Goal: Information Seeking & Learning: Learn about a topic

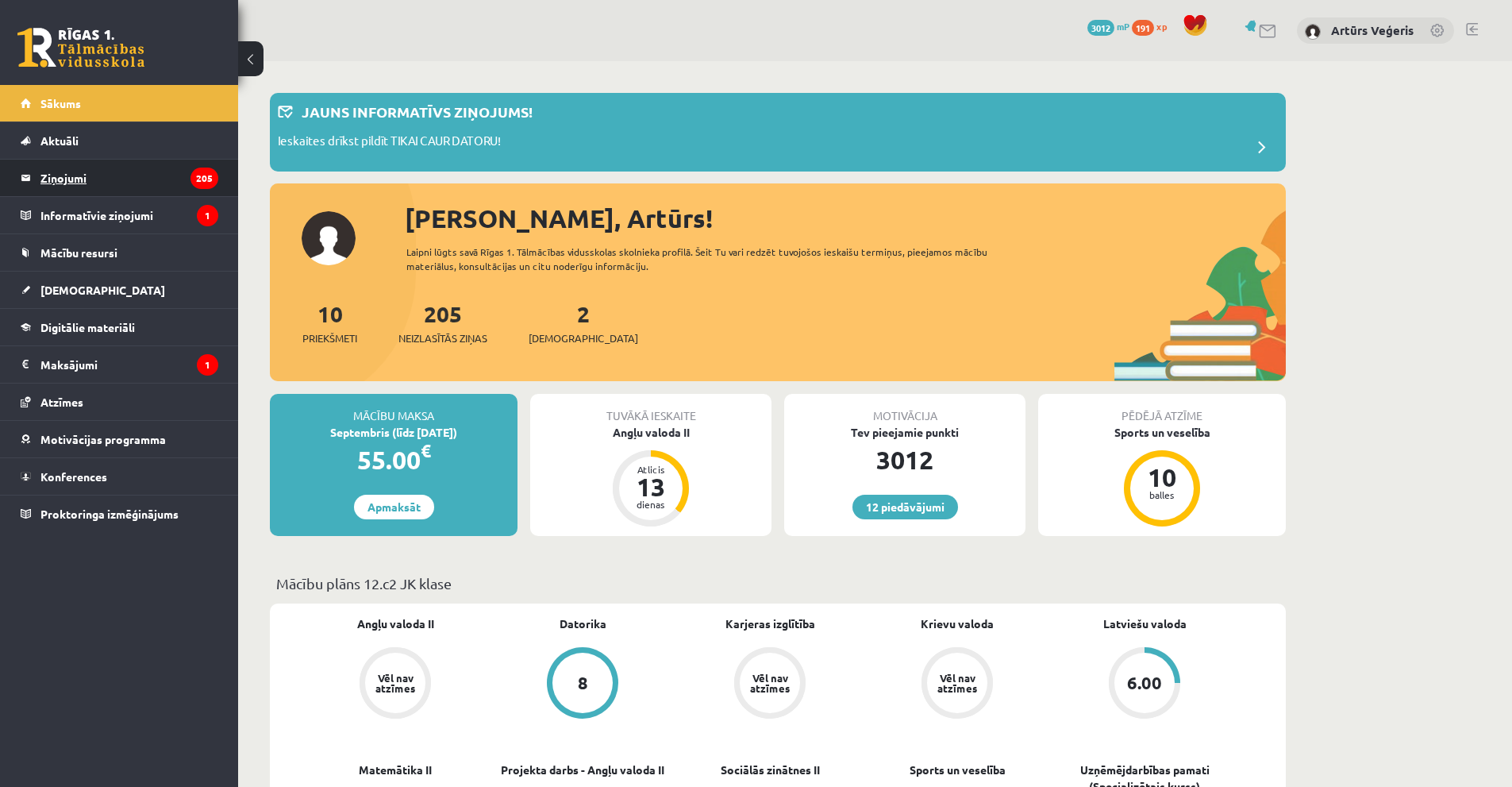
click at [154, 185] on legend "Ziņojumi 205" at bounding box center [129, 177] width 177 height 36
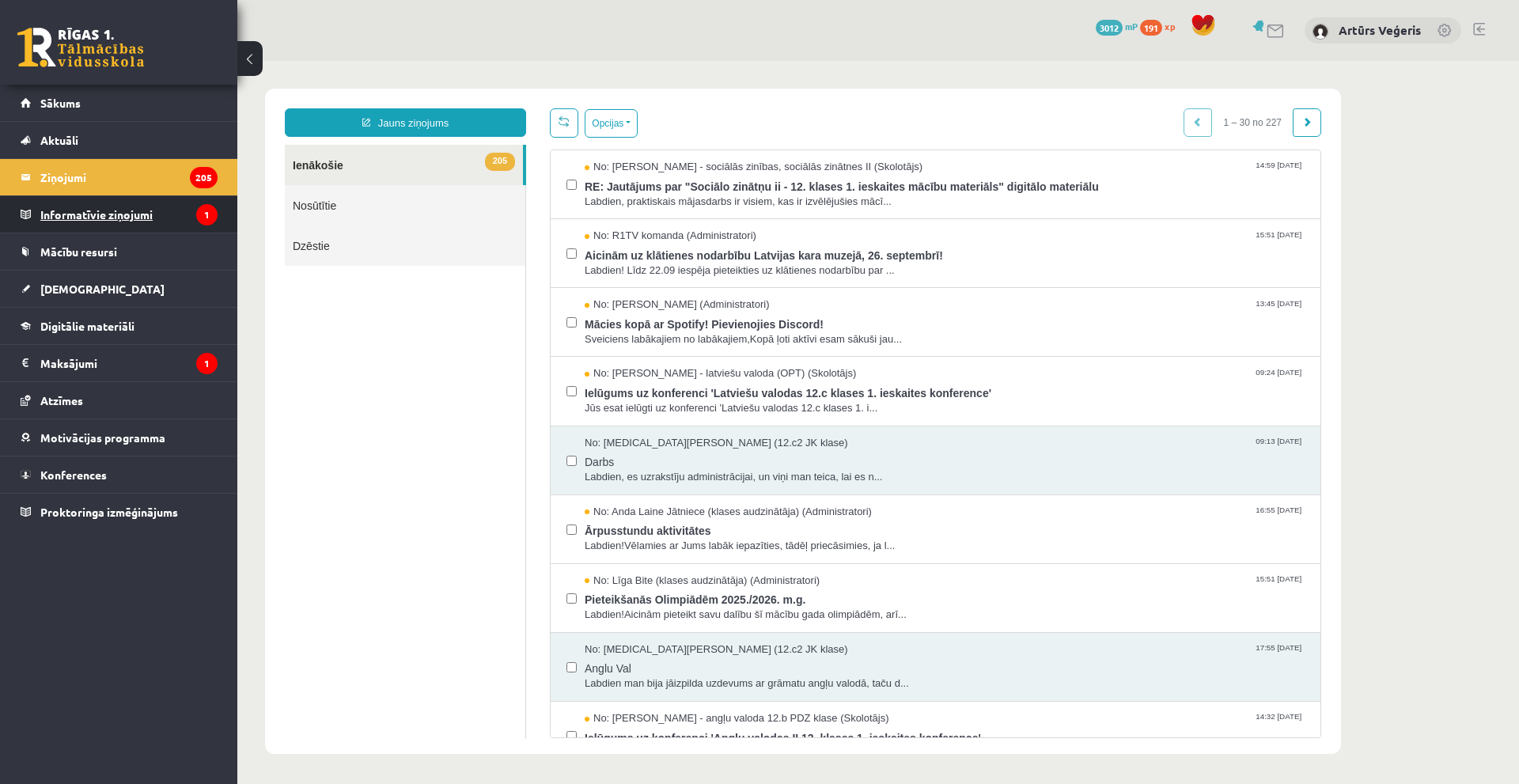
click at [98, 218] on legend "Informatīvie ziņojumi 1" at bounding box center [129, 214] width 177 height 36
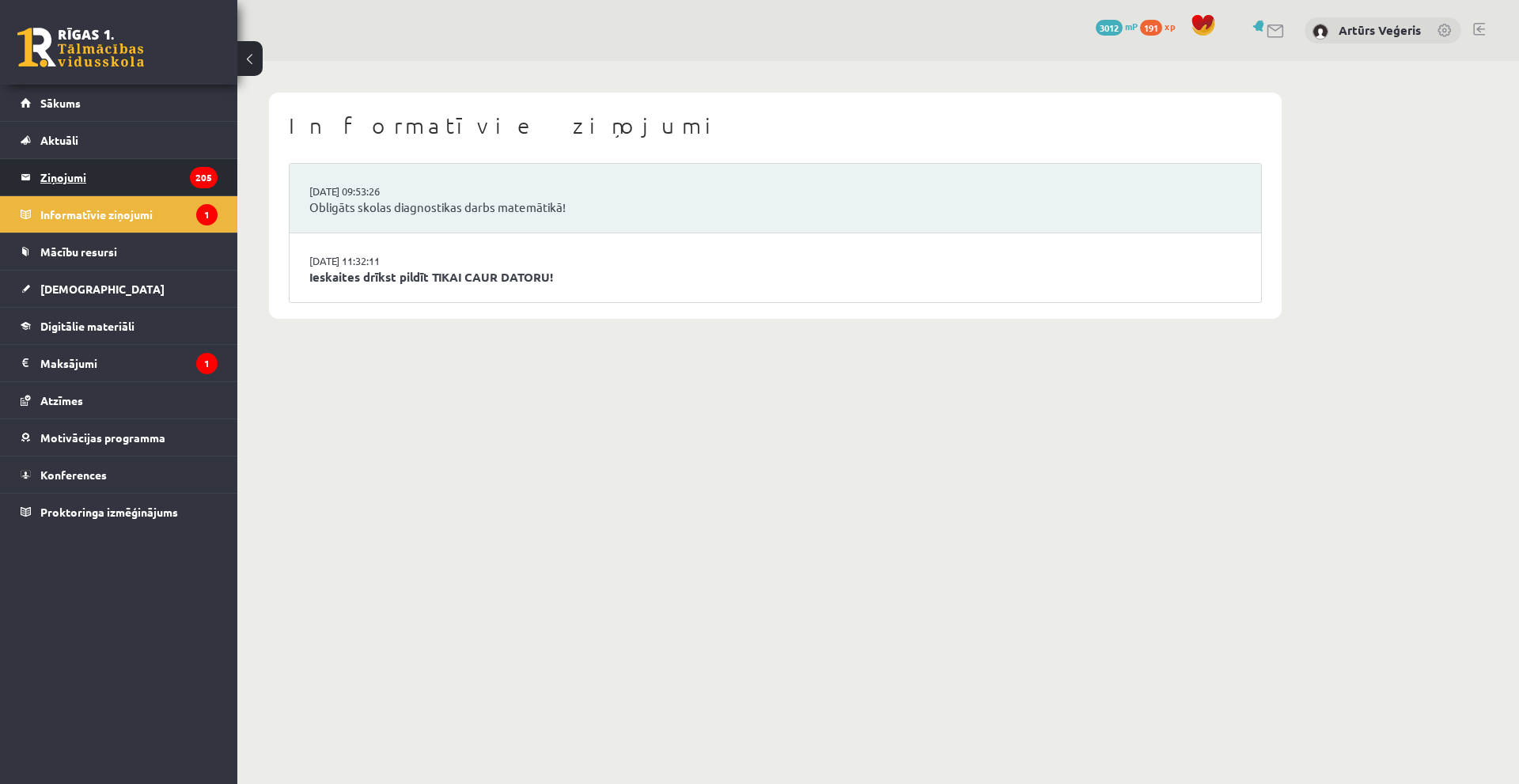
click at [72, 176] on legend "Ziņojumi 205" at bounding box center [129, 177] width 177 height 36
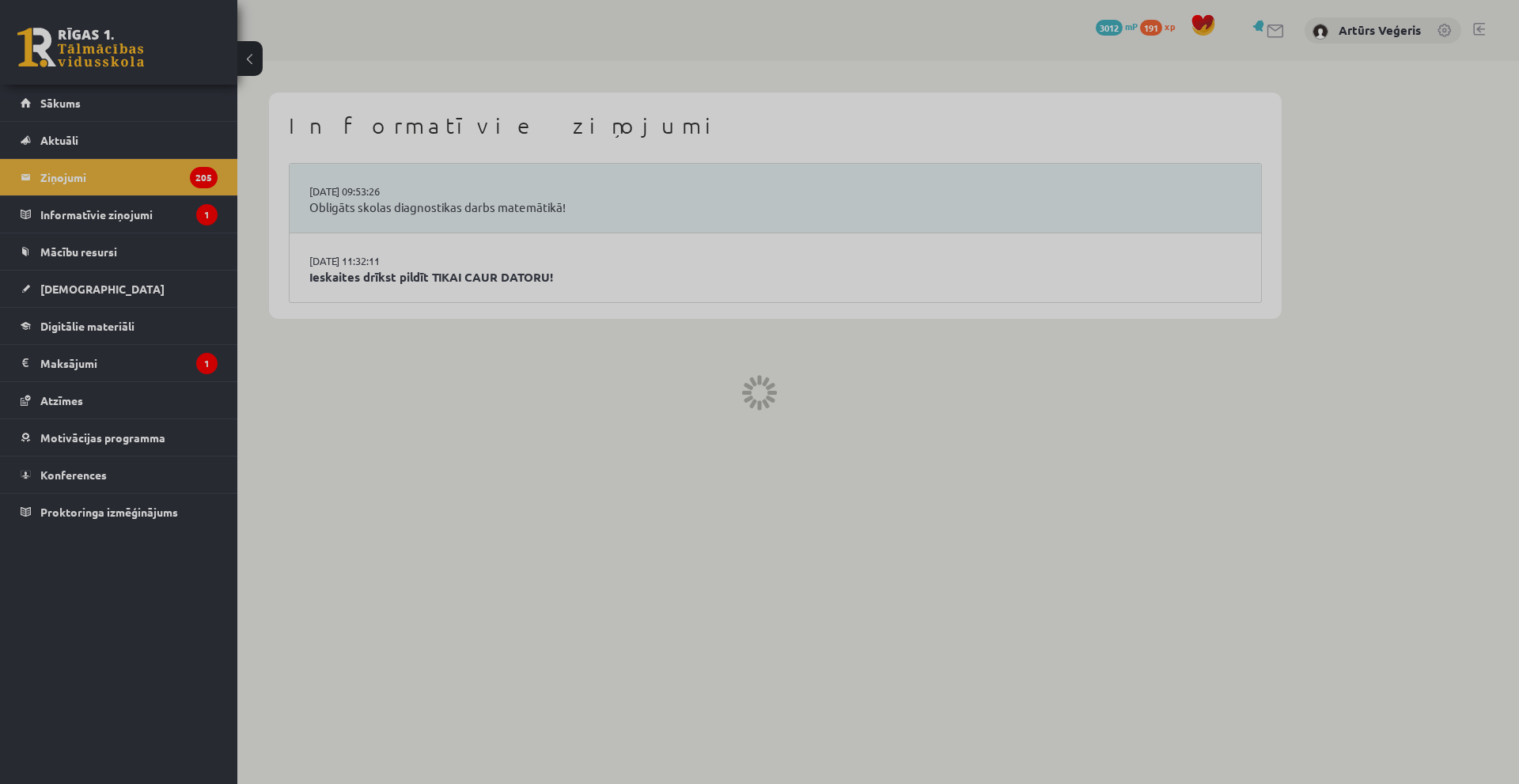
click at [148, 175] on div at bounding box center [760, 392] width 1519 height 784
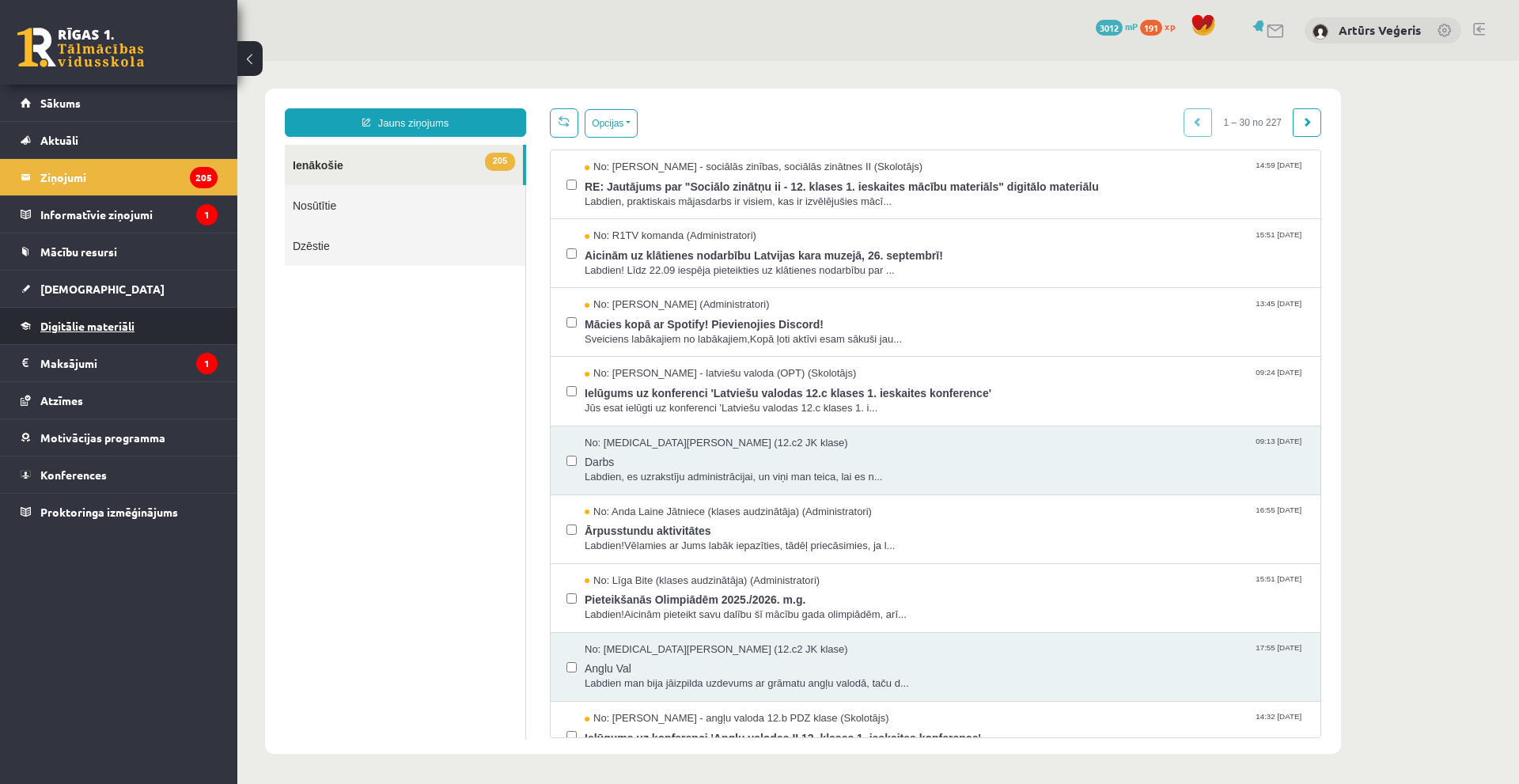
click at [96, 321] on span "Digitālie materiāli" at bounding box center [88, 325] width 94 height 15
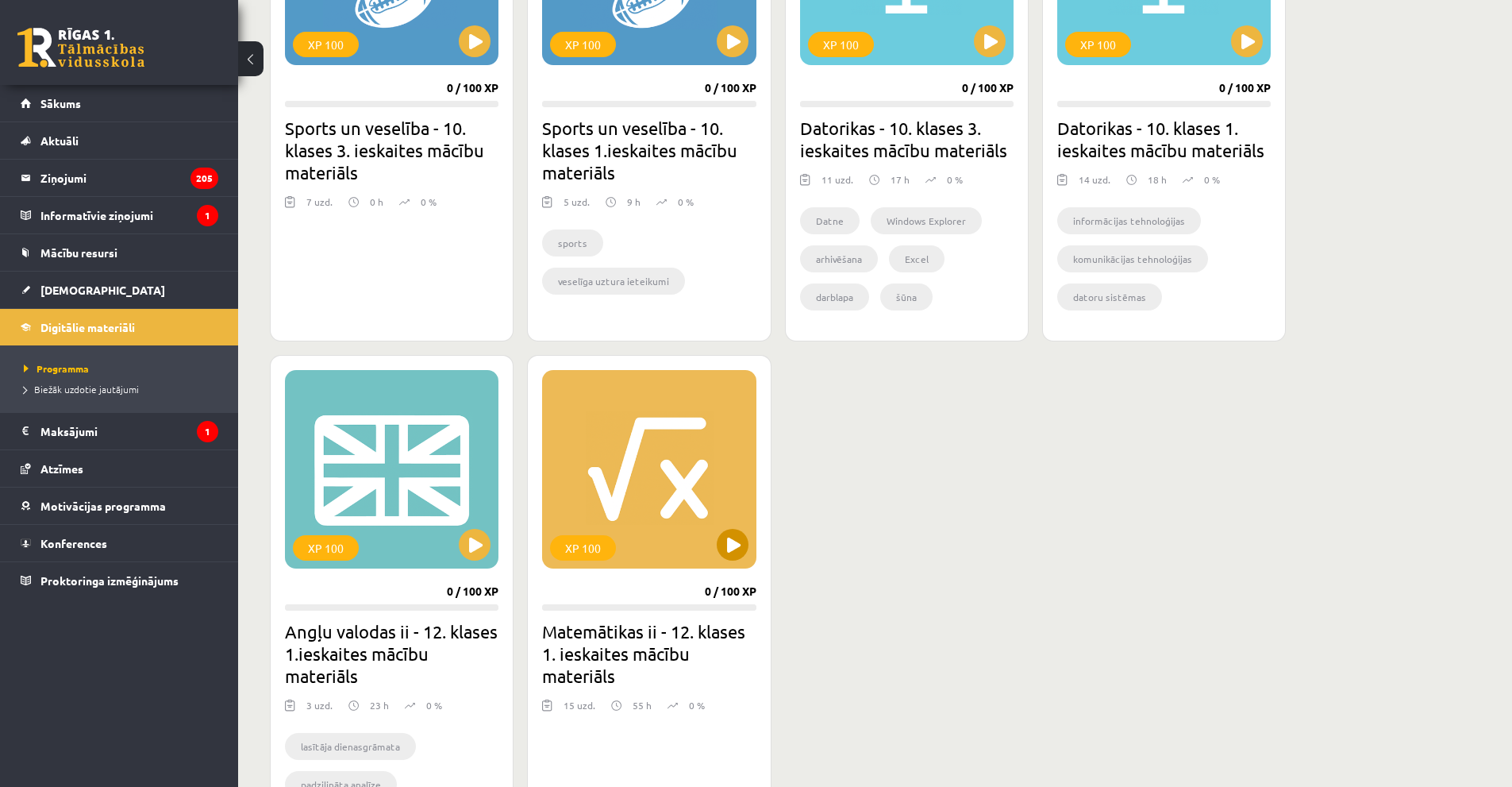
scroll to position [1191, 0]
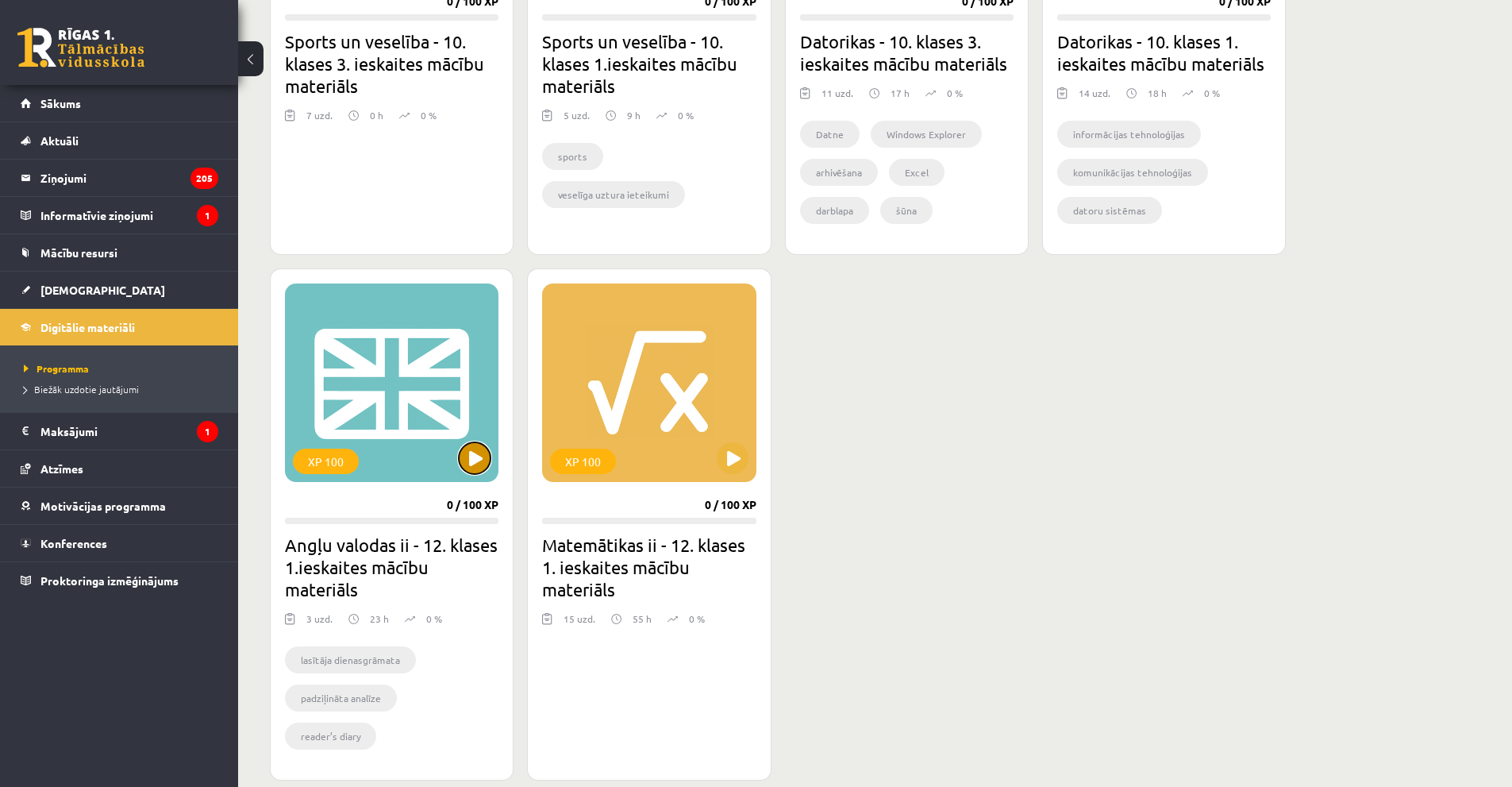
click at [481, 462] on button at bounding box center [474, 457] width 32 height 32
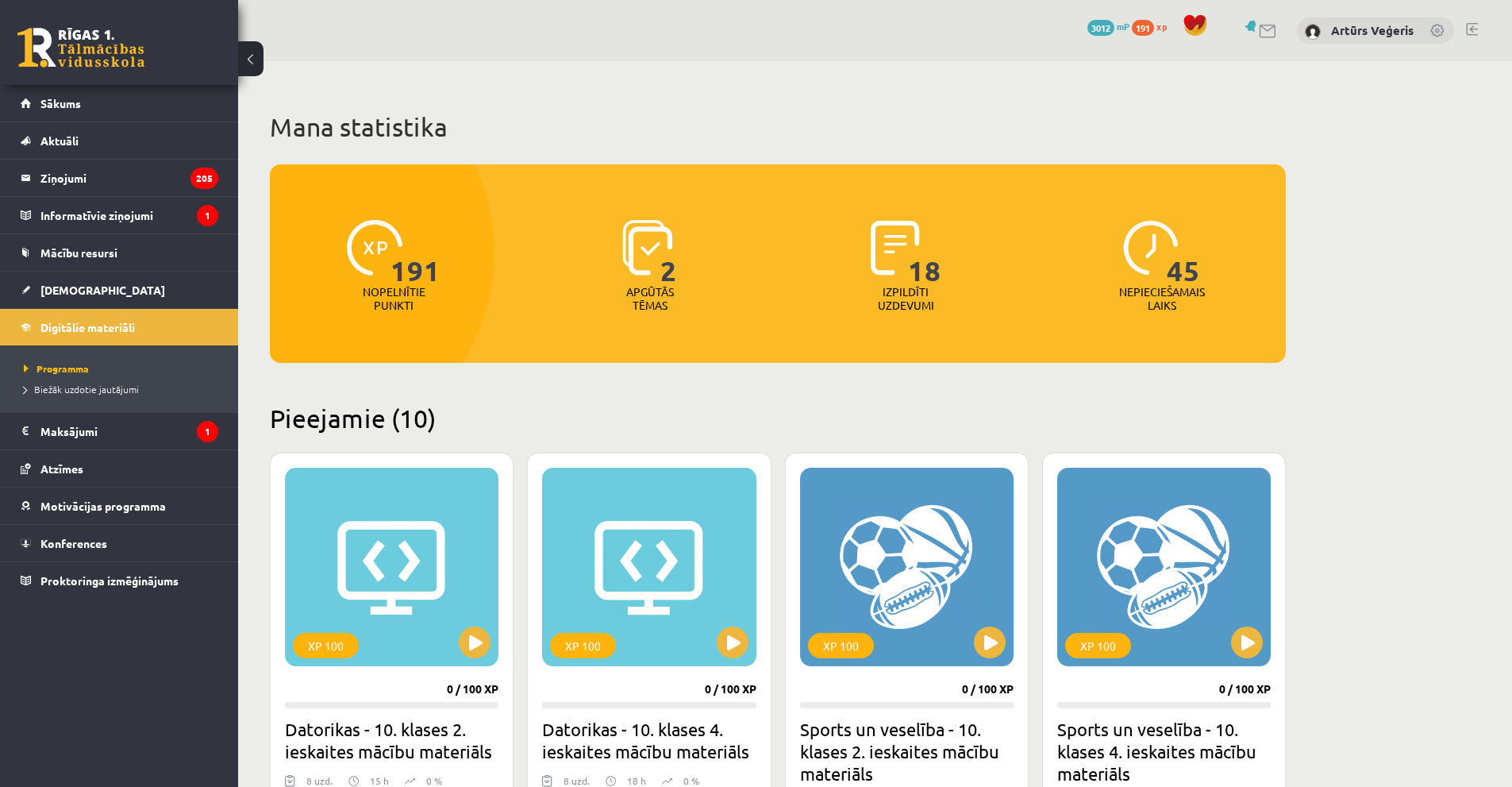
scroll to position [1191, 0]
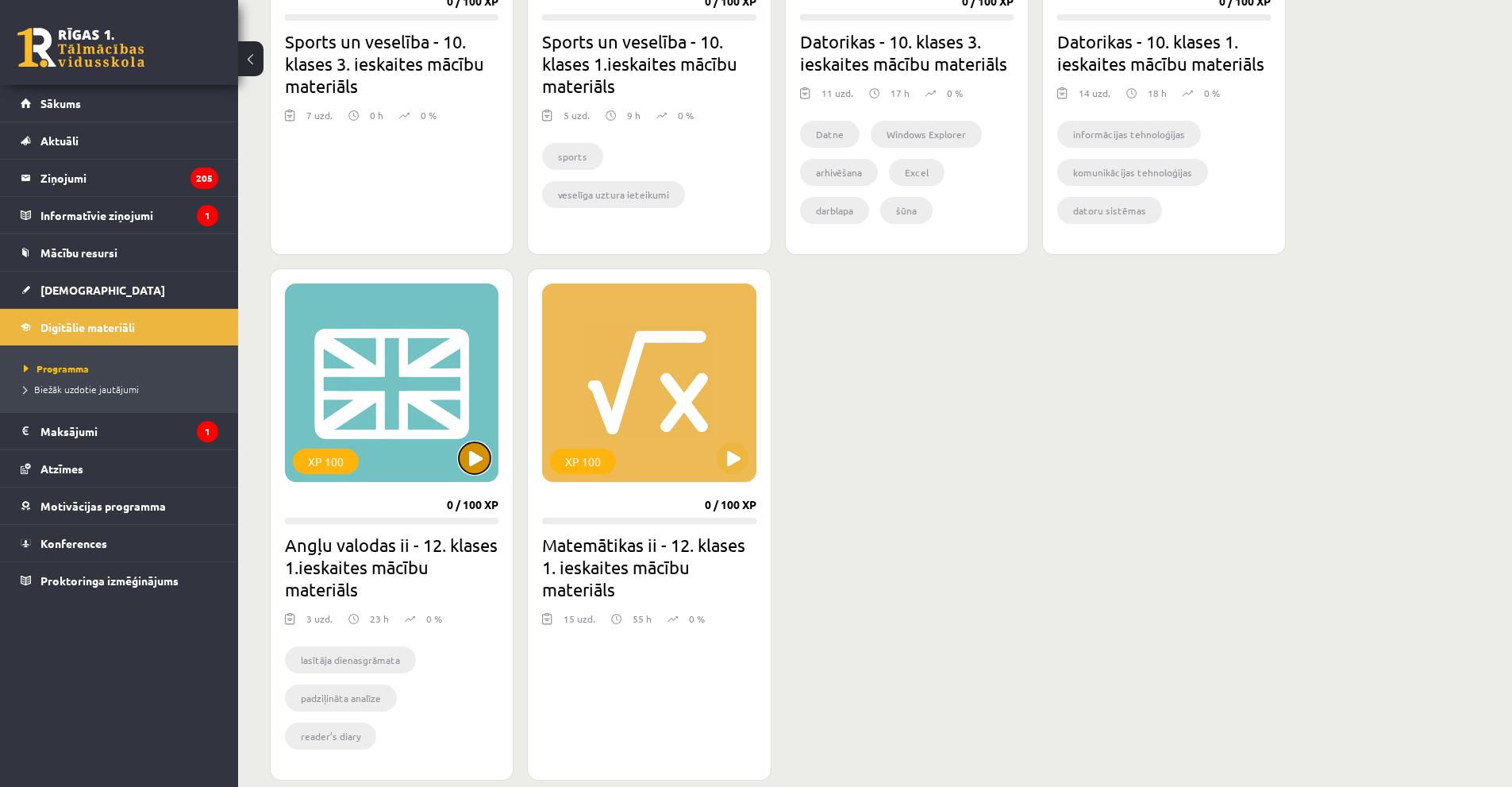
click at [476, 468] on button at bounding box center [474, 457] width 32 height 32
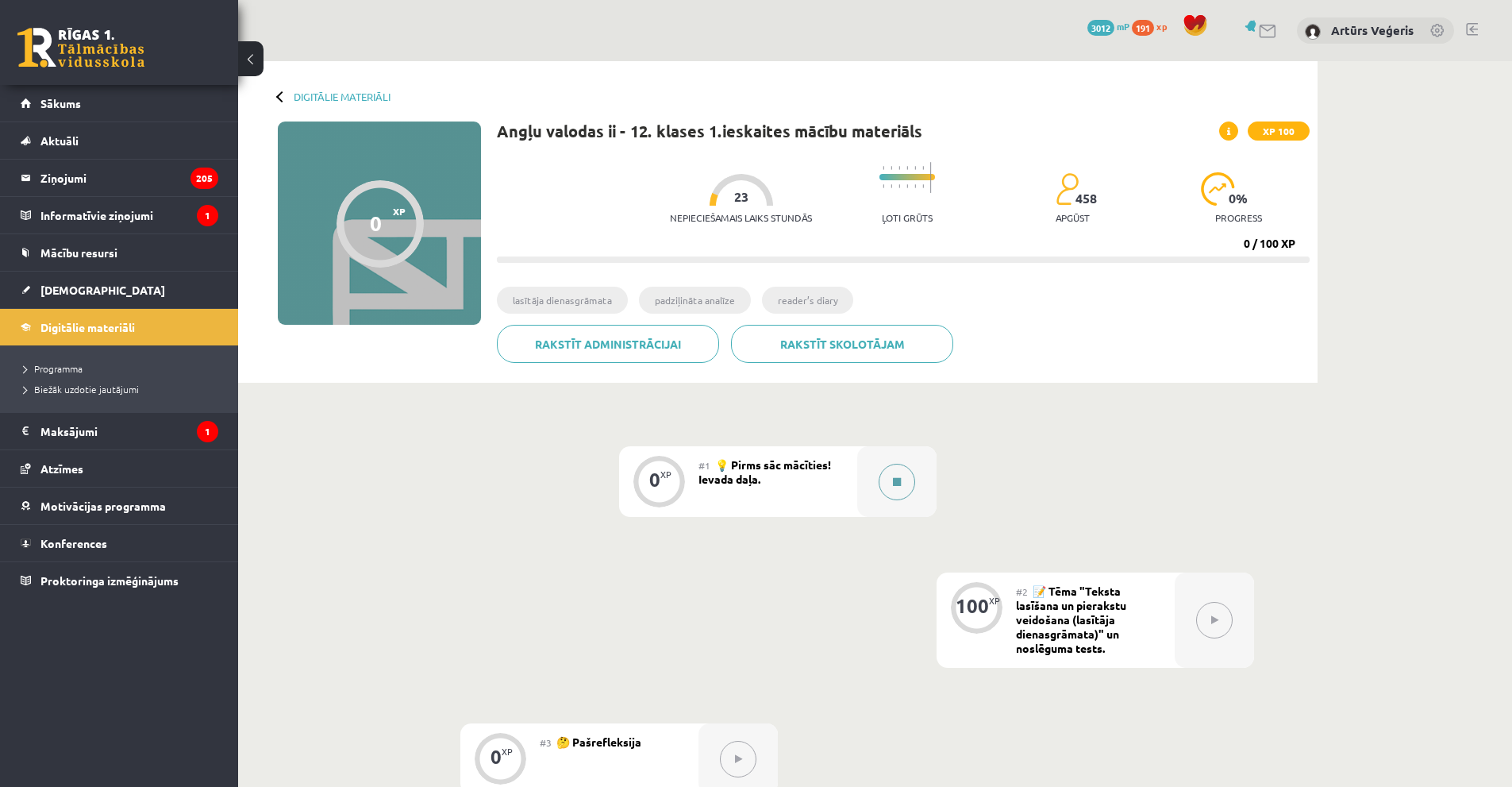
click at [902, 480] on button at bounding box center [896, 481] width 36 height 36
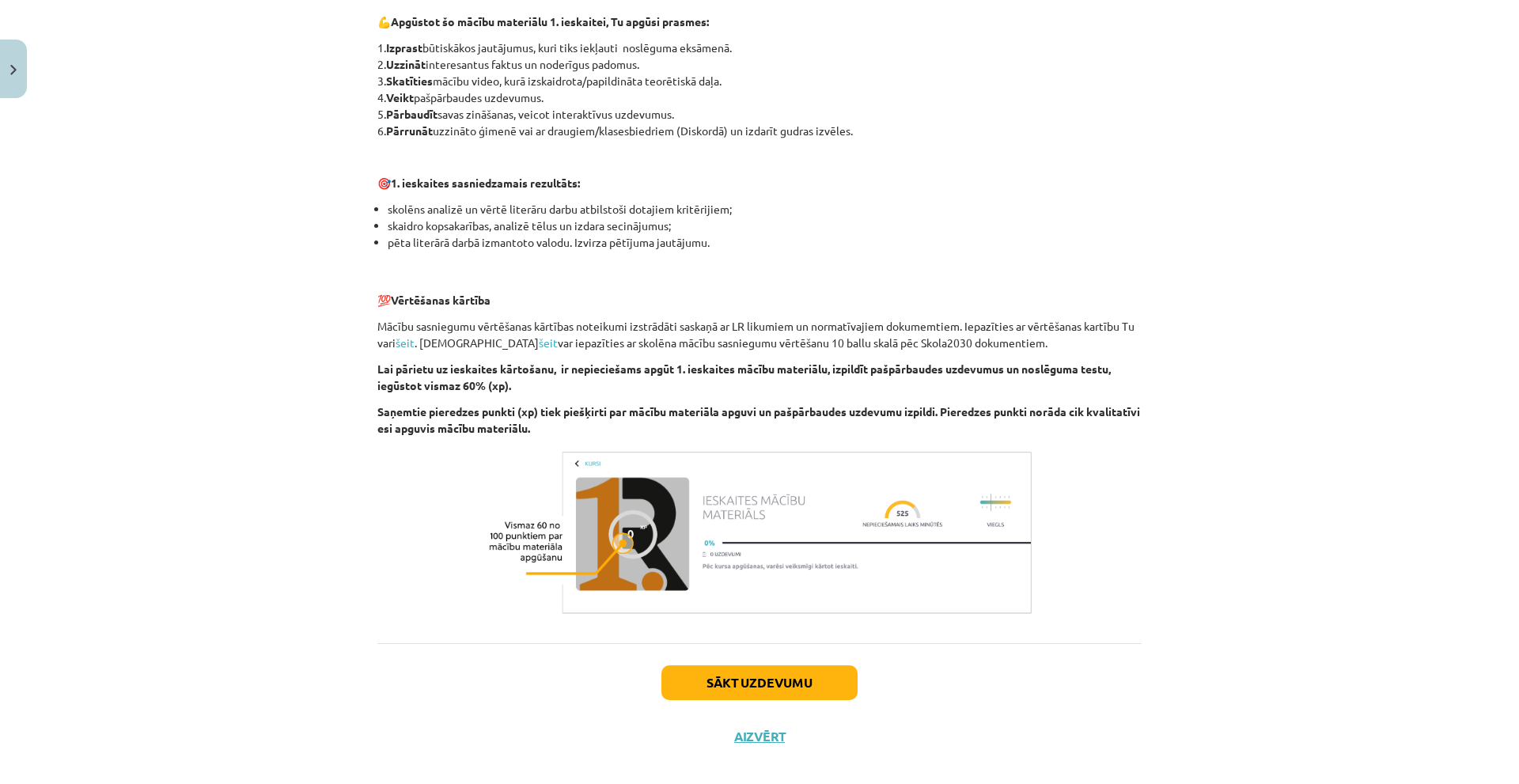
scroll to position [882, 0]
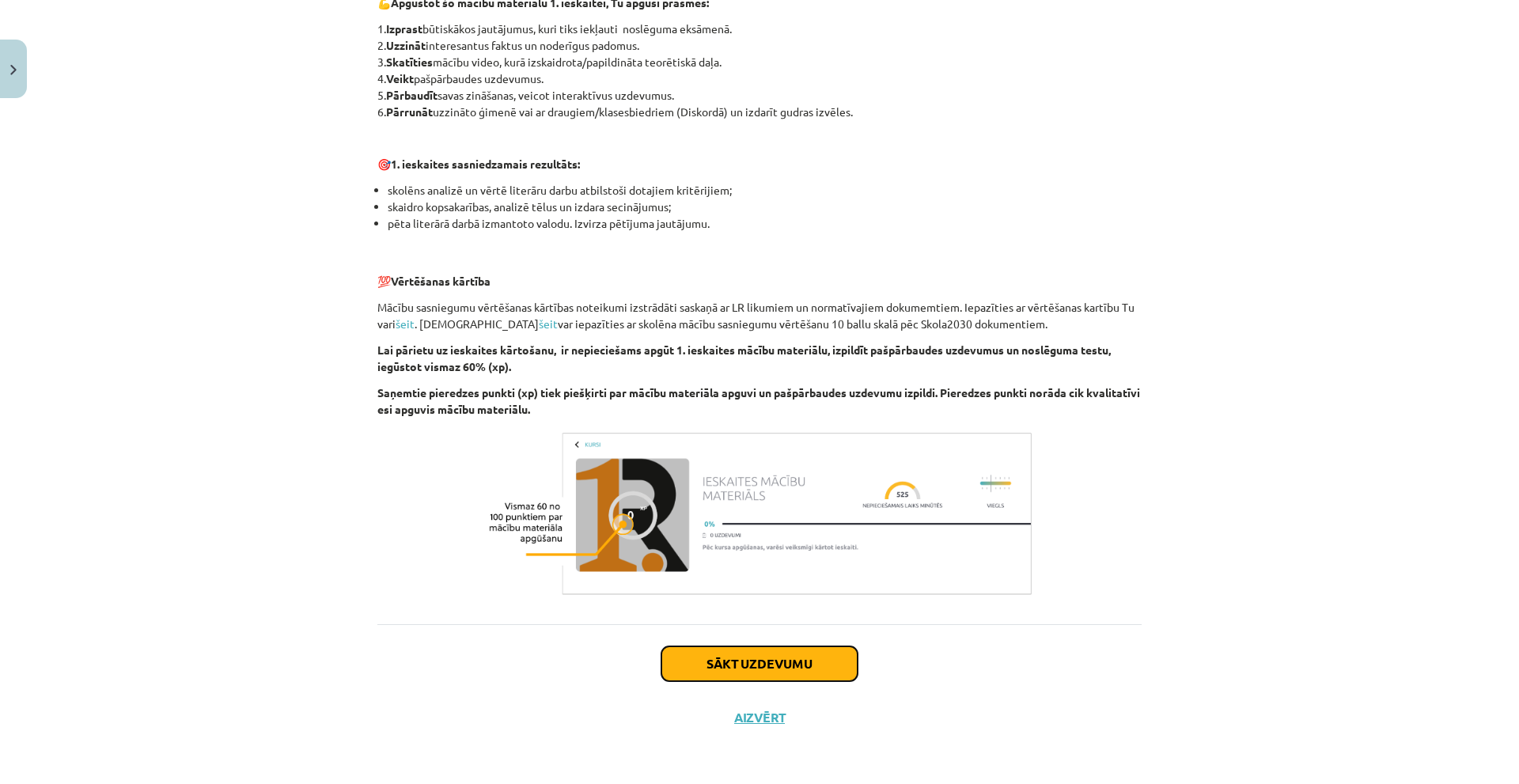
click at [796, 665] on button "Sākt uzdevumu" at bounding box center [760, 663] width 197 height 35
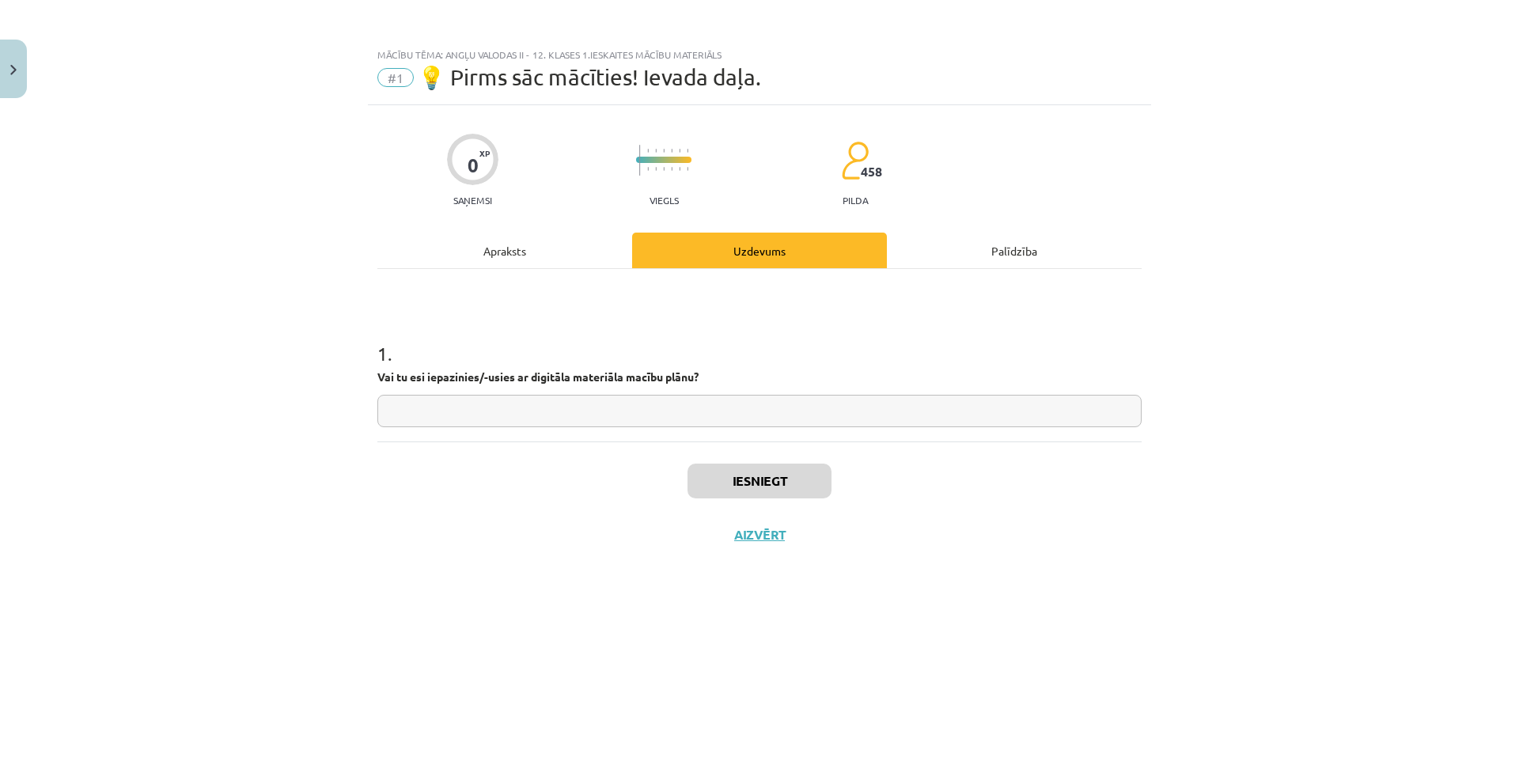
click at [639, 412] on input "text" at bounding box center [760, 411] width 764 height 33
type input "**"
click at [796, 503] on div "Iesniegt Aizvērt" at bounding box center [760, 496] width 764 height 111
click at [798, 495] on button "Iesniegt" at bounding box center [760, 480] width 144 height 35
click at [764, 549] on button "Nākamā nodarbība" at bounding box center [760, 545] width 155 height 36
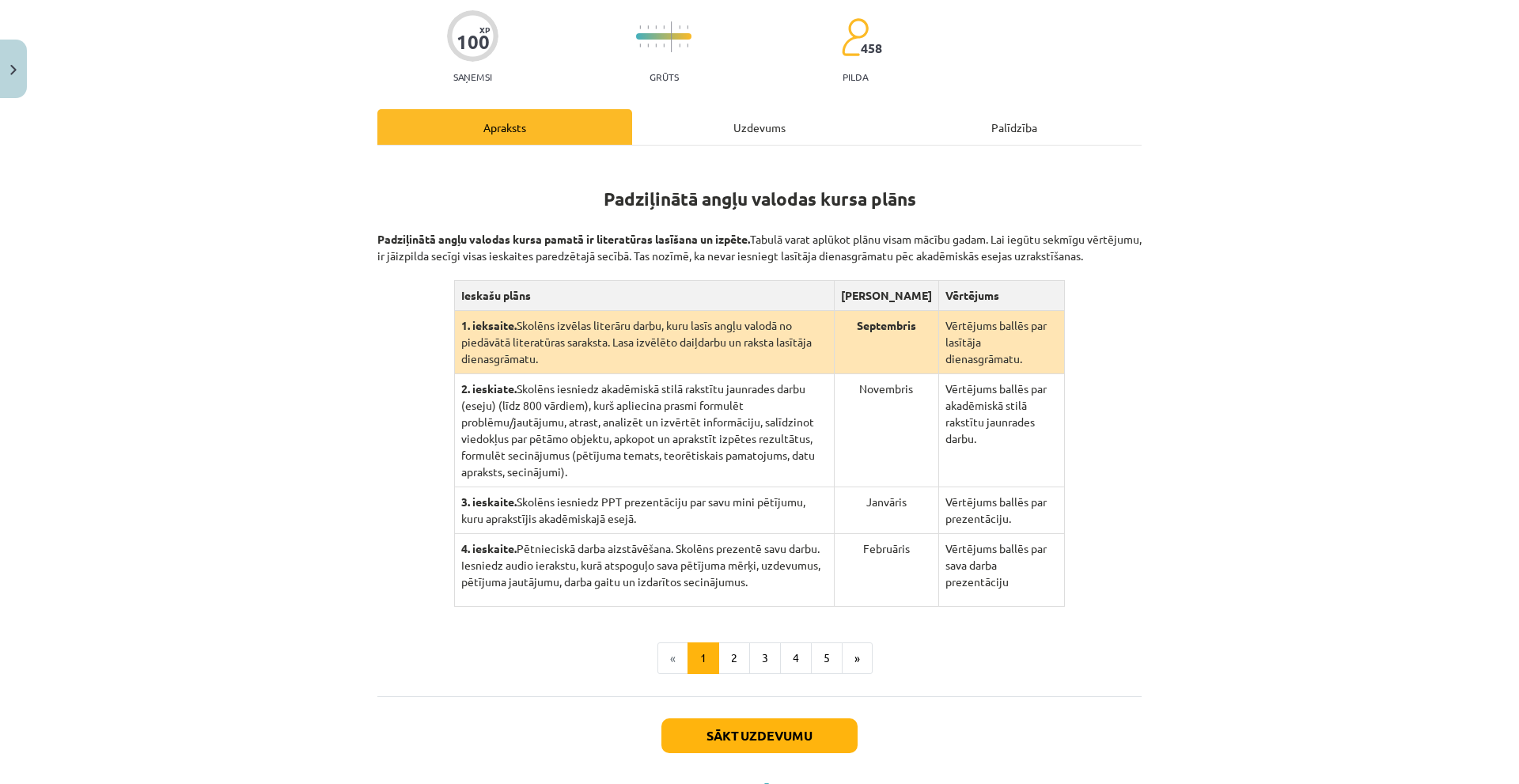
scroll to position [158, 0]
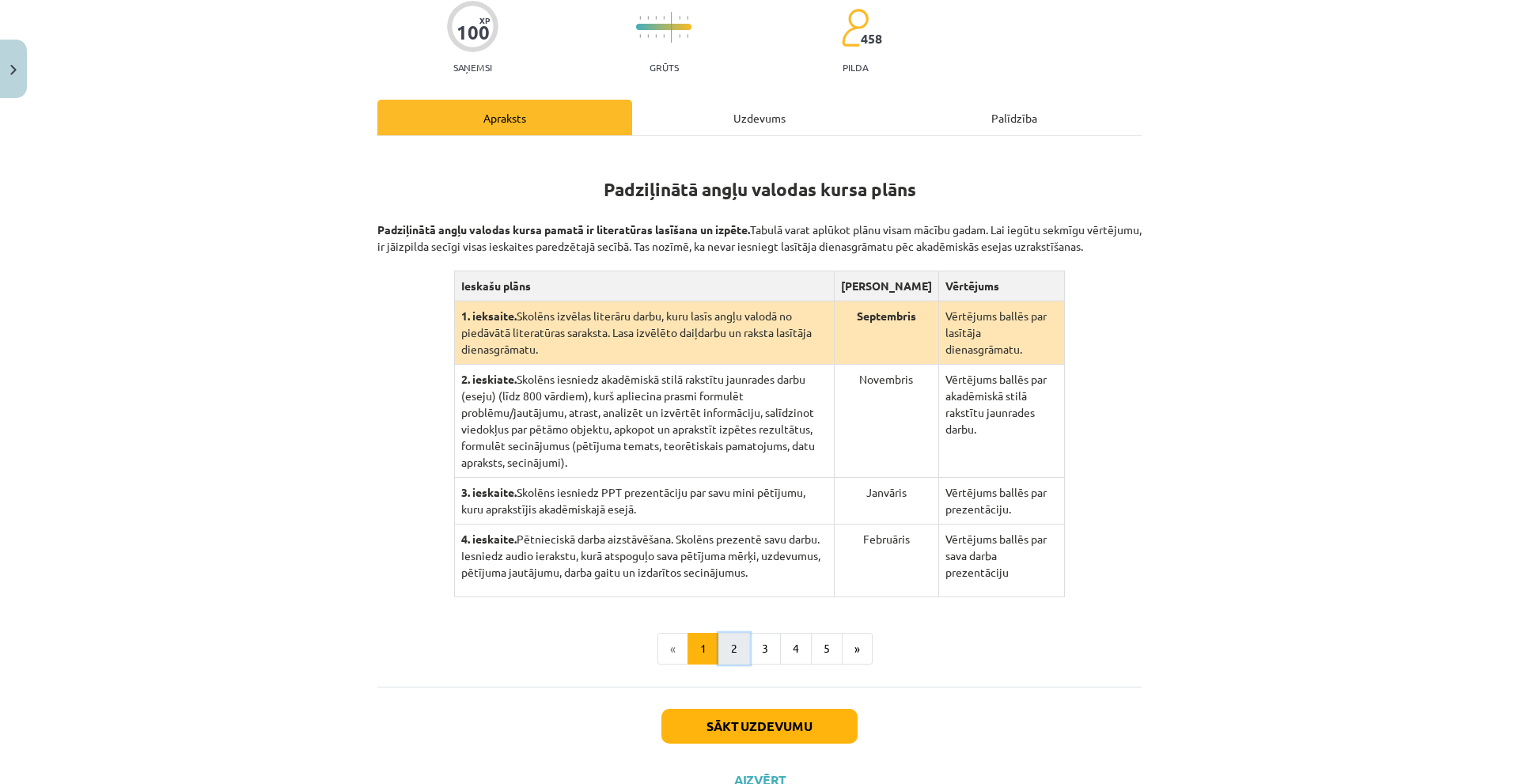
click at [737, 634] on button "2" at bounding box center [734, 648] width 32 height 32
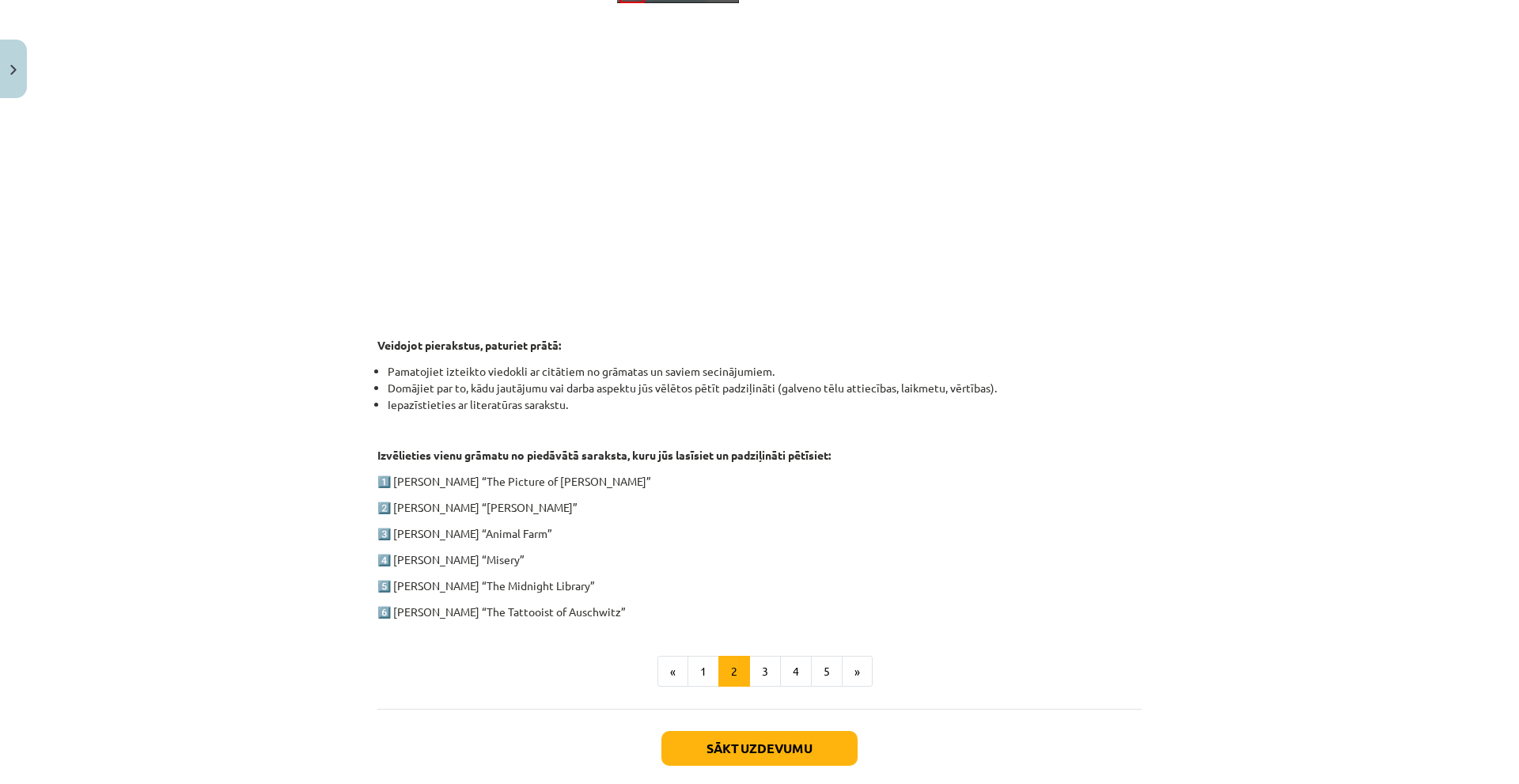
scroll to position [582, 0]
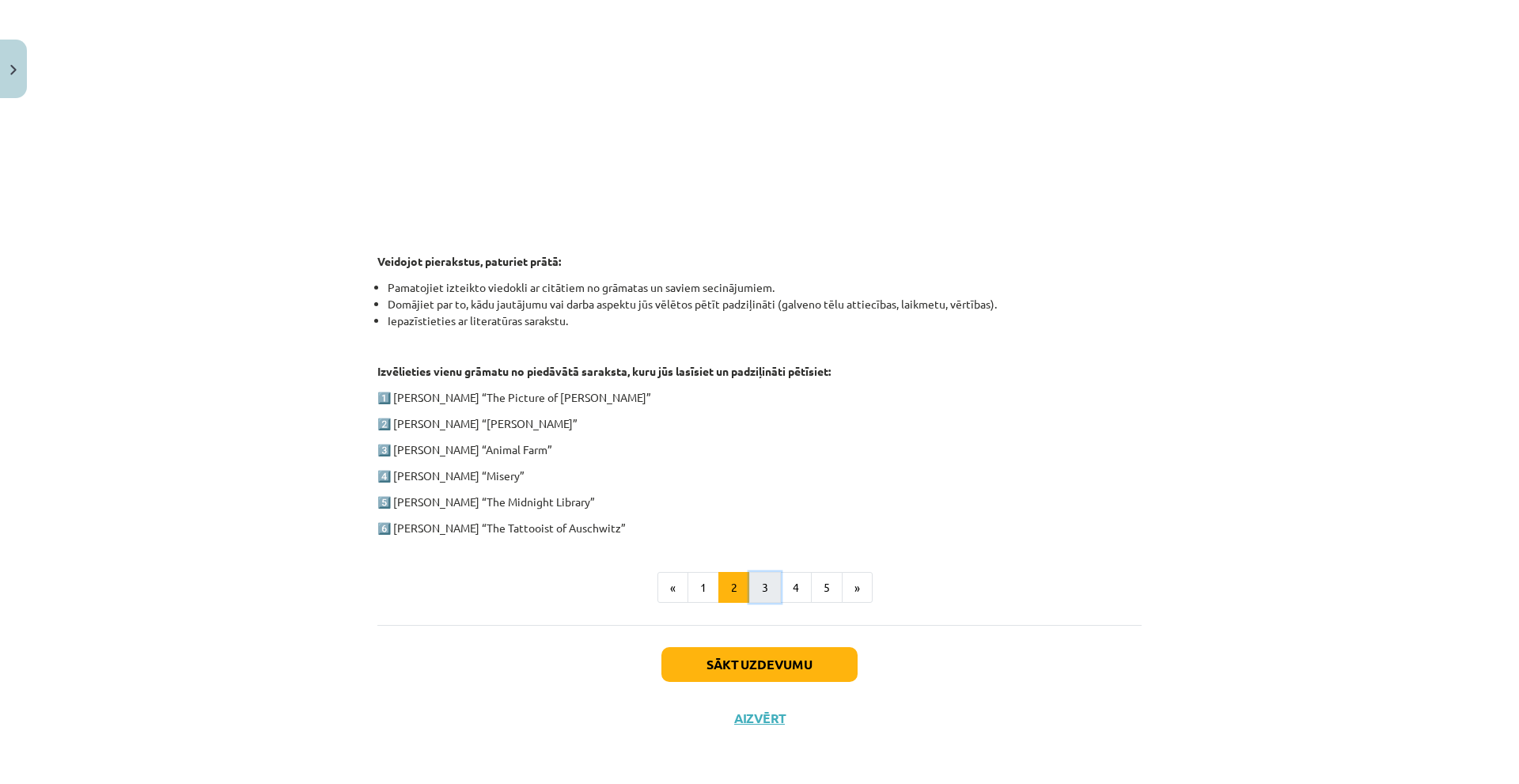
click at [753, 581] on button "3" at bounding box center [765, 587] width 32 height 32
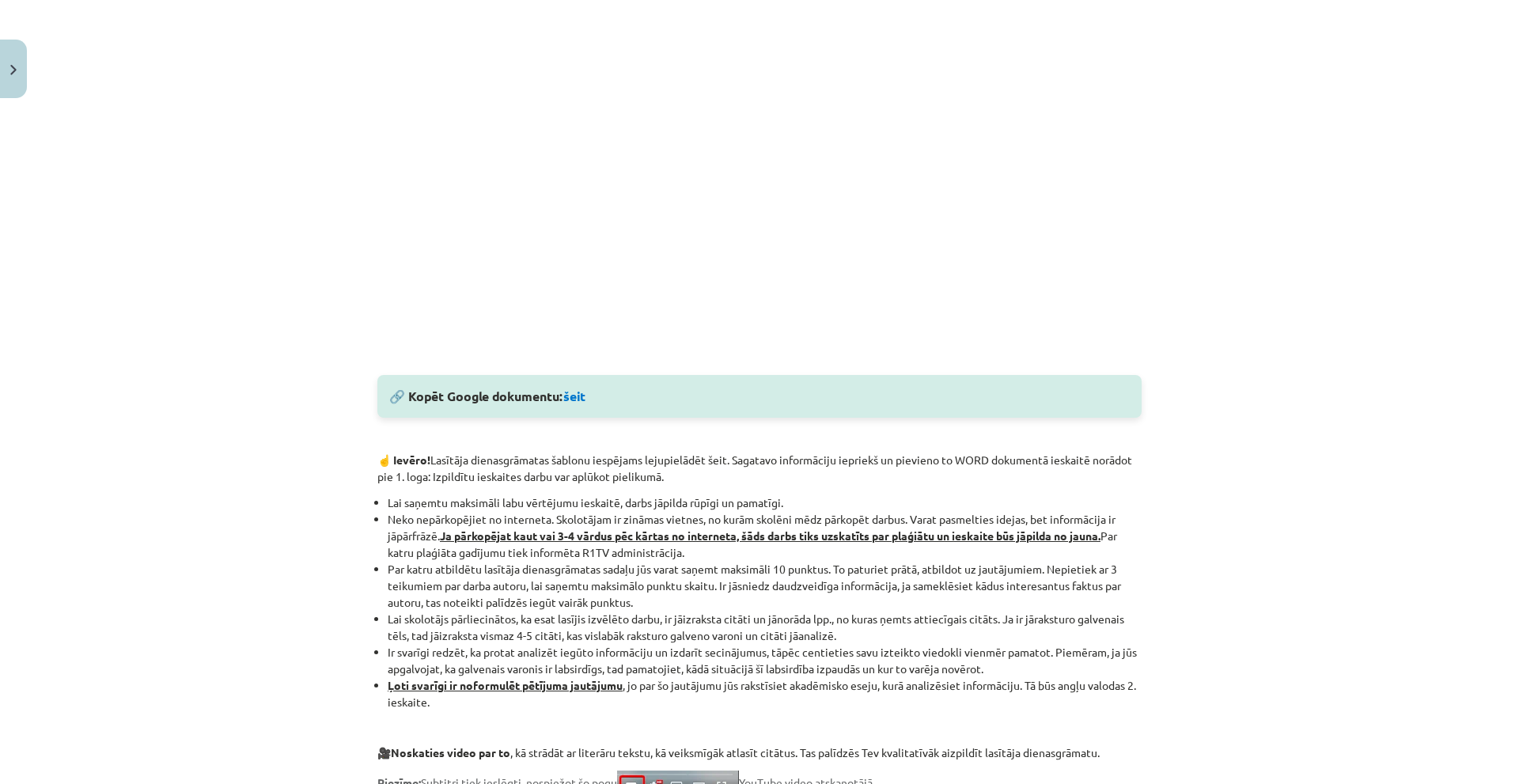
scroll to position [632, 0]
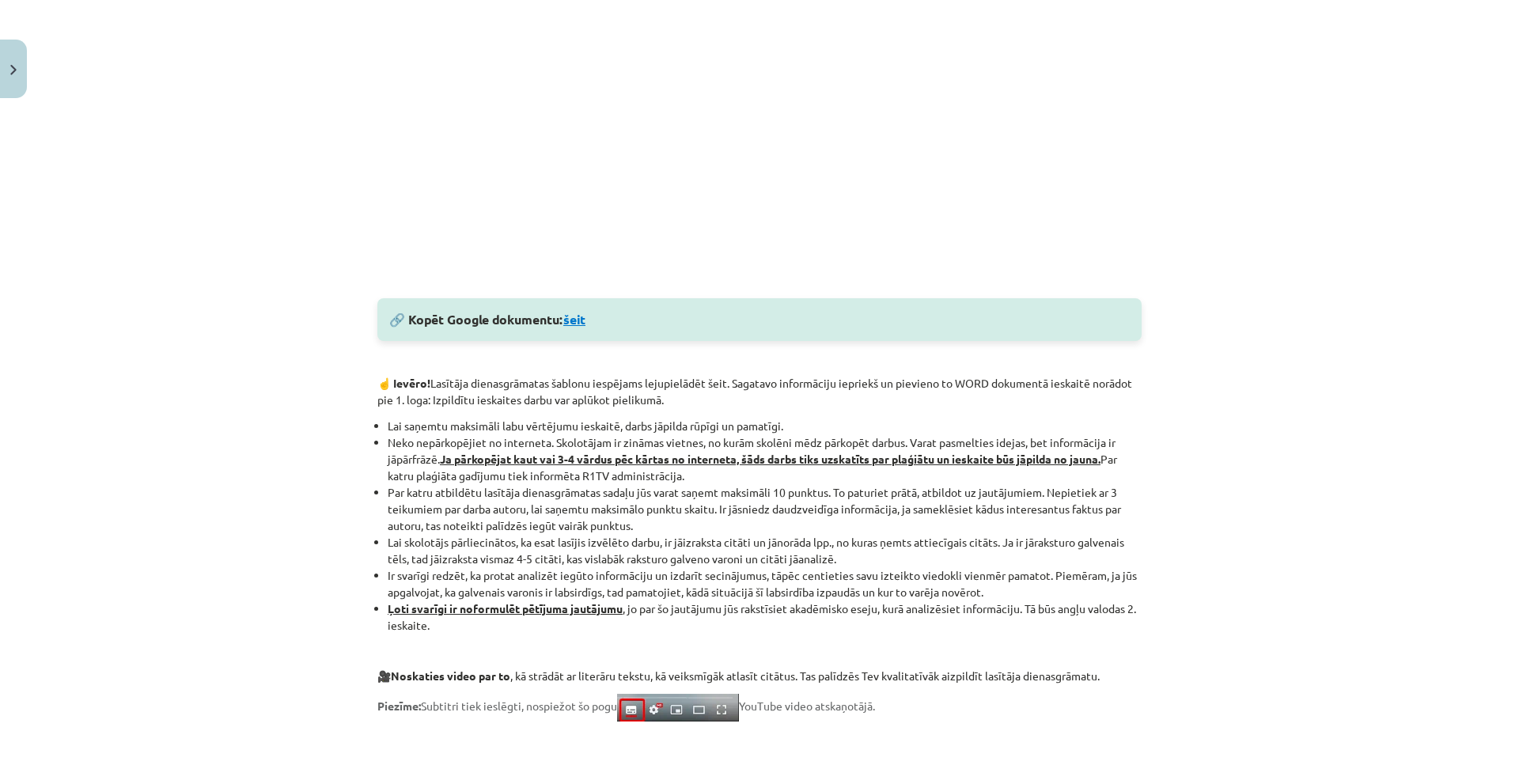
click at [571, 322] on link "šeit" at bounding box center [574, 318] width 22 height 16
click at [1243, 544] on div "Mācību tēma: Angļu valodas ii - 12. klases 1.ieskaites mācību materiāls #2 📝 Tē…" at bounding box center [760, 392] width 1519 height 784
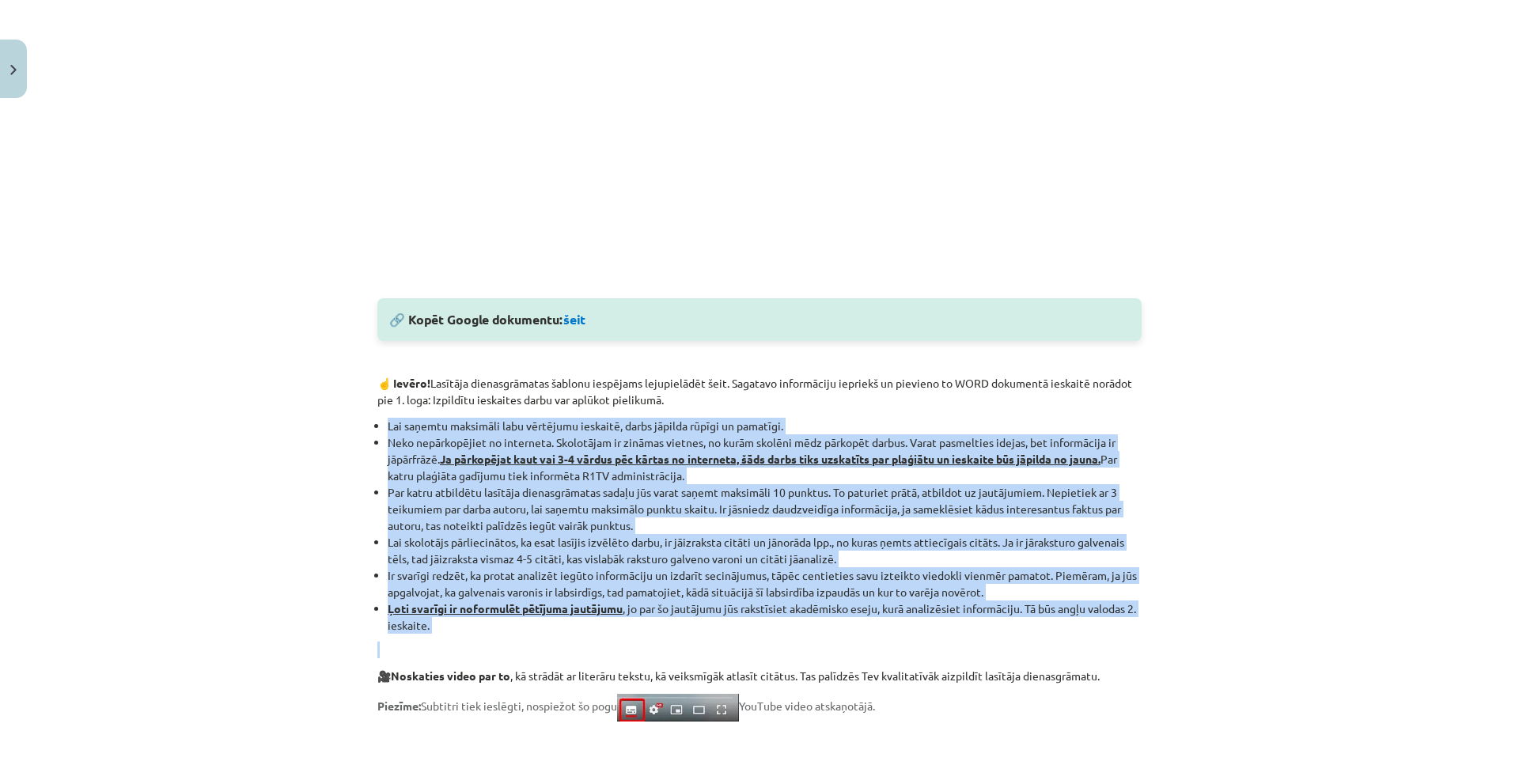
drag, startPoint x: 379, startPoint y: 428, endPoint x: 874, endPoint y: 654, distance: 544.2
click at [878, 654] on div "🔎 Aplūkojiet lasītāja dienasgrāmatas uzbūvi: Atceries! Vari pārkopēt šo lasītāj…" at bounding box center [760, 347] width 764 height 1343
click at [607, 626] on li "Ļoti svarīgi ir noformulēt pētījuma jautājumu , jo par šo jautājumu jūs rakstīs…" at bounding box center [765, 617] width 753 height 33
click at [409, 437] on li "Neko nepārkopējiet no interneta. Skolotājam ir zināmas vietnes, no kurām skolēn…" at bounding box center [765, 459] width 753 height 50
click at [388, 420] on li "Lai saņemtu maksimāli labu vērtējumu ieskaitē, darbs jāpilda rūpīgi un pamatīgi." at bounding box center [765, 425] width 753 height 16
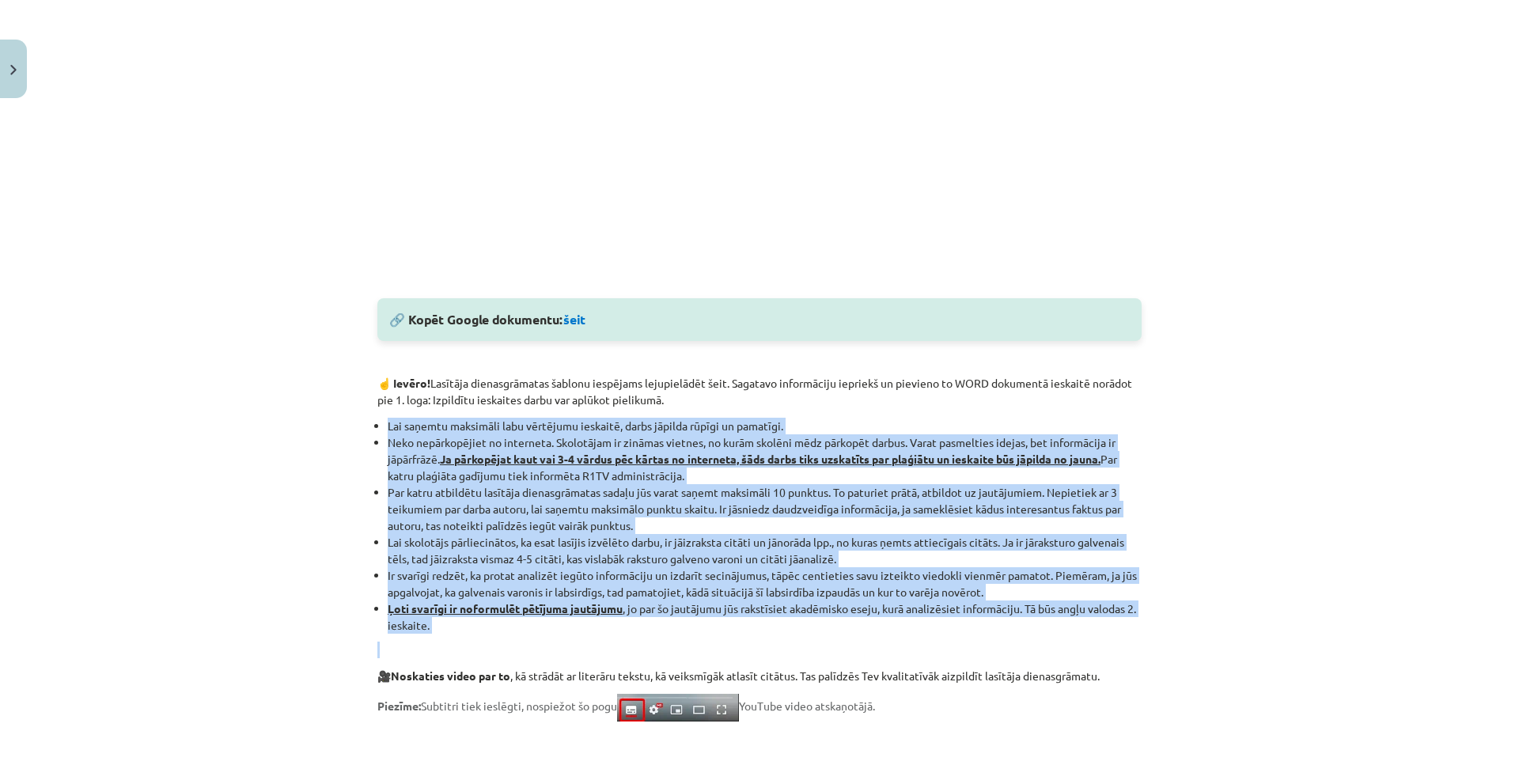
drag, startPoint x: 377, startPoint y: 424, endPoint x: 322, endPoint y: 427, distance: 55.1
click at [378, 425] on ul "Lai saņemtu maksimāli labu vērtējumu ieskaitē, darbs jāpilda rūpīgi un pamatīgi…" at bounding box center [760, 526] width 764 height 216
click at [289, 427] on div "Mācību tēma: Angļu valodas ii - 12. klases 1.ieskaites mācību materiāls #2 📝 Tē…" at bounding box center [760, 392] width 1519 height 784
drag, startPoint x: 380, startPoint y: 423, endPoint x: 1137, endPoint y: 617, distance: 781.5
click at [1137, 617] on div "100 XP Saņemsi Grūts 458 pilda Apraksts Uzdevums Palīdzība 🔎 Aplūkojiet lasītāj…" at bounding box center [760, 364] width 784 height 1731
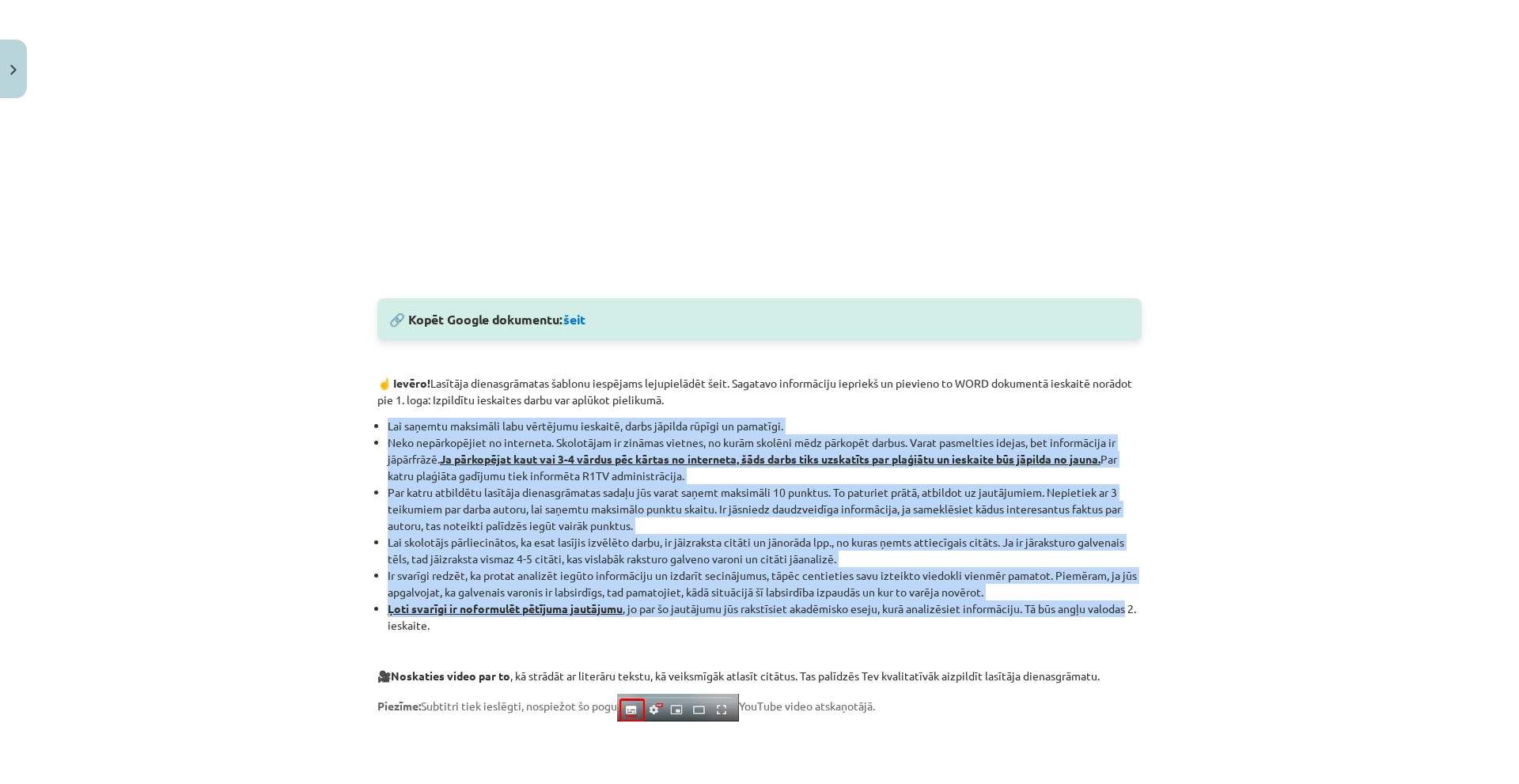
copy ul "Lai saņemtu maksimāli labu vērtējumu ieskaitē, darbs jāpilda rūpīgi un pamatīgi…"
click at [1394, 450] on div "Mācību tēma: Angļu valodas ii - 12. klases 1.ieskaites mācību materiāls #2 📝 Tē…" at bounding box center [760, 392] width 1519 height 784
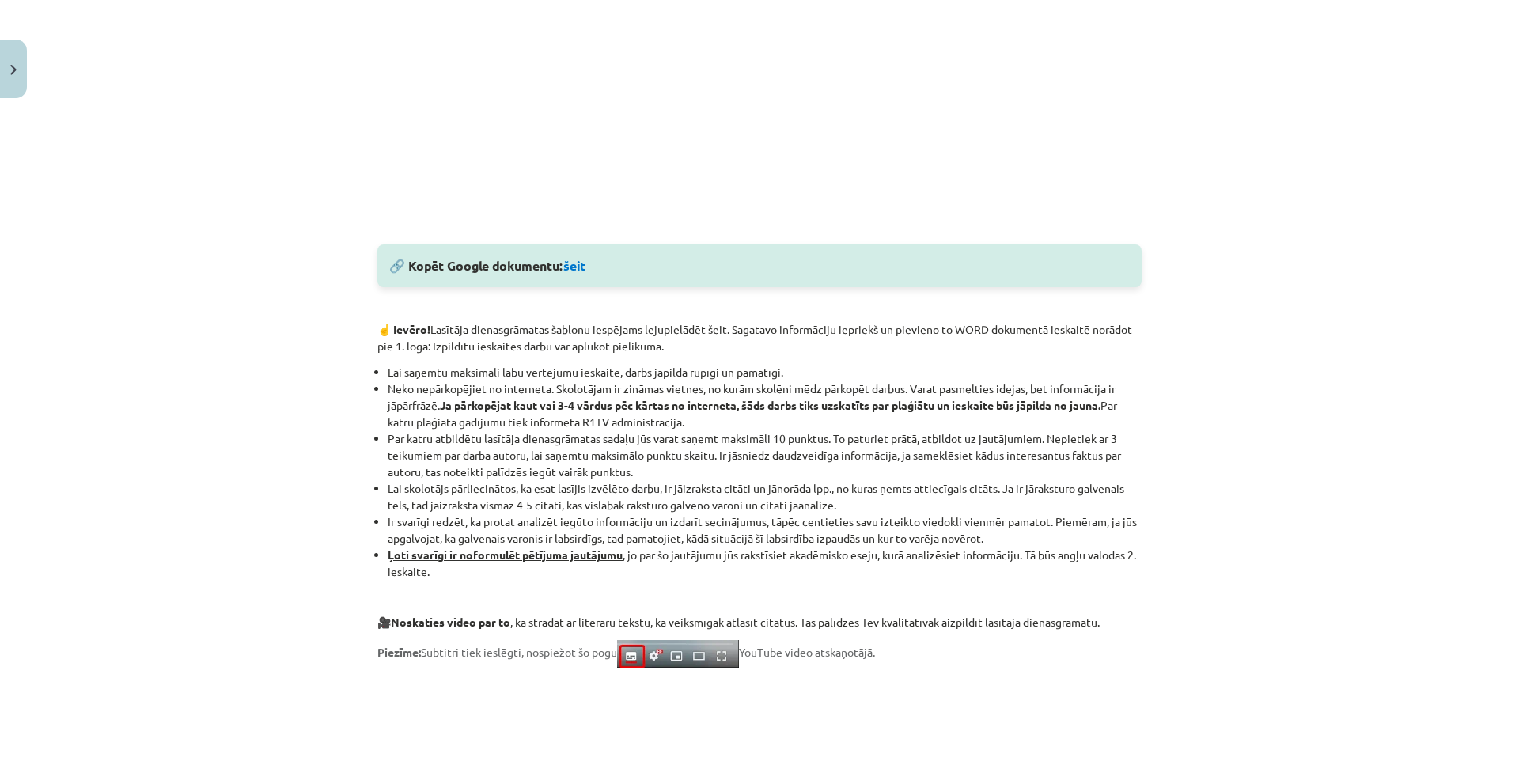
scroll to position [949, 0]
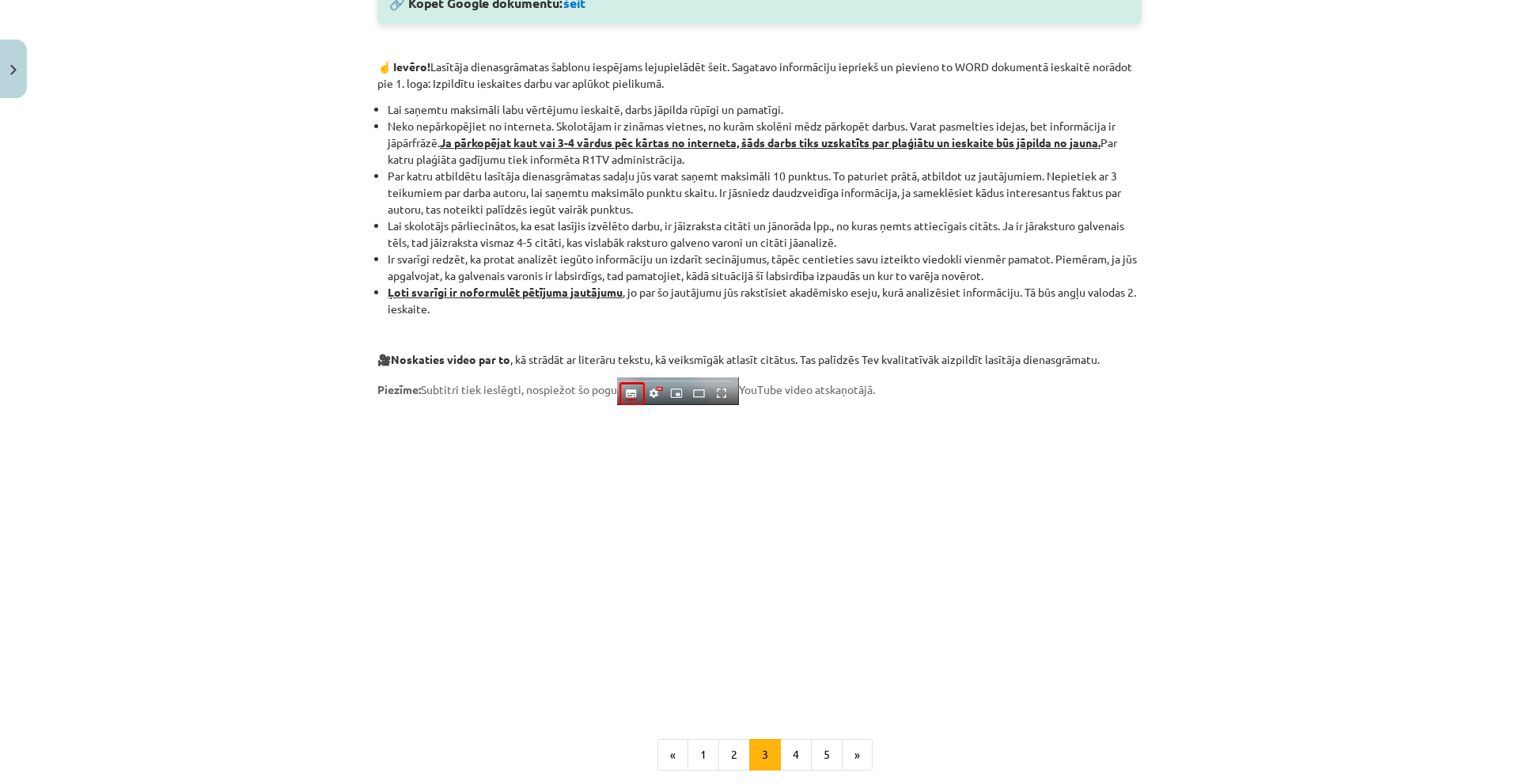
click at [1243, 440] on div "Mācību tēma: Angļu valodas ii - 12. klases 1.ieskaites mācību materiāls #2 📝 Tē…" at bounding box center [760, 392] width 1519 height 784
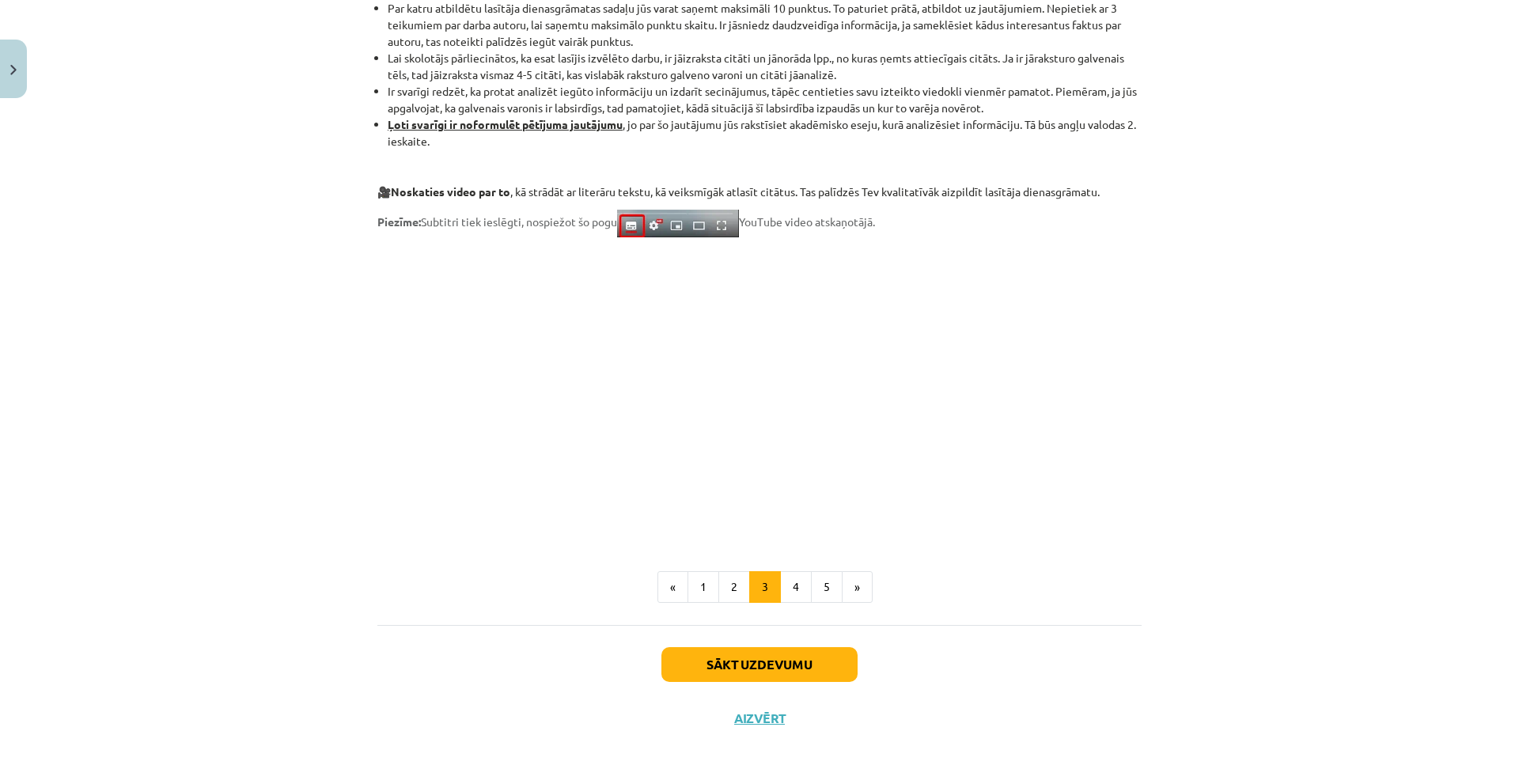
scroll to position [1119, 0]
click at [797, 573] on button "4" at bounding box center [796, 586] width 32 height 32
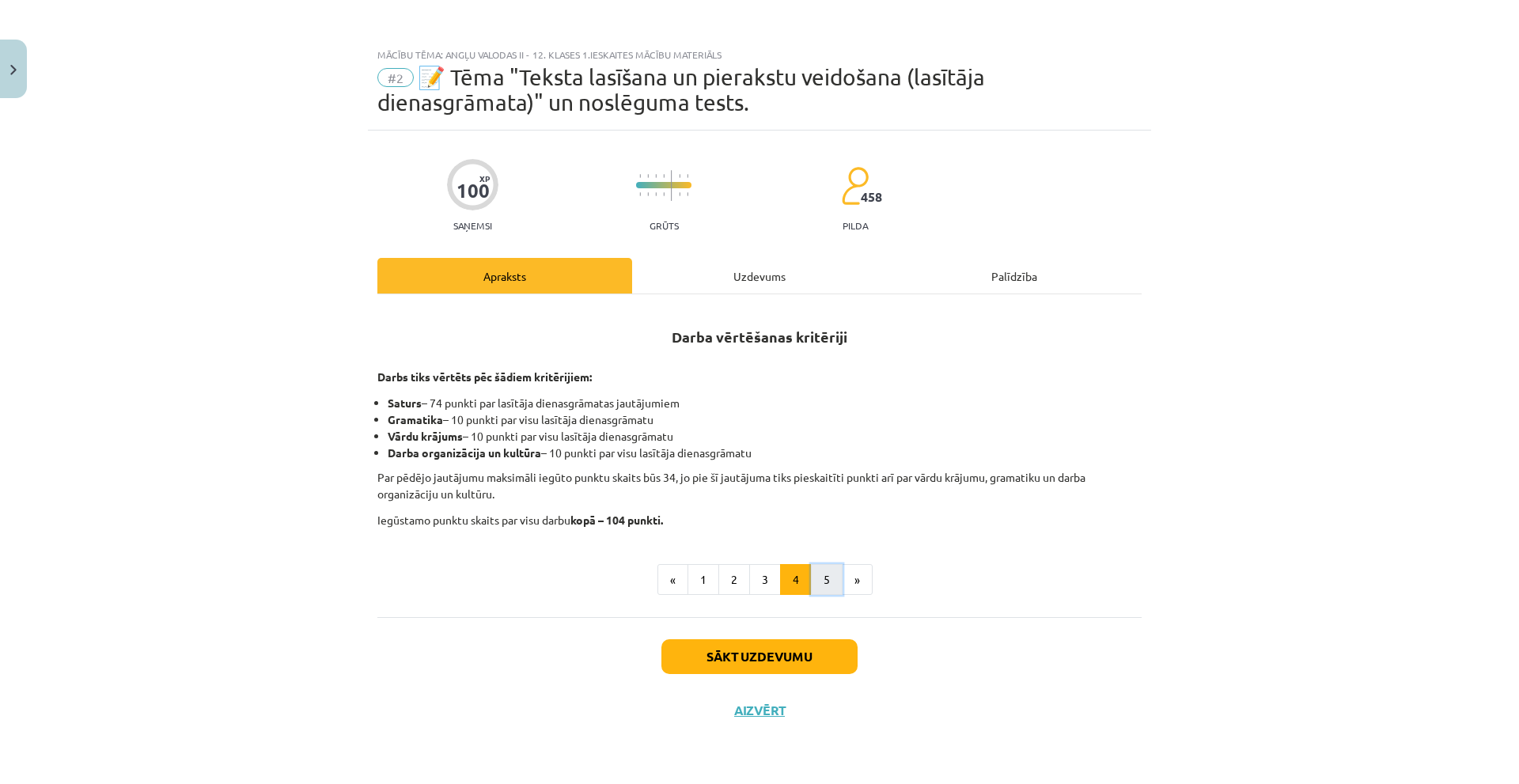
click at [831, 584] on button "5" at bounding box center [826, 579] width 32 height 32
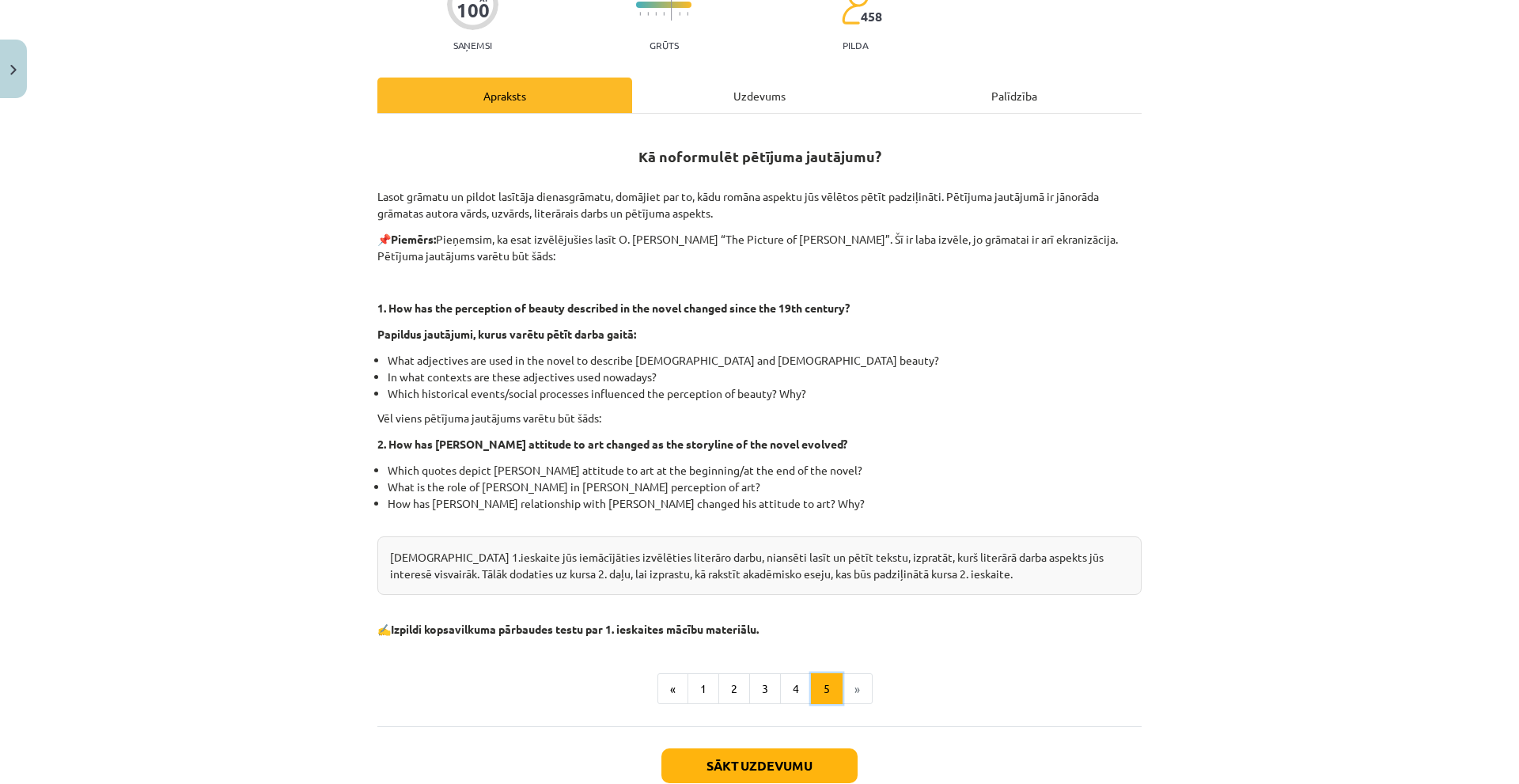
scroll to position [238, 0]
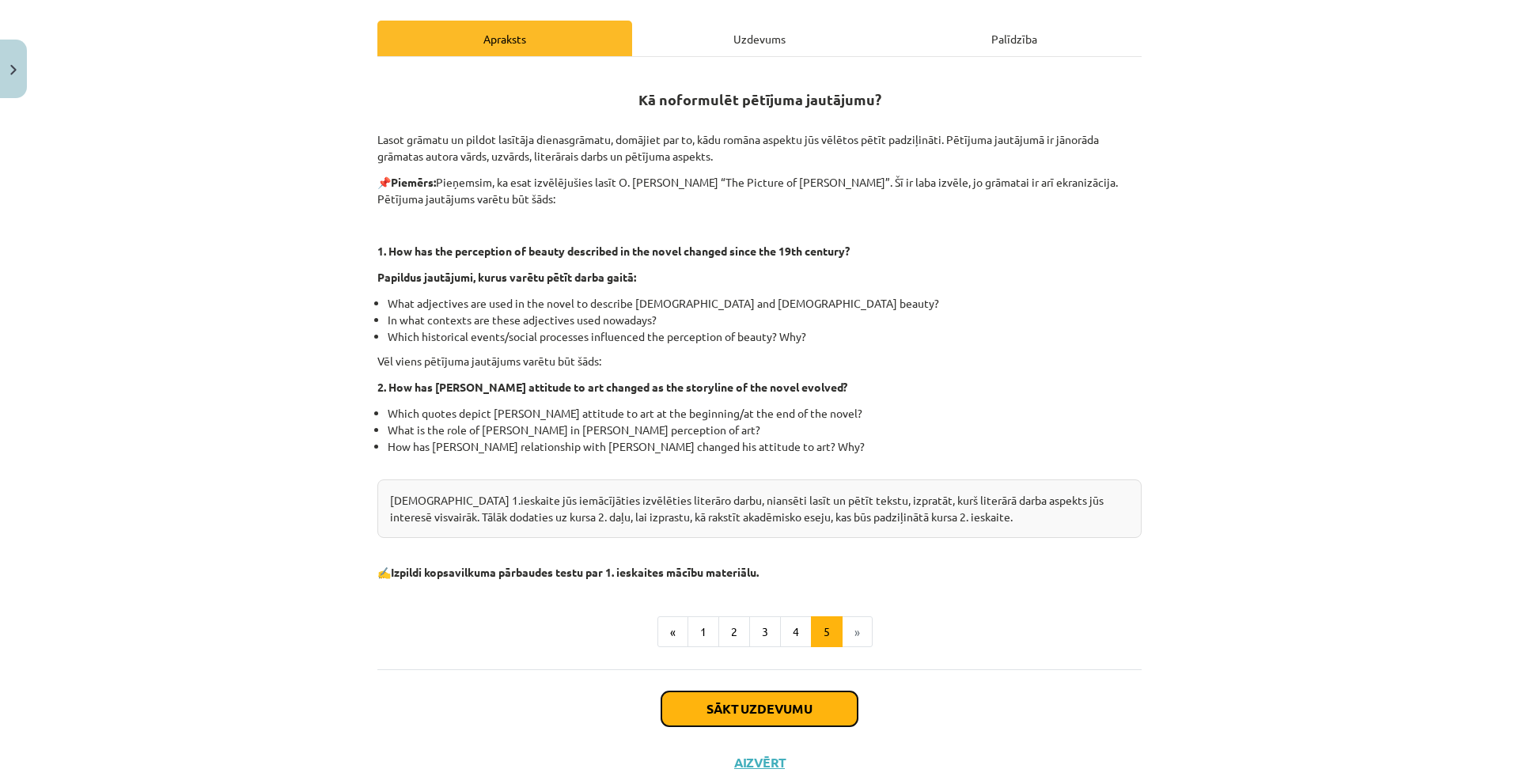
click at [753, 714] on button "Sākt uzdevumu" at bounding box center [760, 709] width 197 height 35
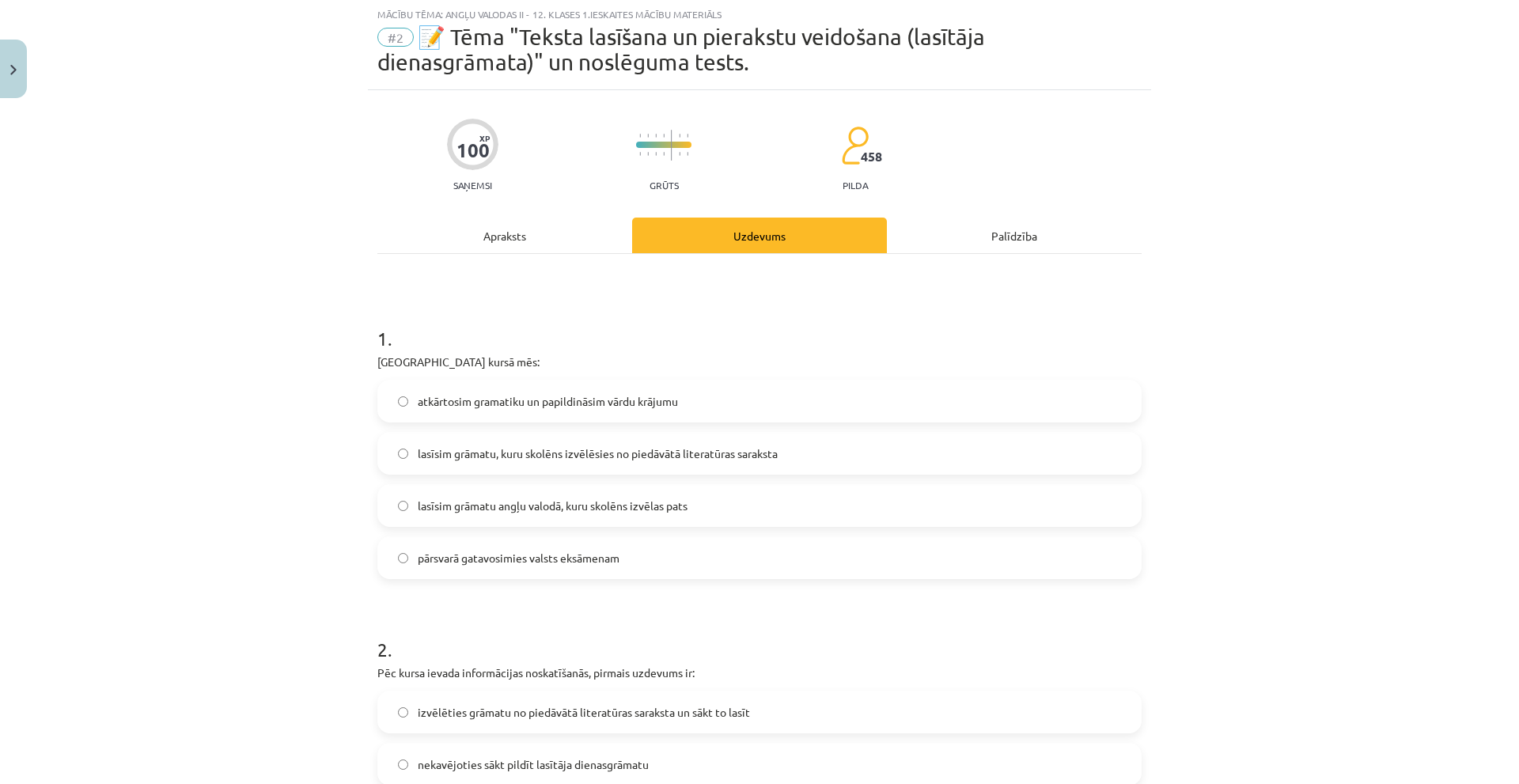
scroll to position [39, 0]
click at [887, 466] on label "lasīsim grāmatu, kuru skolēns izvēlēsies no piedāvātā literatūras saraksta" at bounding box center [760, 454] width 761 height 39
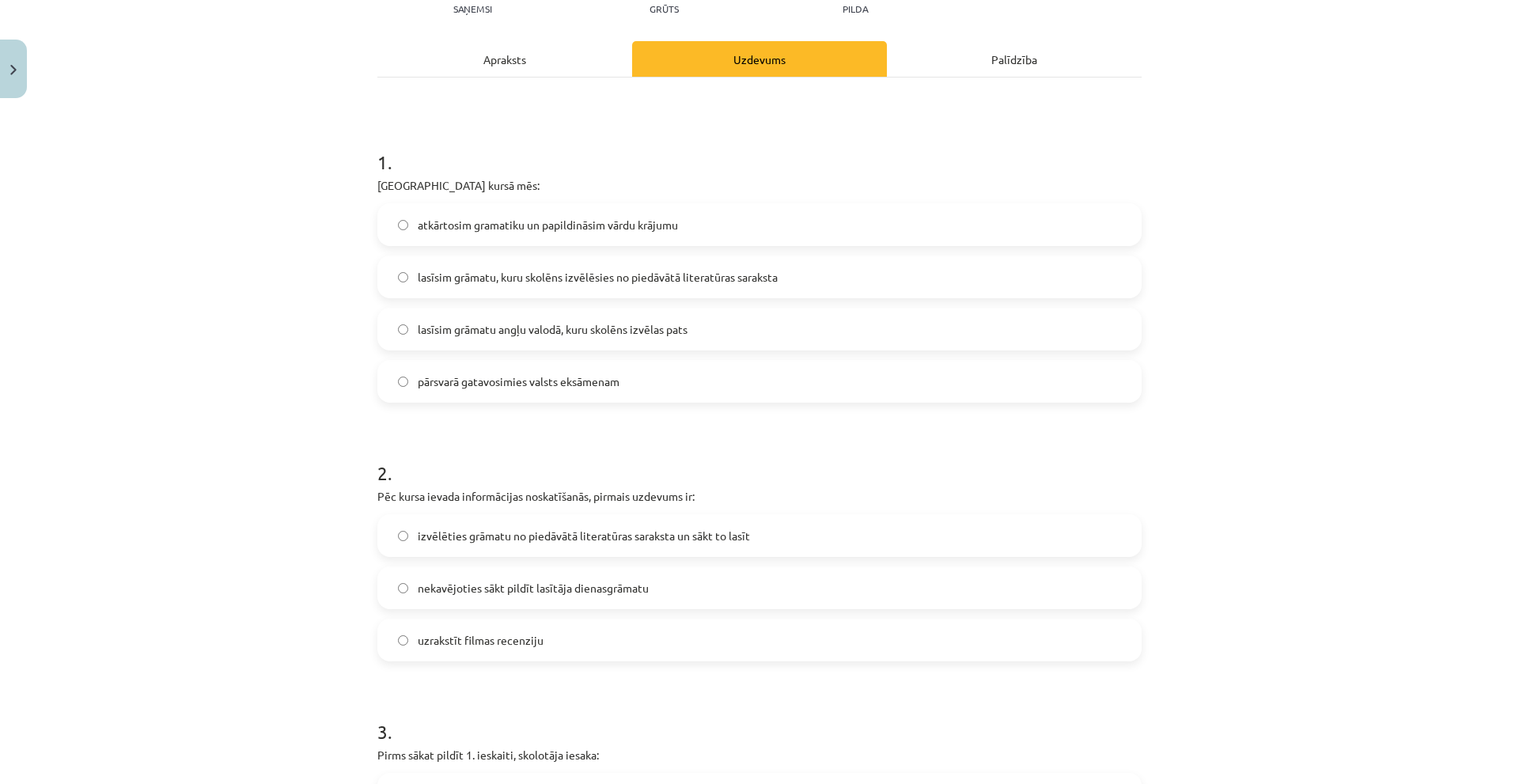
scroll to position [277, 0]
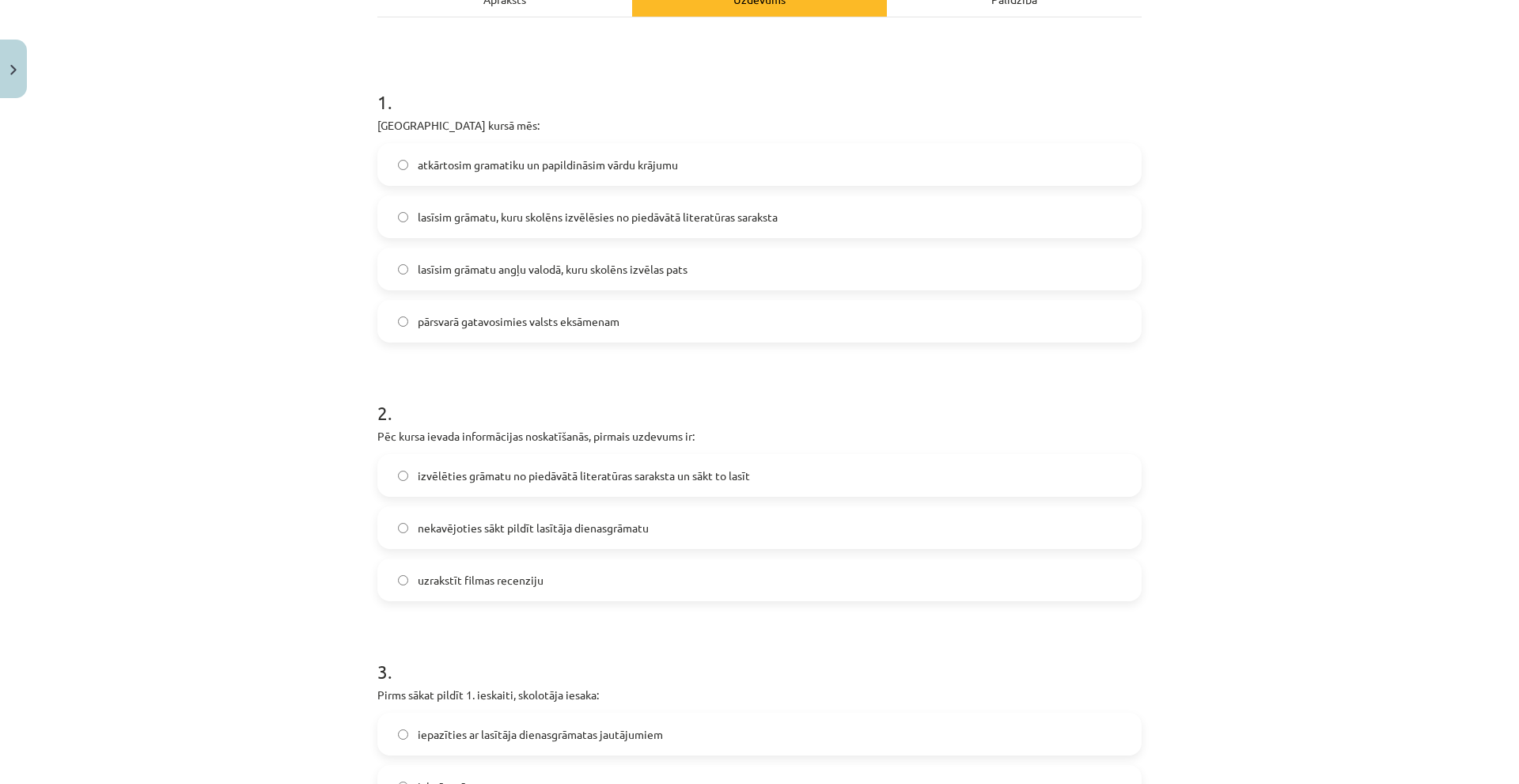
drag, startPoint x: 735, startPoint y: 532, endPoint x: 605, endPoint y: 452, distance: 152.6
click at [605, 452] on div "2 . Pēc kursa ievada informācijas noskatīšanās, pirmais uzdevums ir: izvēlēties…" at bounding box center [760, 487] width 764 height 227
click at [605, 473] on span "izvēlēties grāmatu no piedāvātā literatūras saraksta un sākt to lasīt" at bounding box center [584, 475] width 332 height 16
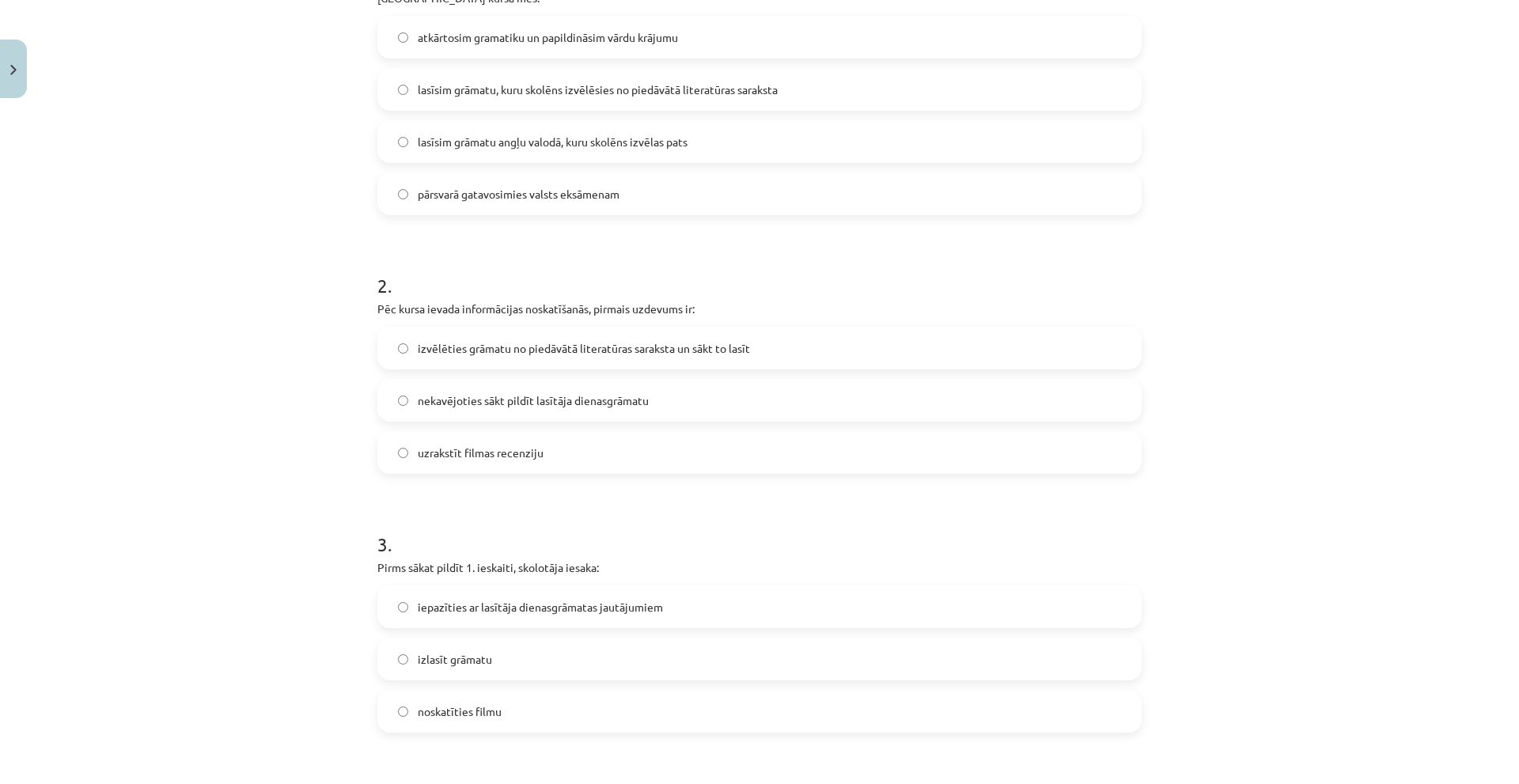
scroll to position [435, 0]
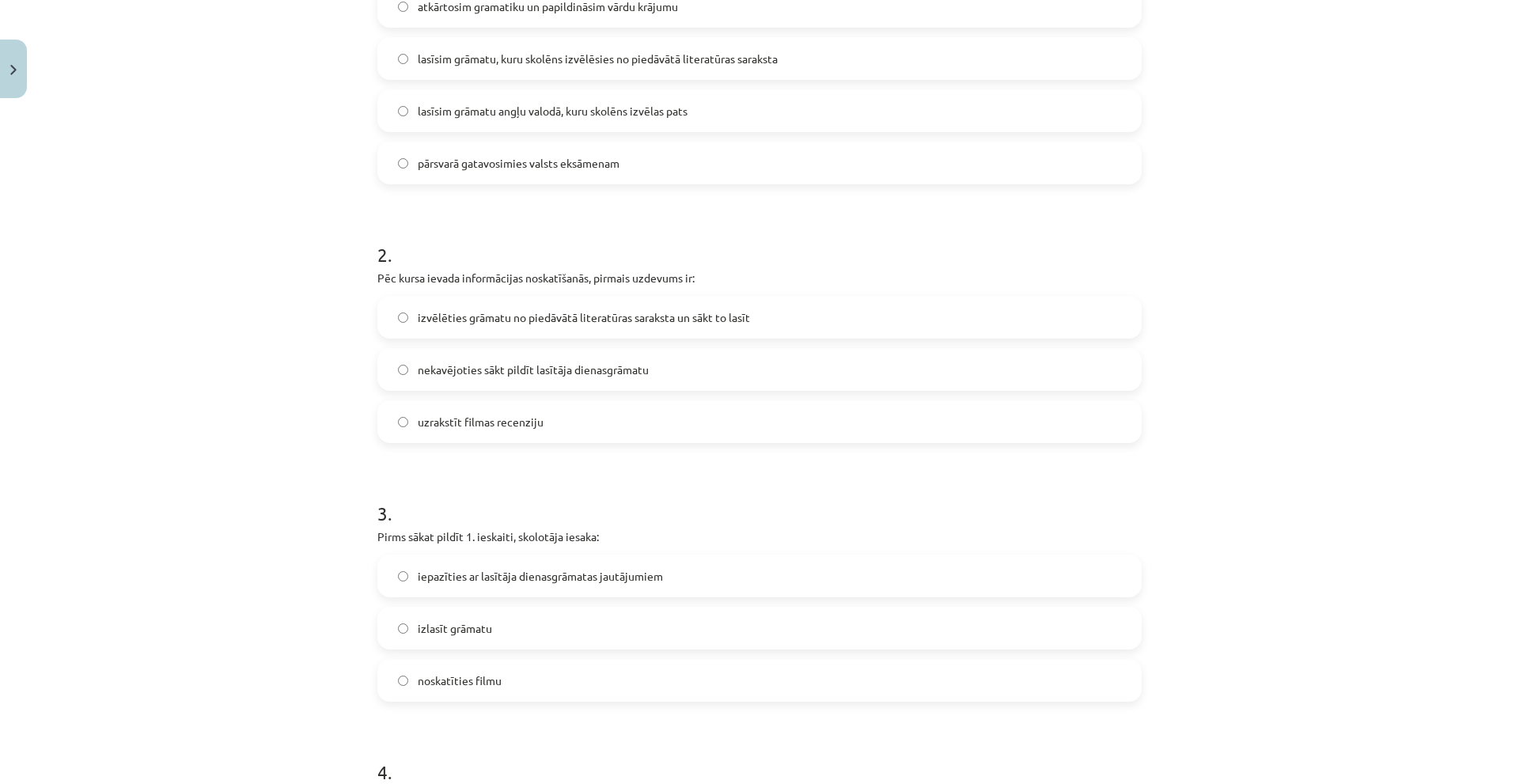
click at [642, 582] on span "iepazīties ar lasītāja dienasgrāmatas jautājumiem" at bounding box center [541, 576] width 245 height 16
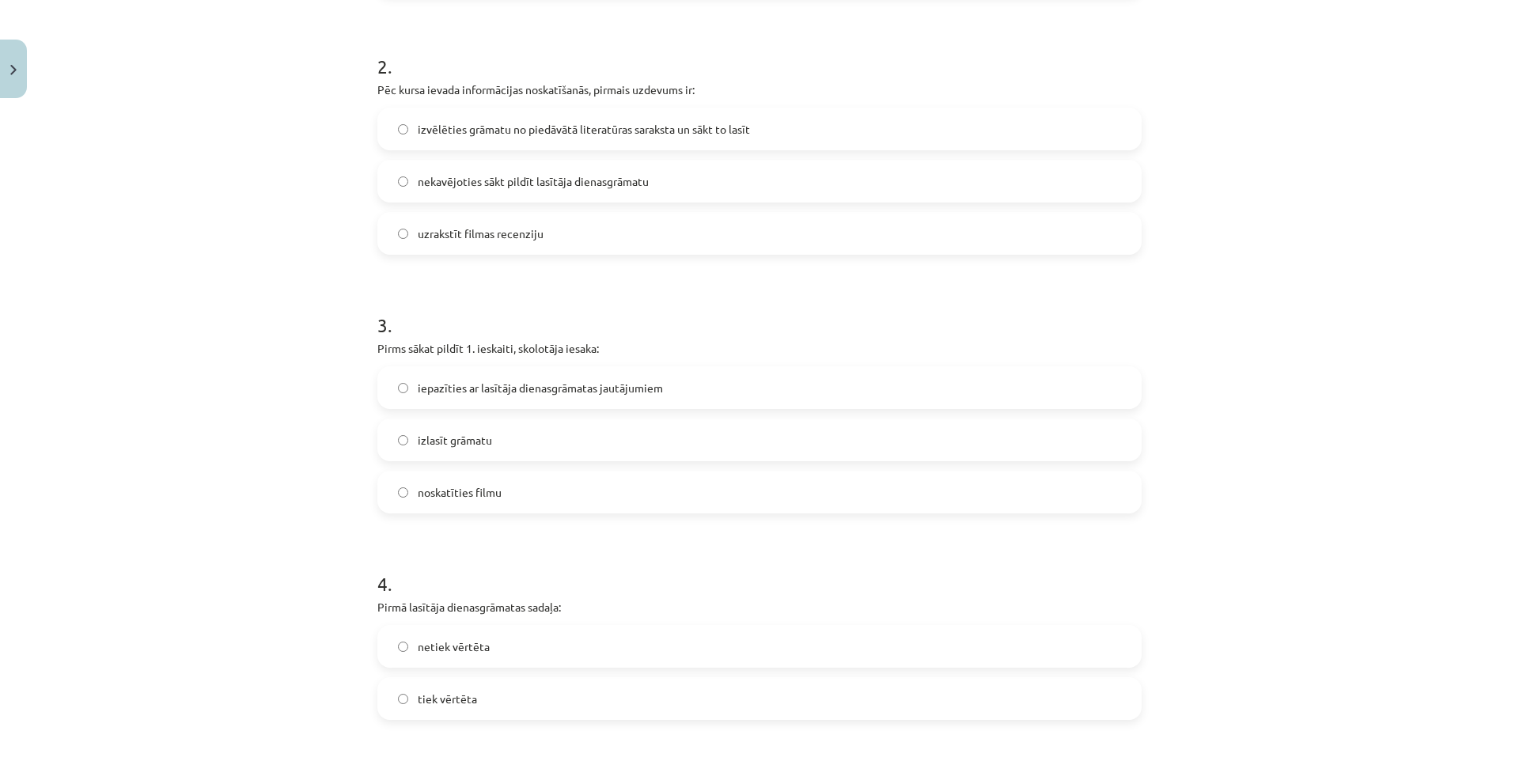
scroll to position [672, 0]
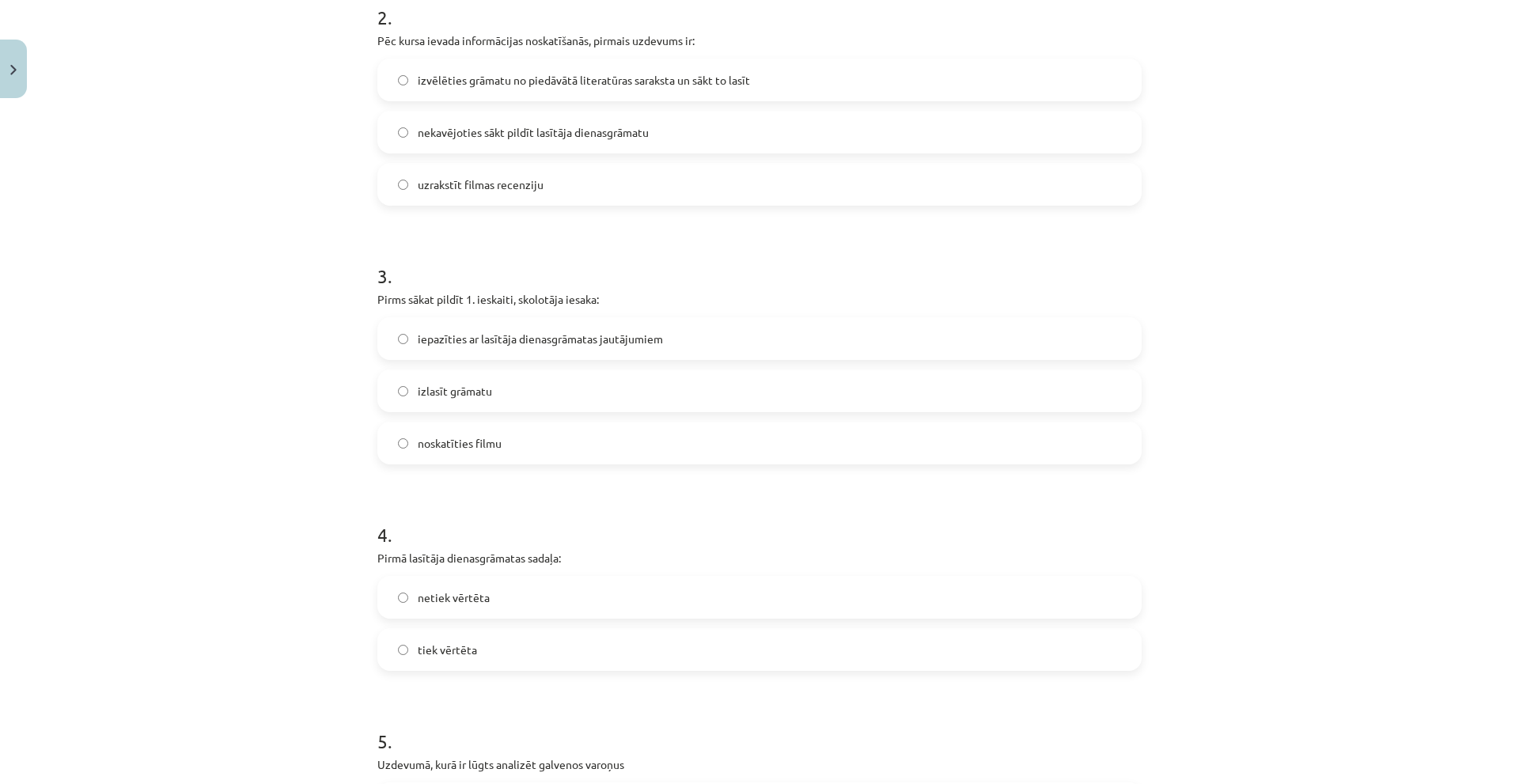
click at [693, 647] on label "tiek vērtēta" at bounding box center [760, 649] width 761 height 39
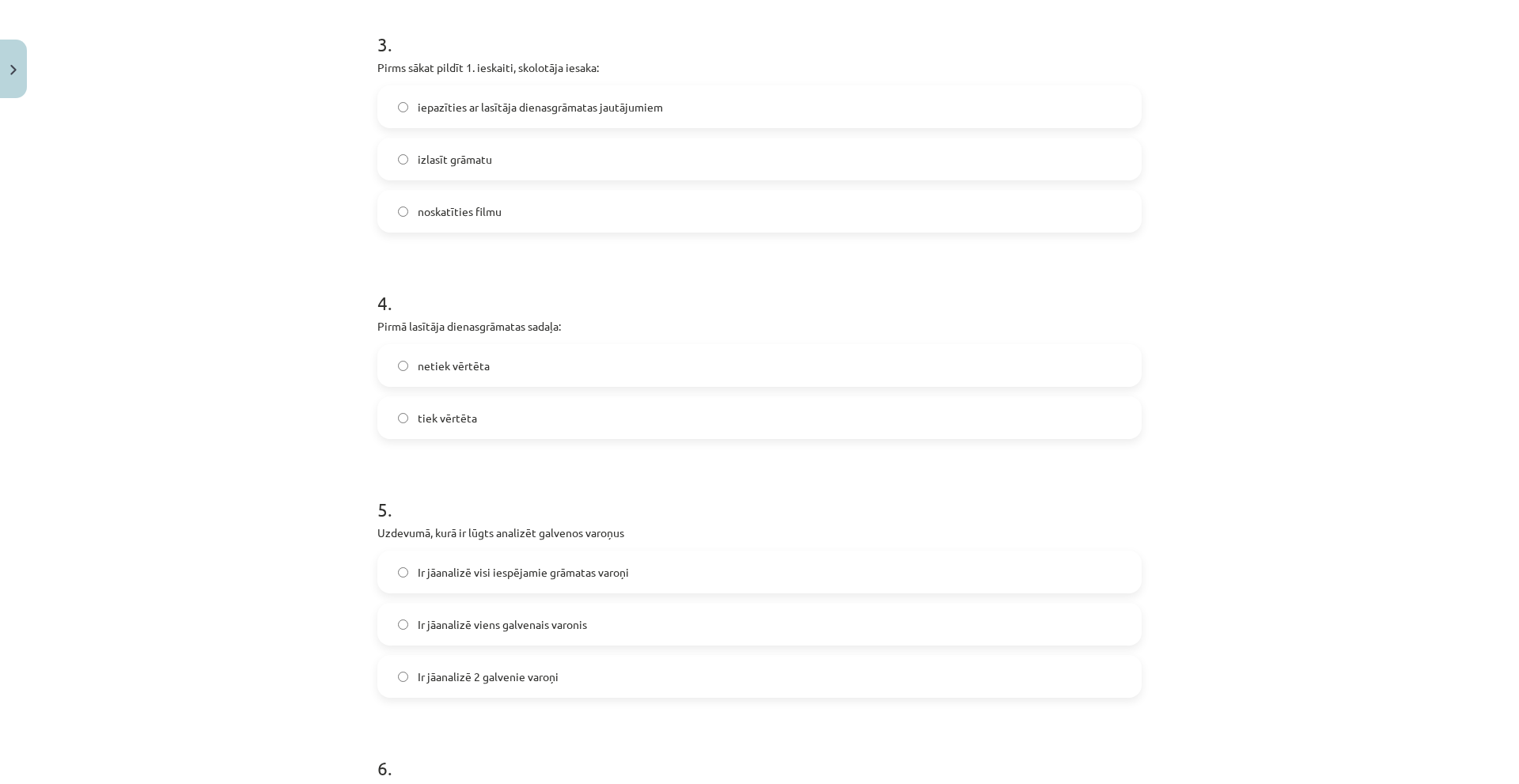
scroll to position [909, 0]
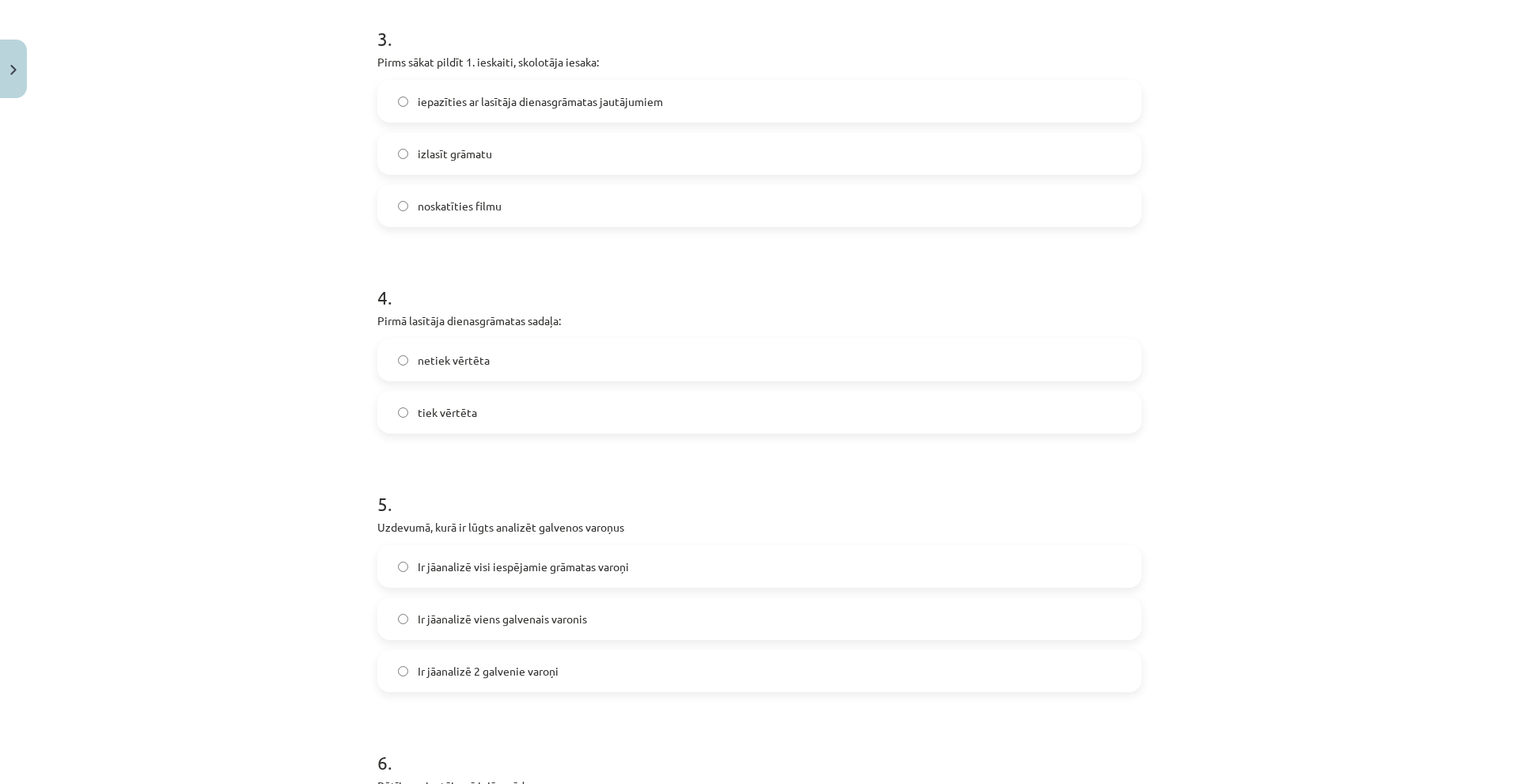
click at [723, 682] on label "Ir jāanalizē 2 galvenie varoņi" at bounding box center [760, 671] width 761 height 39
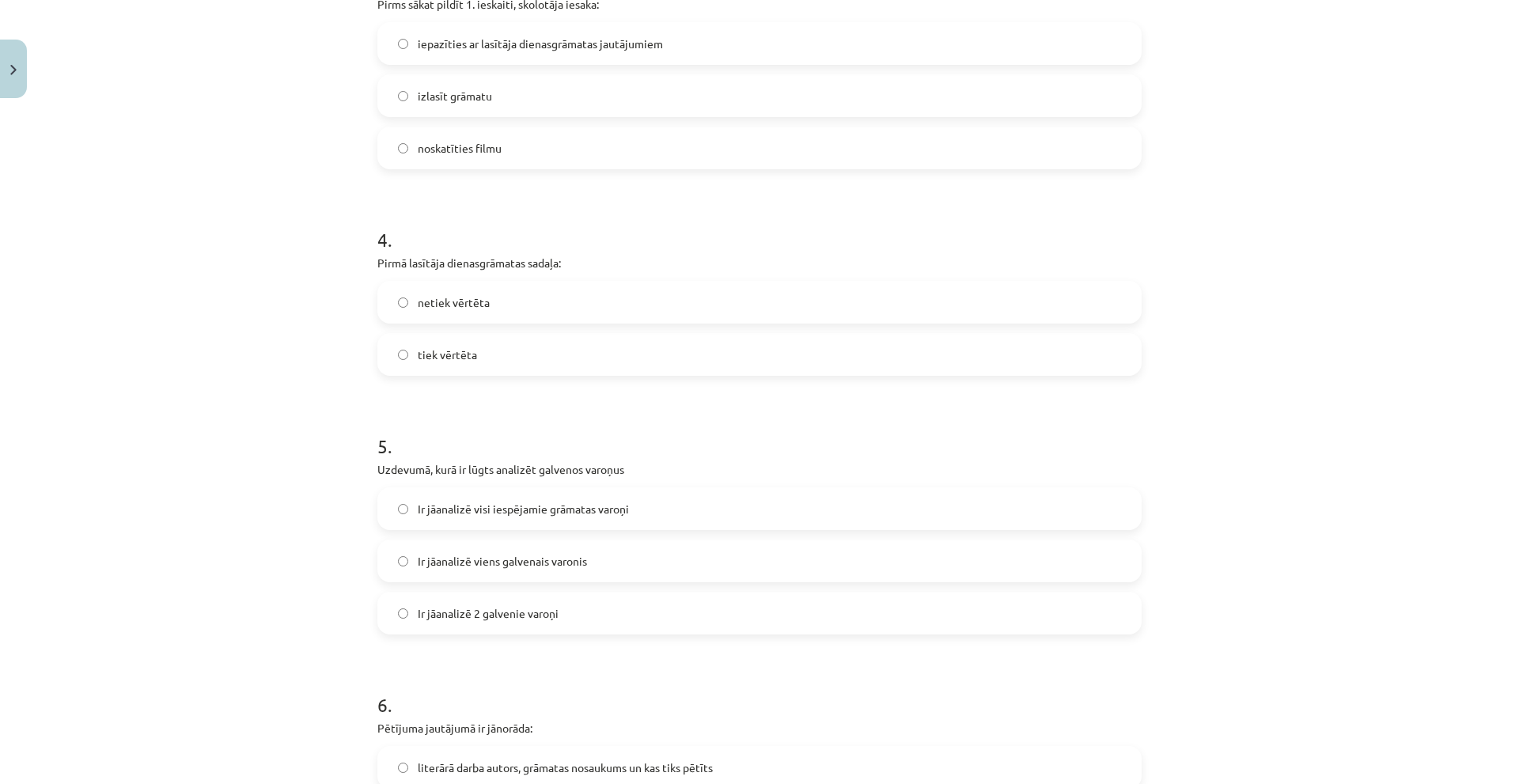
scroll to position [1305, 0]
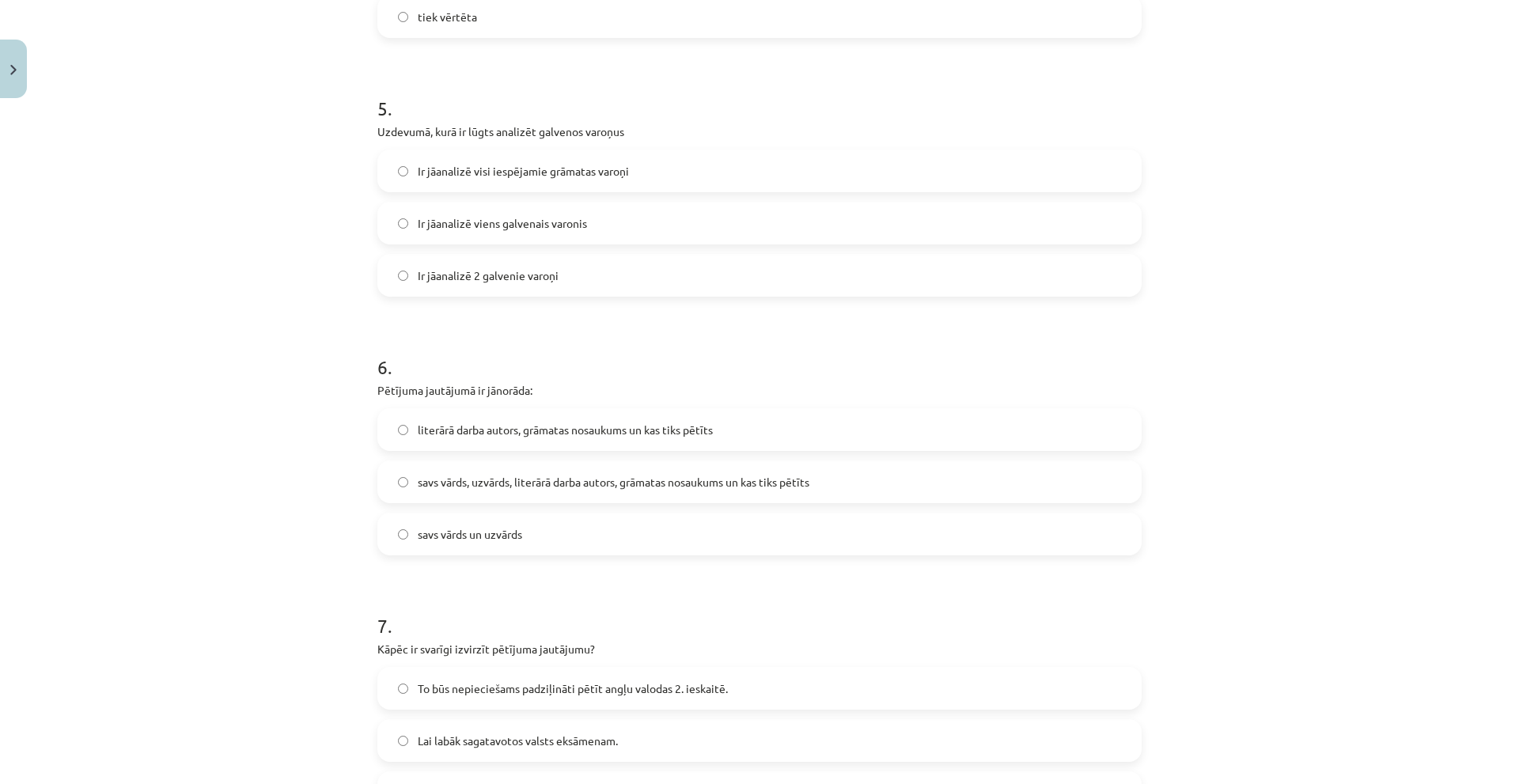
click at [710, 436] on span "literārā darba autors, grāmatas nosaukums un kas tiks pētīts" at bounding box center [566, 429] width 295 height 16
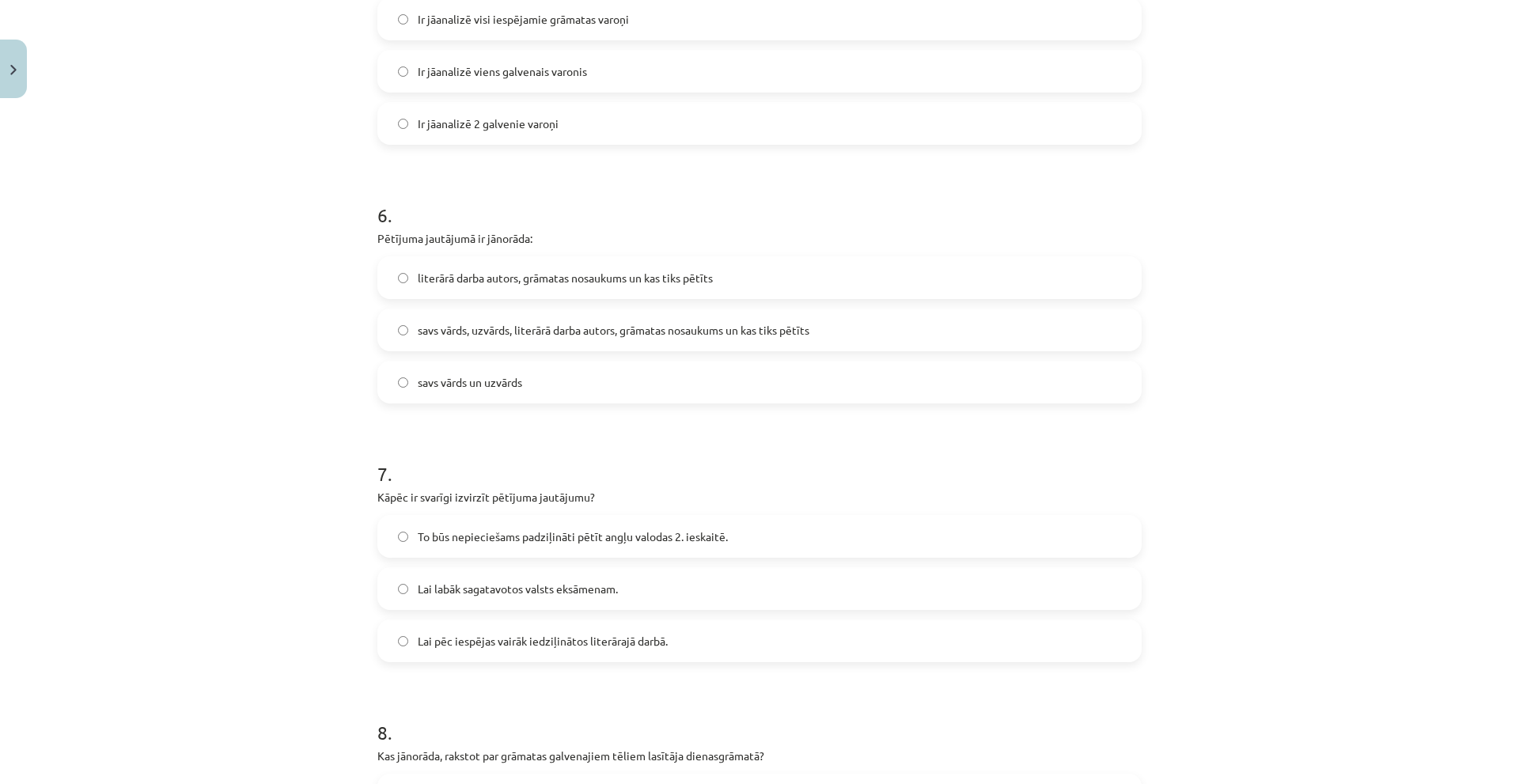
scroll to position [1462, 0]
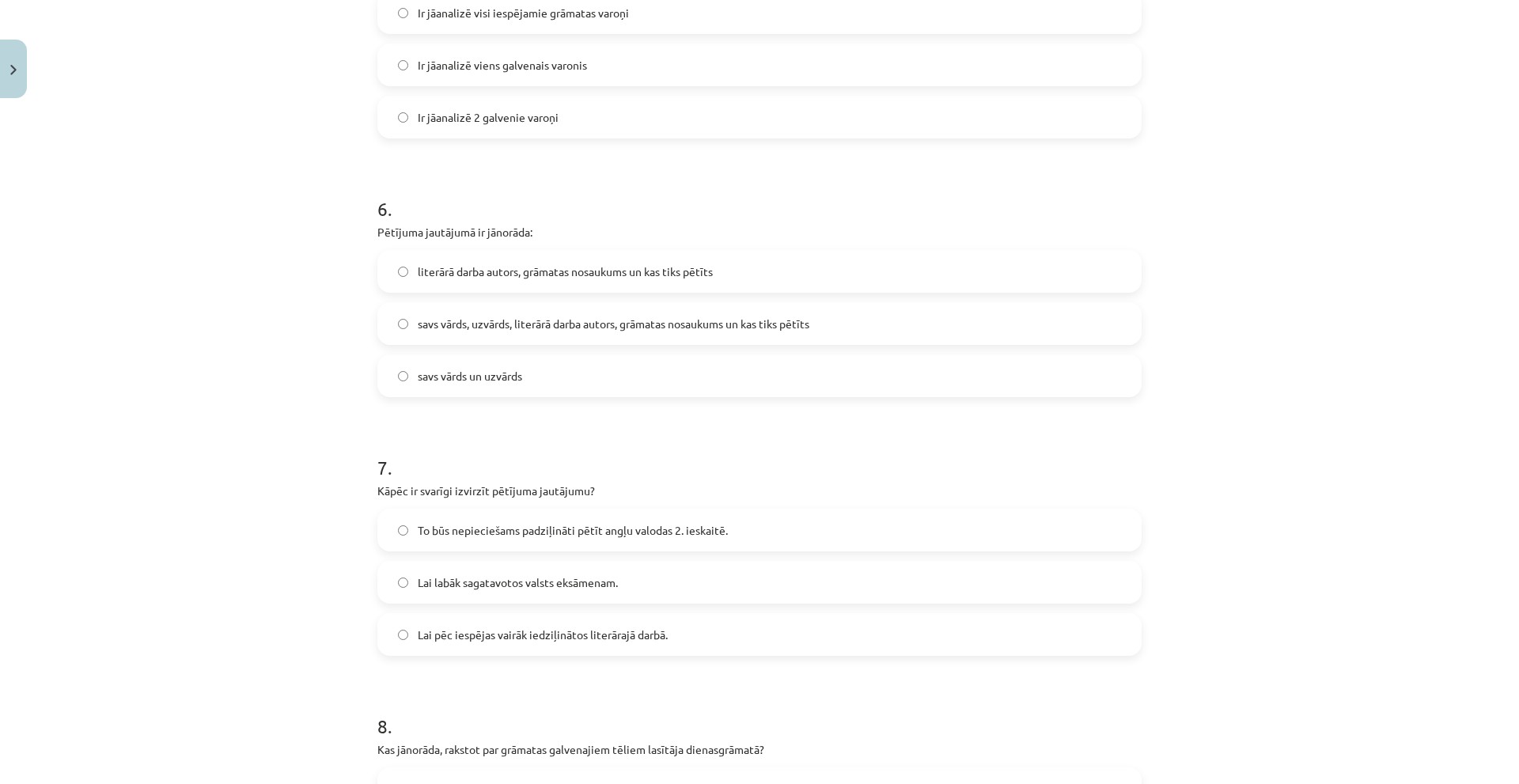
click at [727, 530] on label "To būs nepieciešams padziļināti pētīt angļu valodas 2. ieskaitē." at bounding box center [760, 530] width 761 height 39
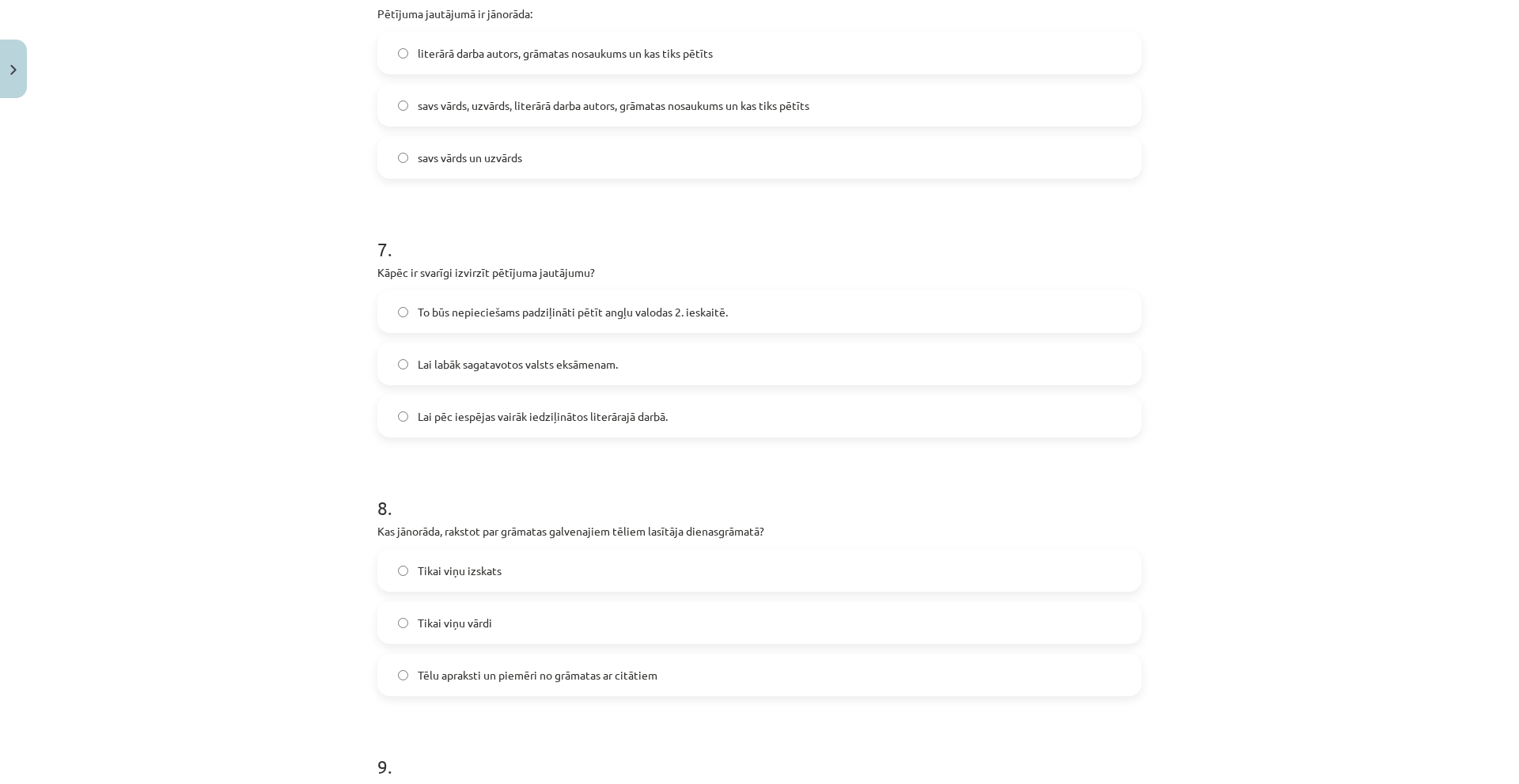
scroll to position [1700, 0]
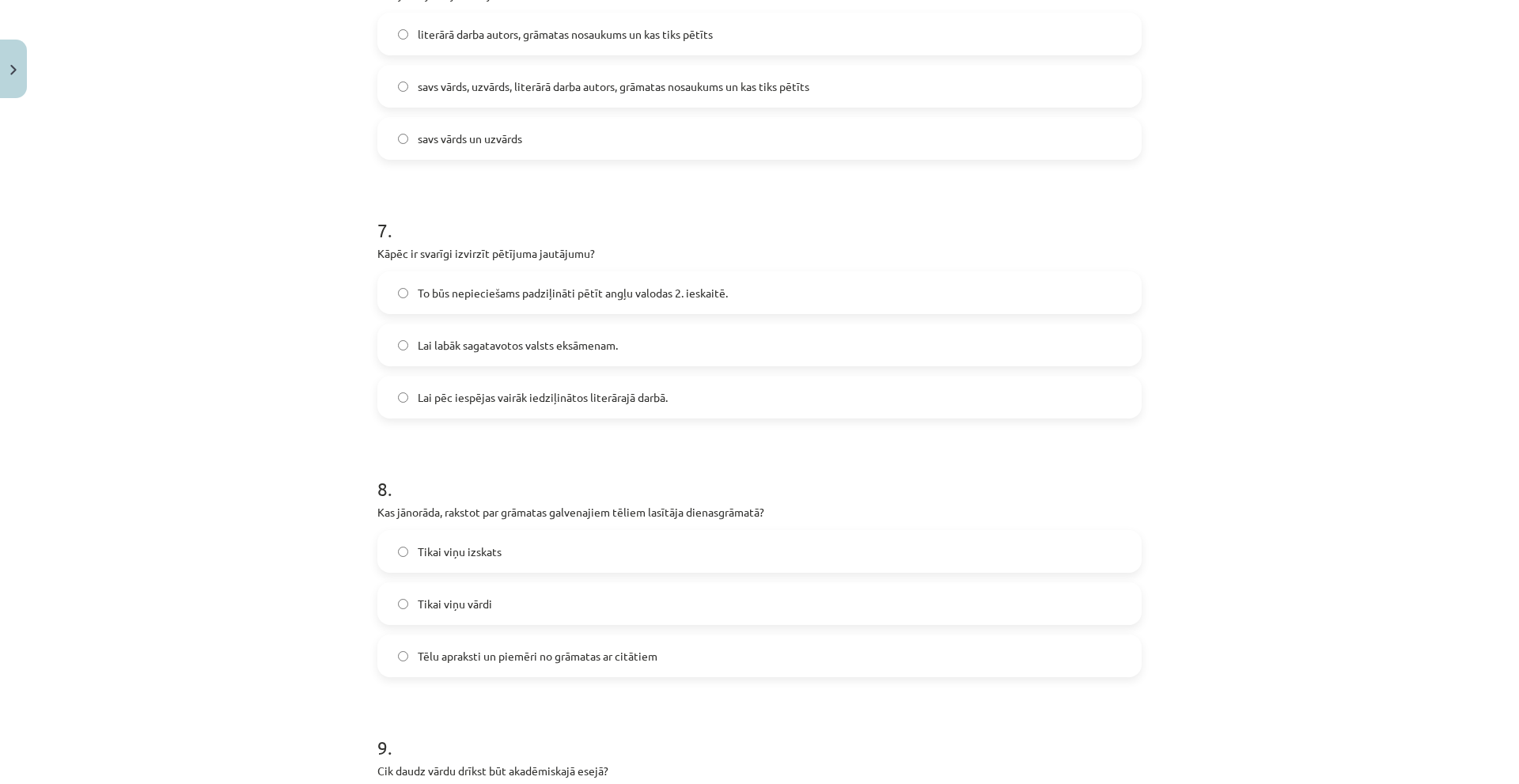
click at [658, 657] on label "Tēlu apraksti un piemēri no grāmatas ar citātiem" at bounding box center [760, 655] width 761 height 39
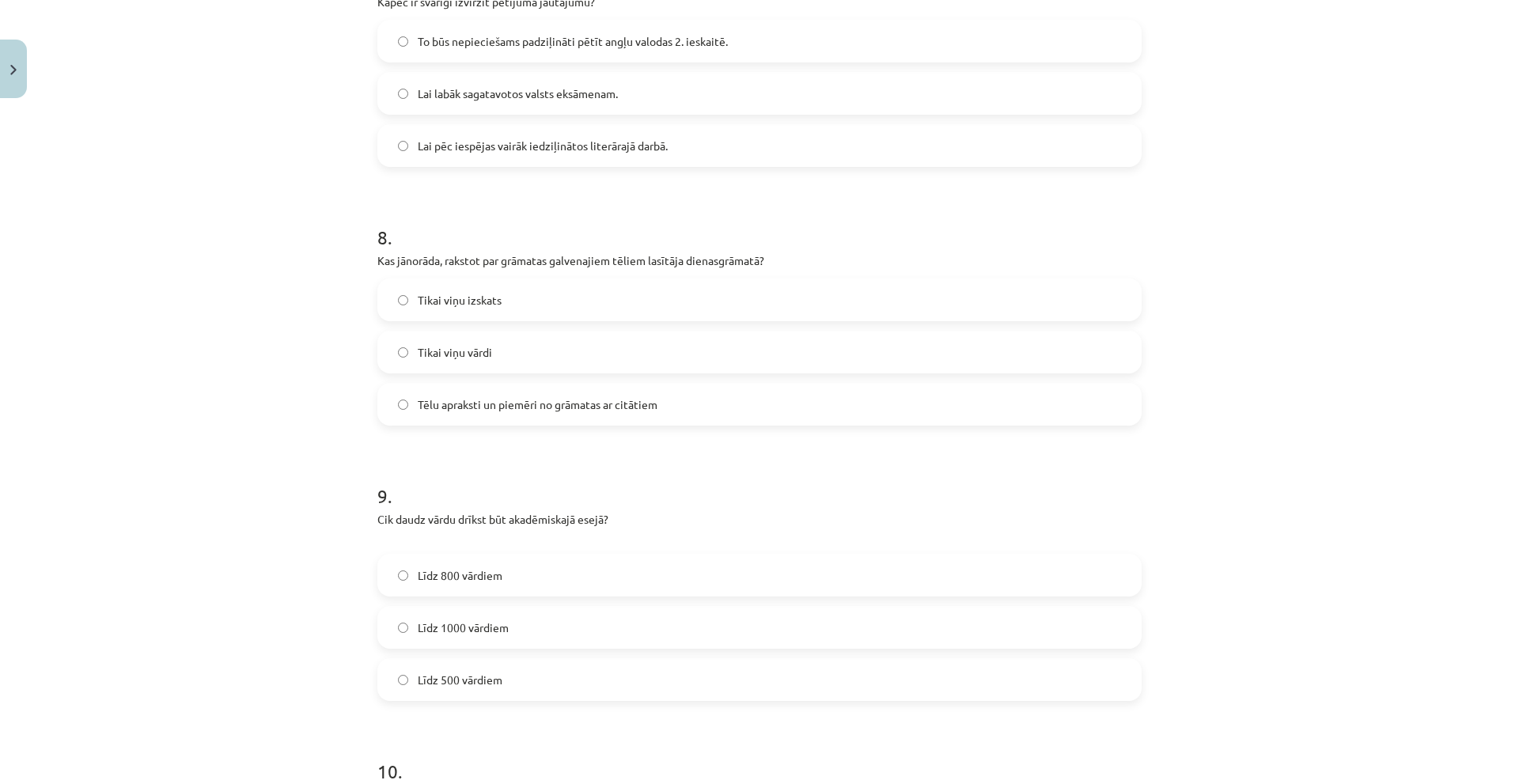
scroll to position [2017, 0]
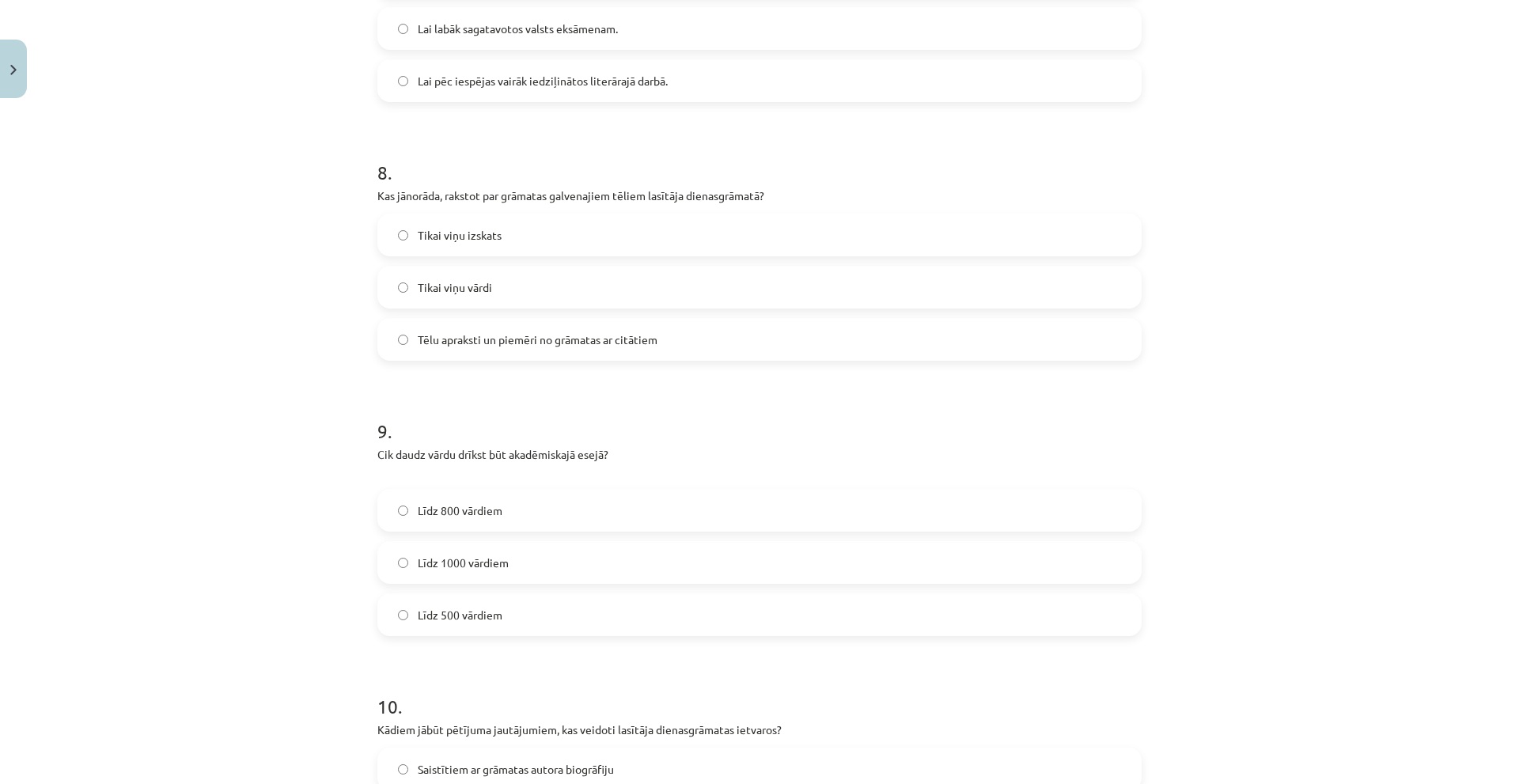
click at [645, 512] on label "Līdz 800 vārdiem" at bounding box center [760, 510] width 761 height 39
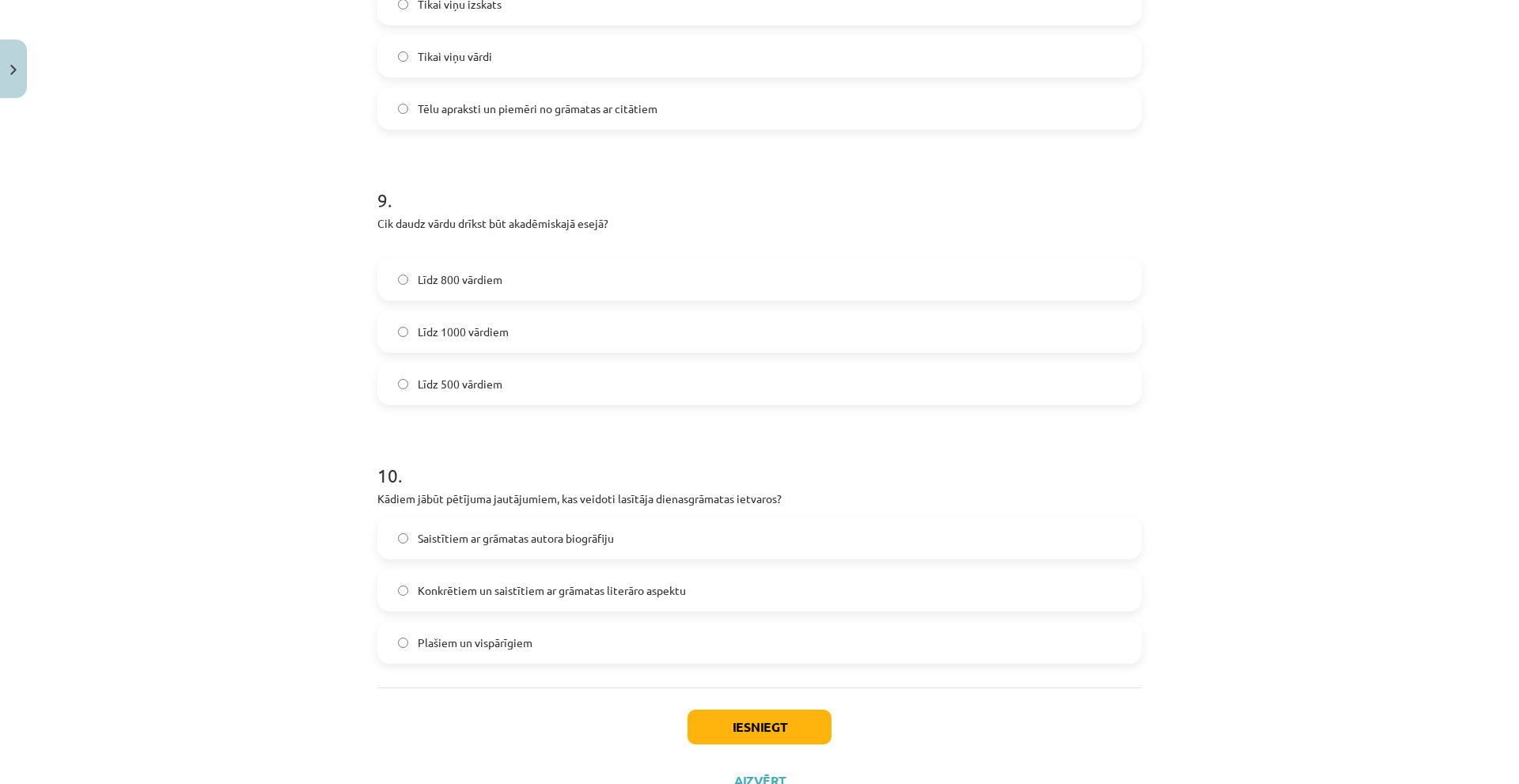
scroll to position [2253, 0]
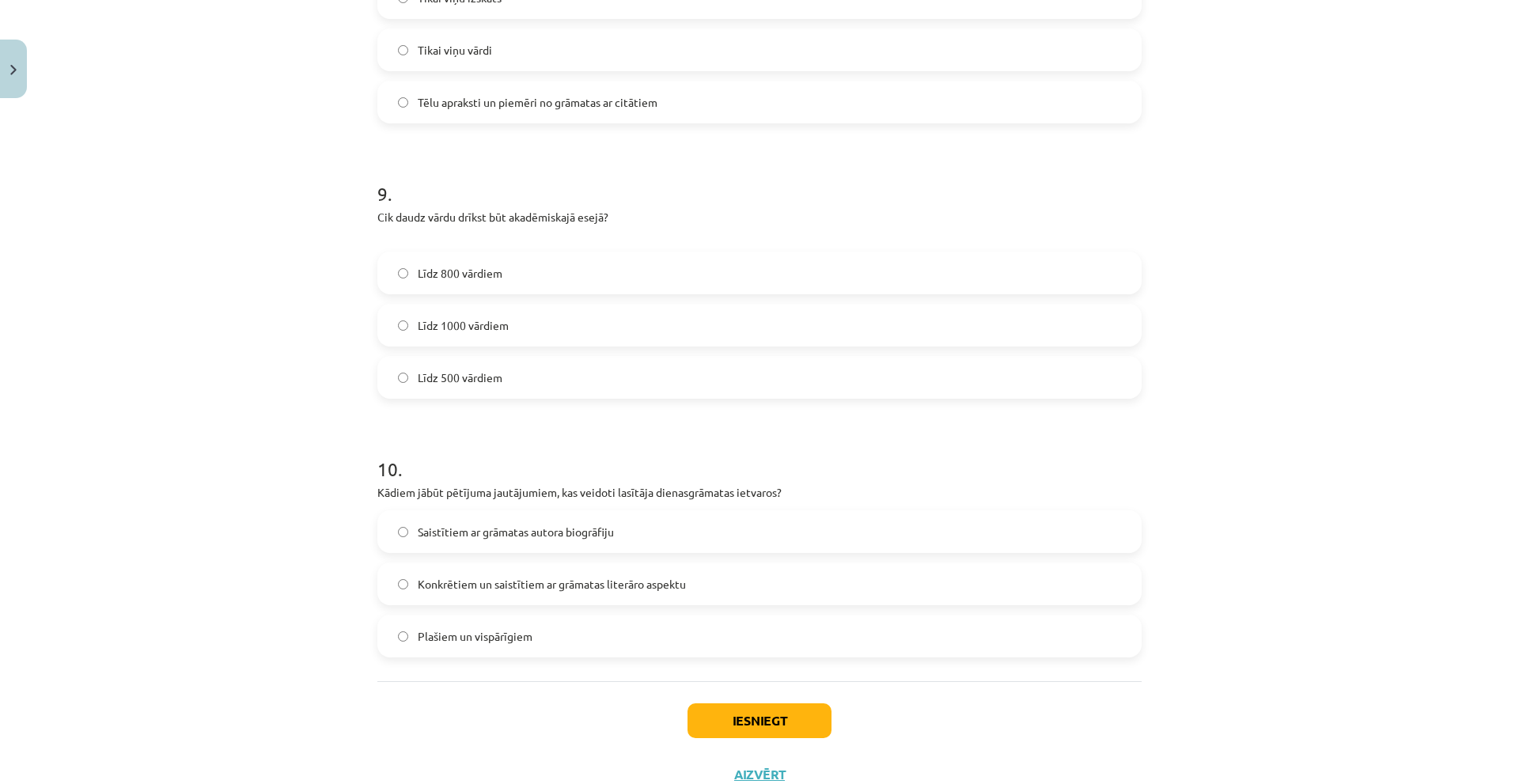
click at [703, 580] on label "Konkrētiem un saistītiem ar grāmatas literāro aspektu" at bounding box center [760, 583] width 761 height 39
click at [774, 715] on button "Iesniegt" at bounding box center [760, 720] width 144 height 35
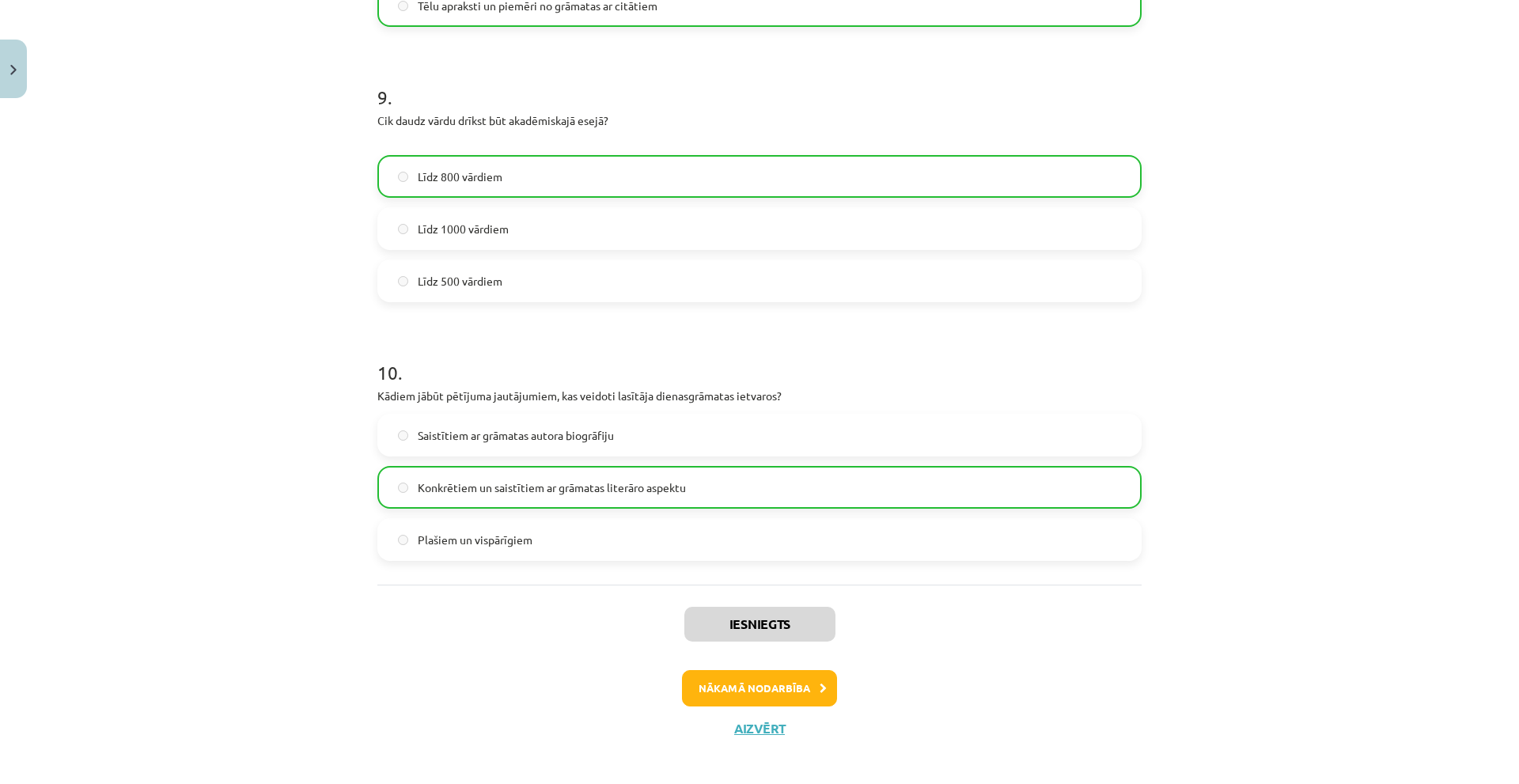
scroll to position [2361, 0]
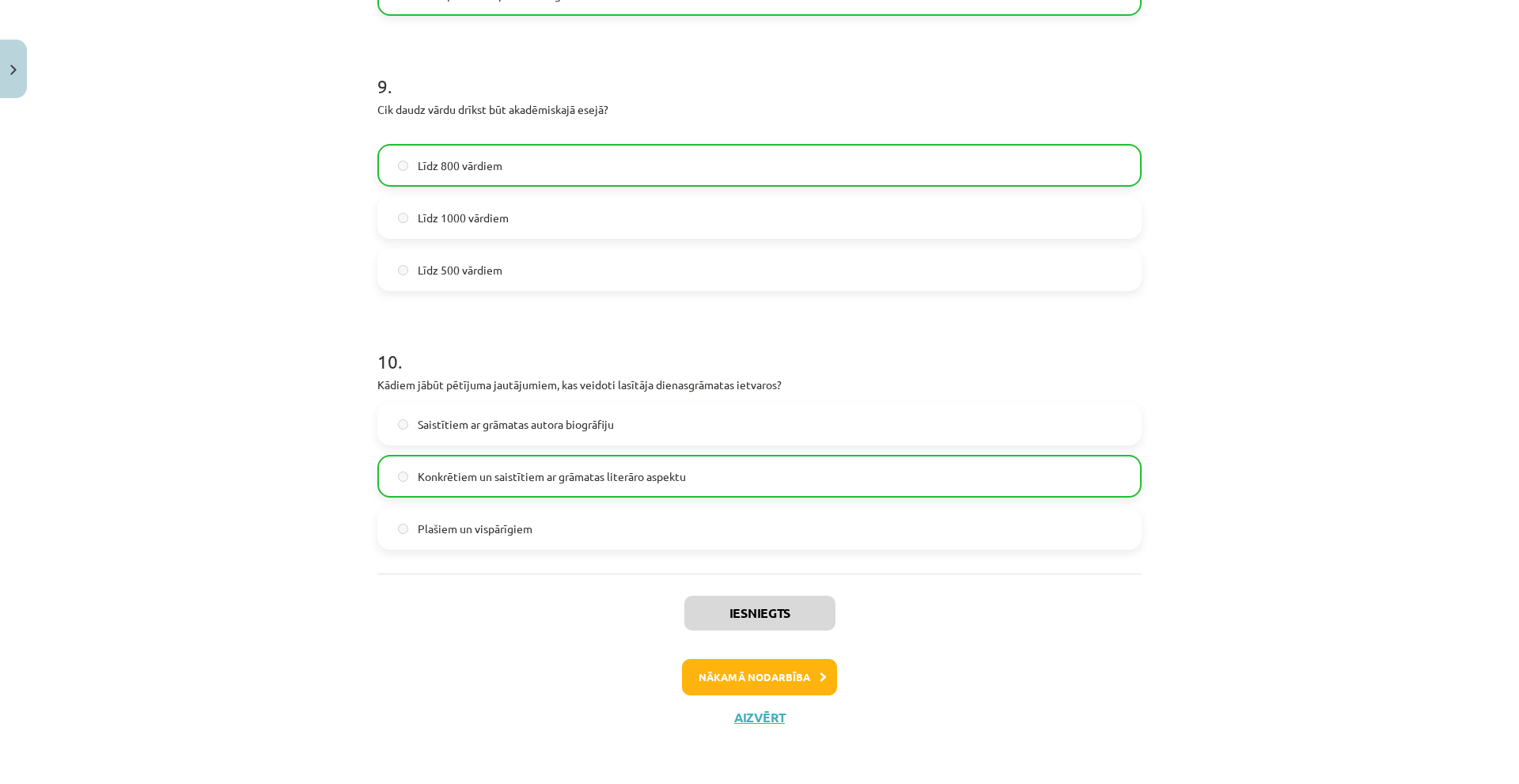
click at [810, 655] on div "Iesniegts Nākamā nodarbība Aizvērt" at bounding box center [760, 654] width 764 height 161
click at [802, 670] on button "Nākamā nodarbība" at bounding box center [760, 677] width 155 height 36
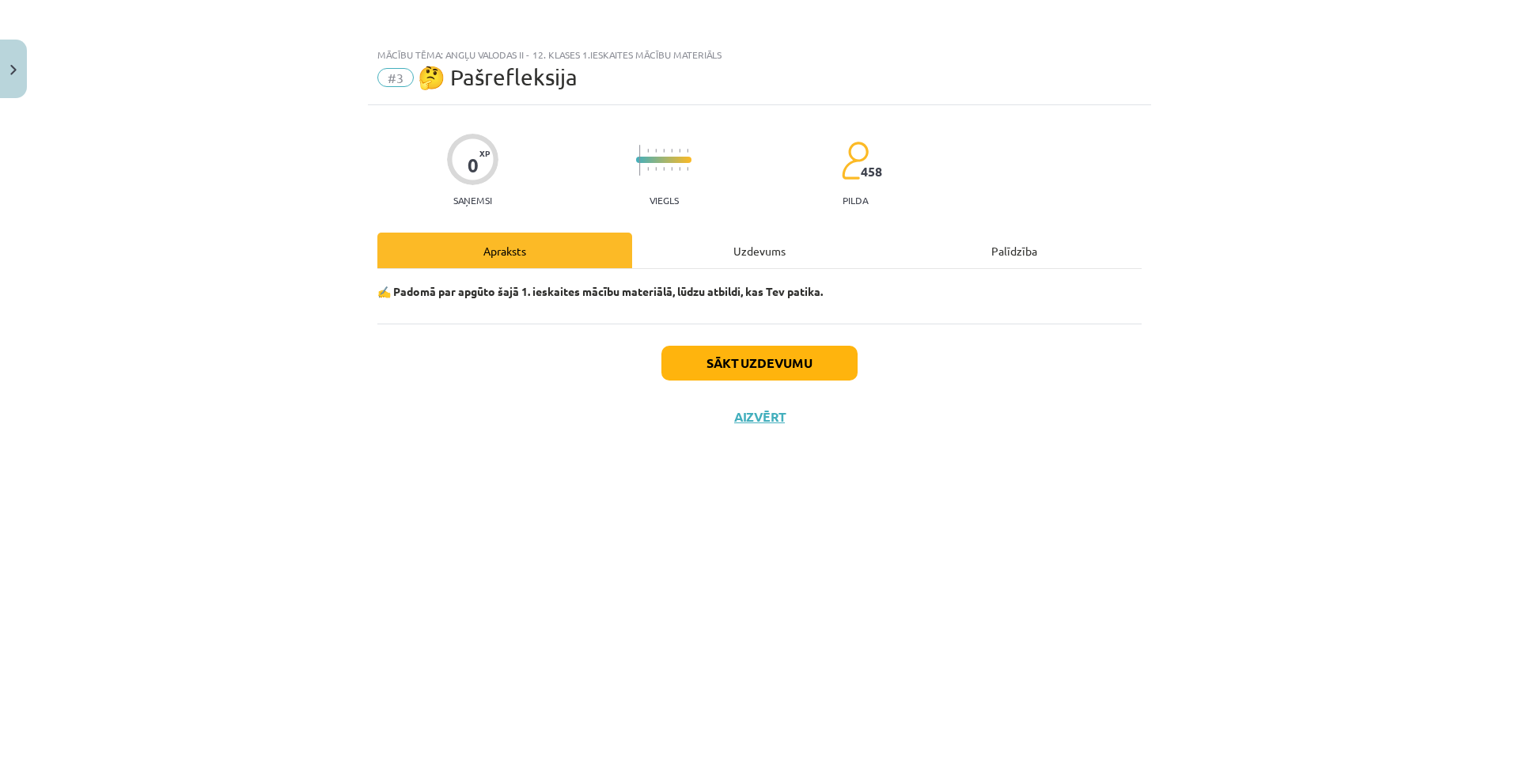
click at [764, 258] on div "Uzdevums" at bounding box center [760, 250] width 255 height 35
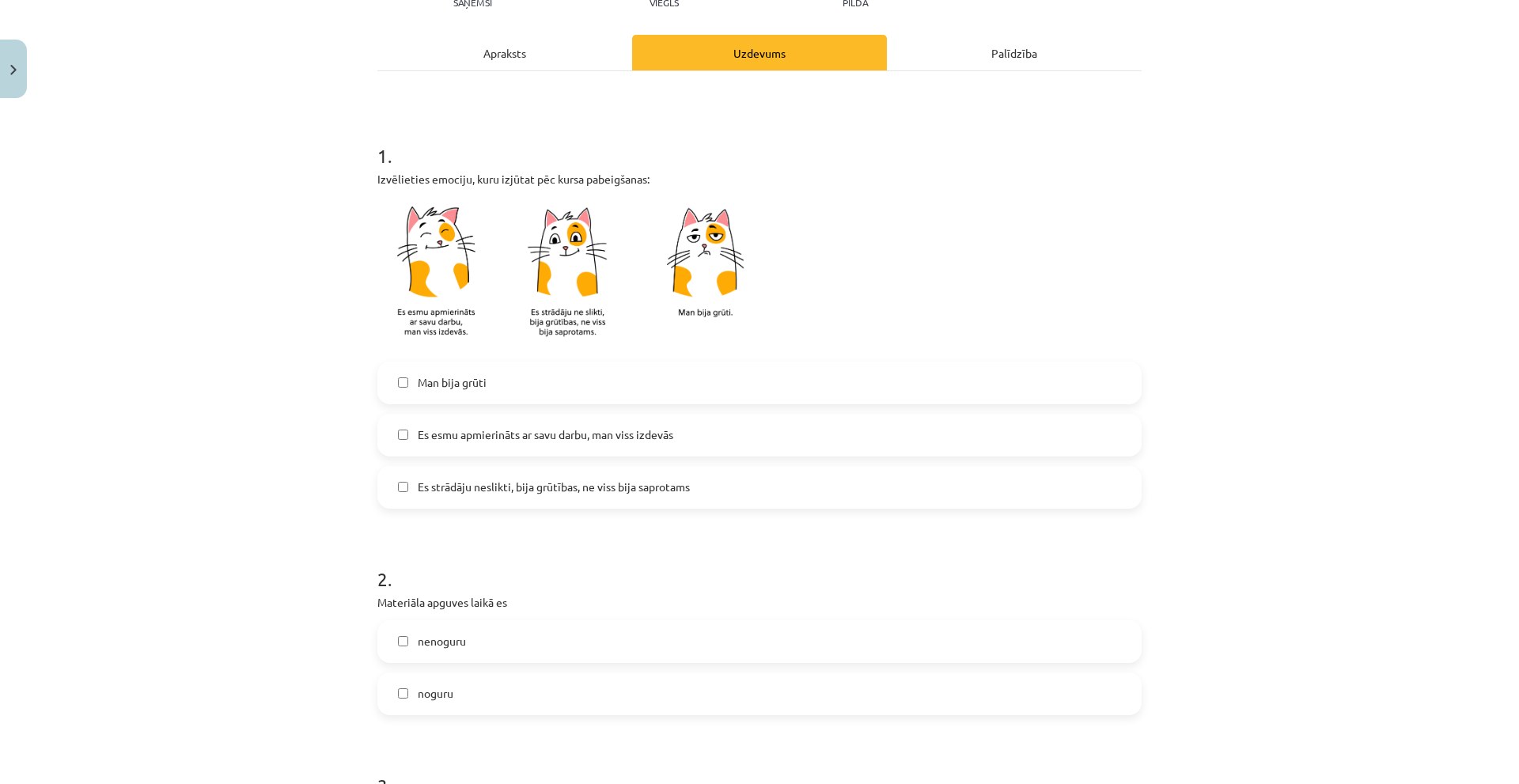
scroll to position [238, 0]
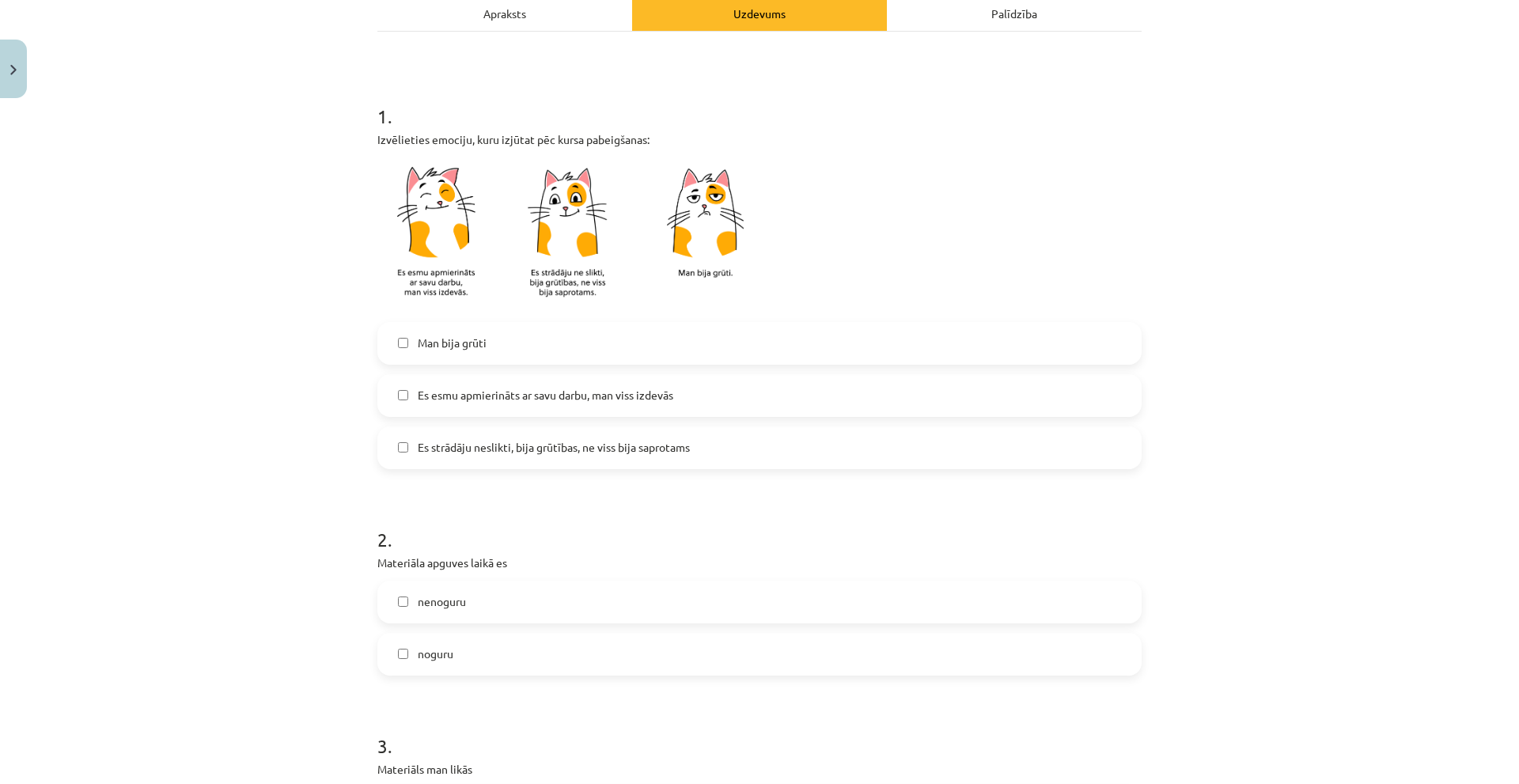
click at [518, 399] on span "Es esmu apmierināts ar savu darbu, man viss izdevās" at bounding box center [546, 395] width 256 height 16
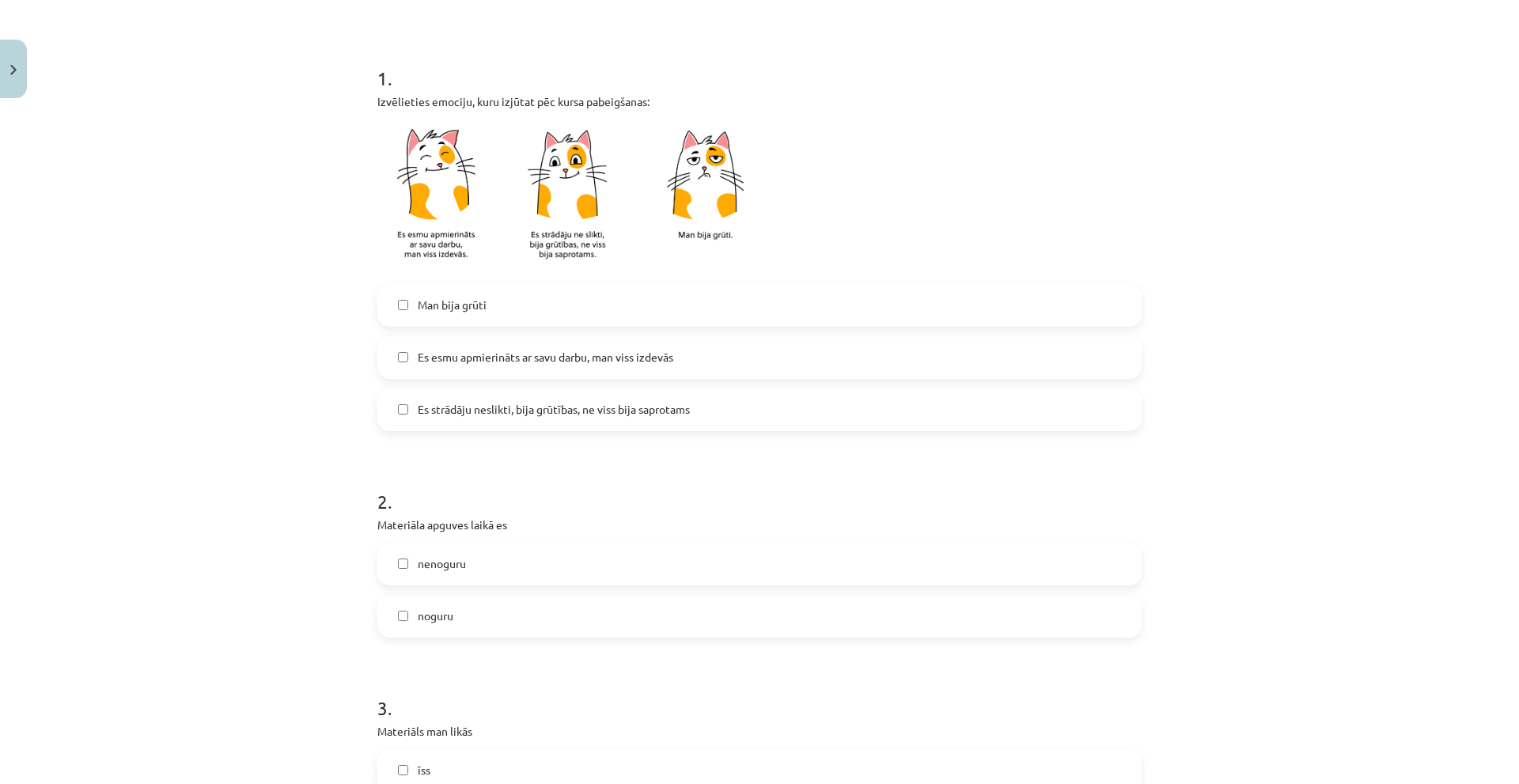
scroll to position [395, 0]
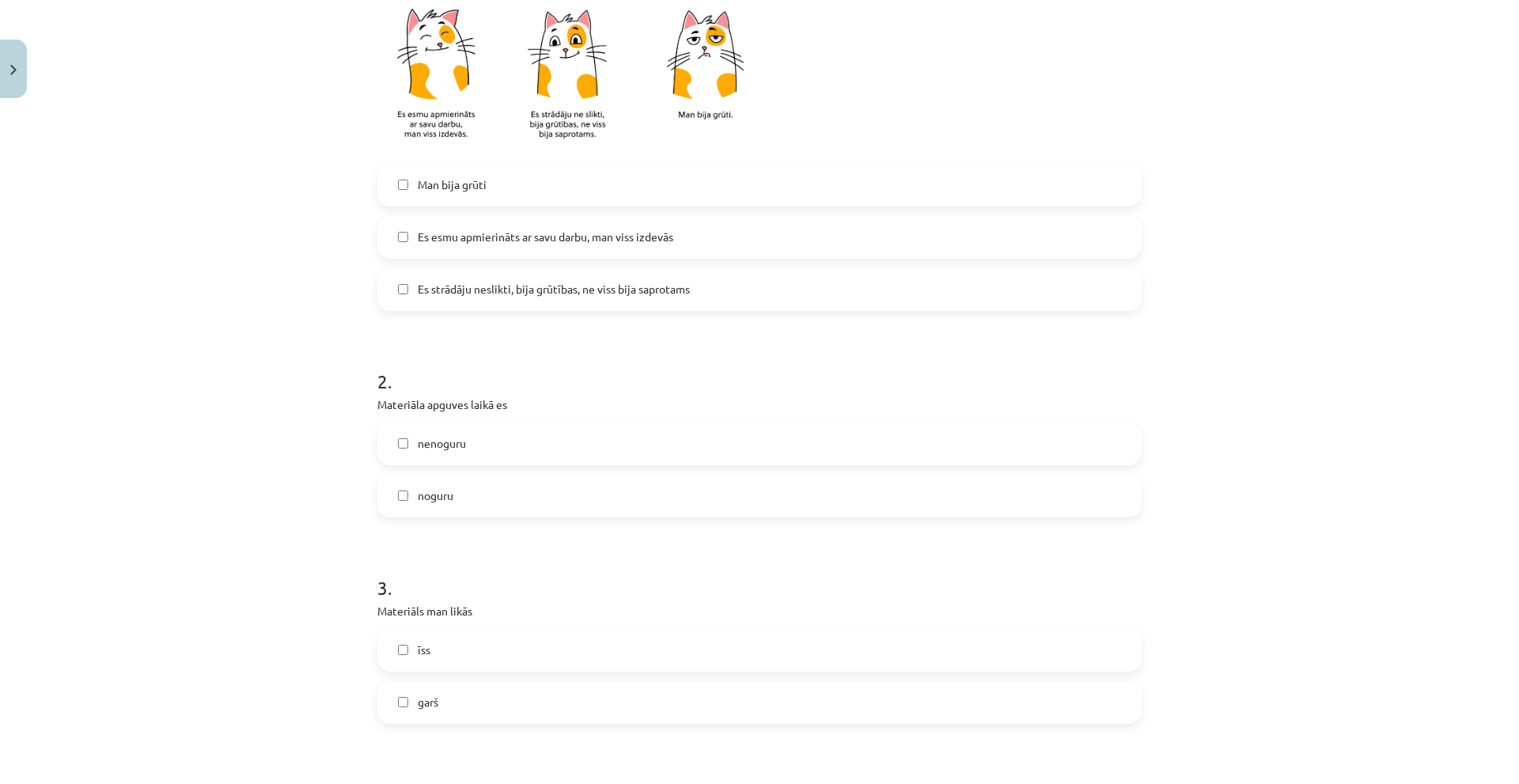
click at [512, 487] on label "noguru" at bounding box center [760, 496] width 761 height 39
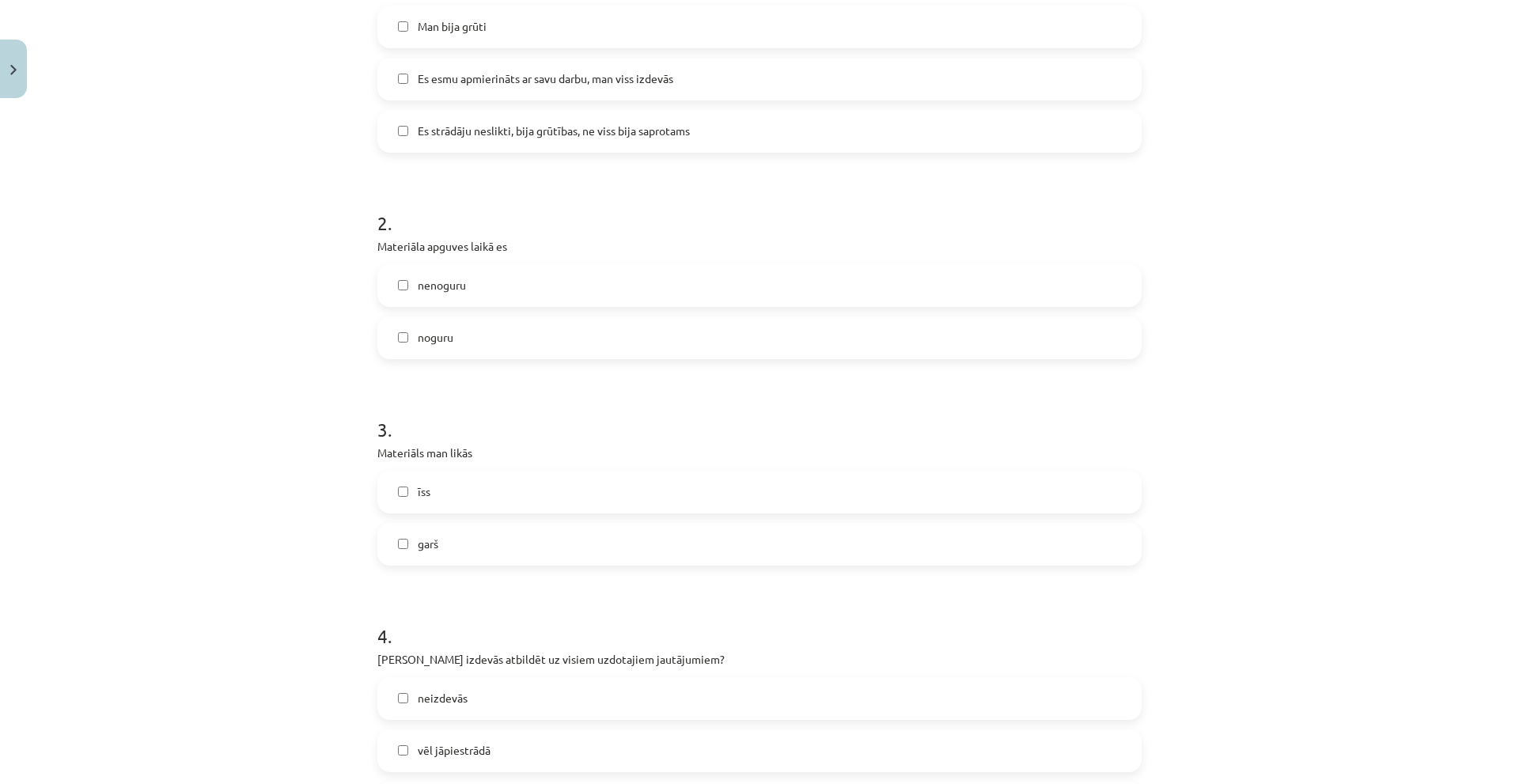
drag, startPoint x: 493, startPoint y: 538, endPoint x: 511, endPoint y: 528, distance: 20.6
click at [493, 539] on label "garš" at bounding box center [760, 544] width 761 height 39
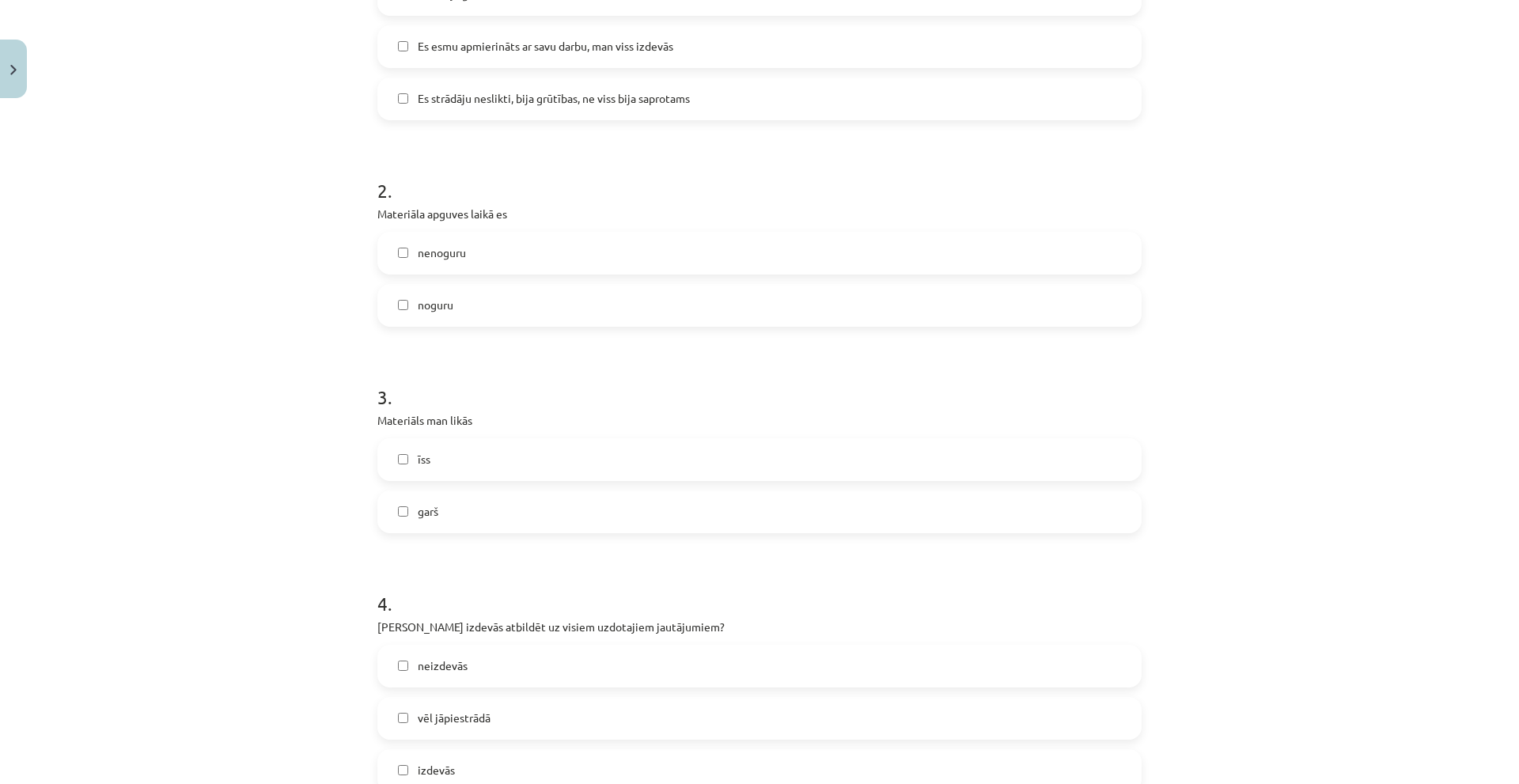
scroll to position [712, 0]
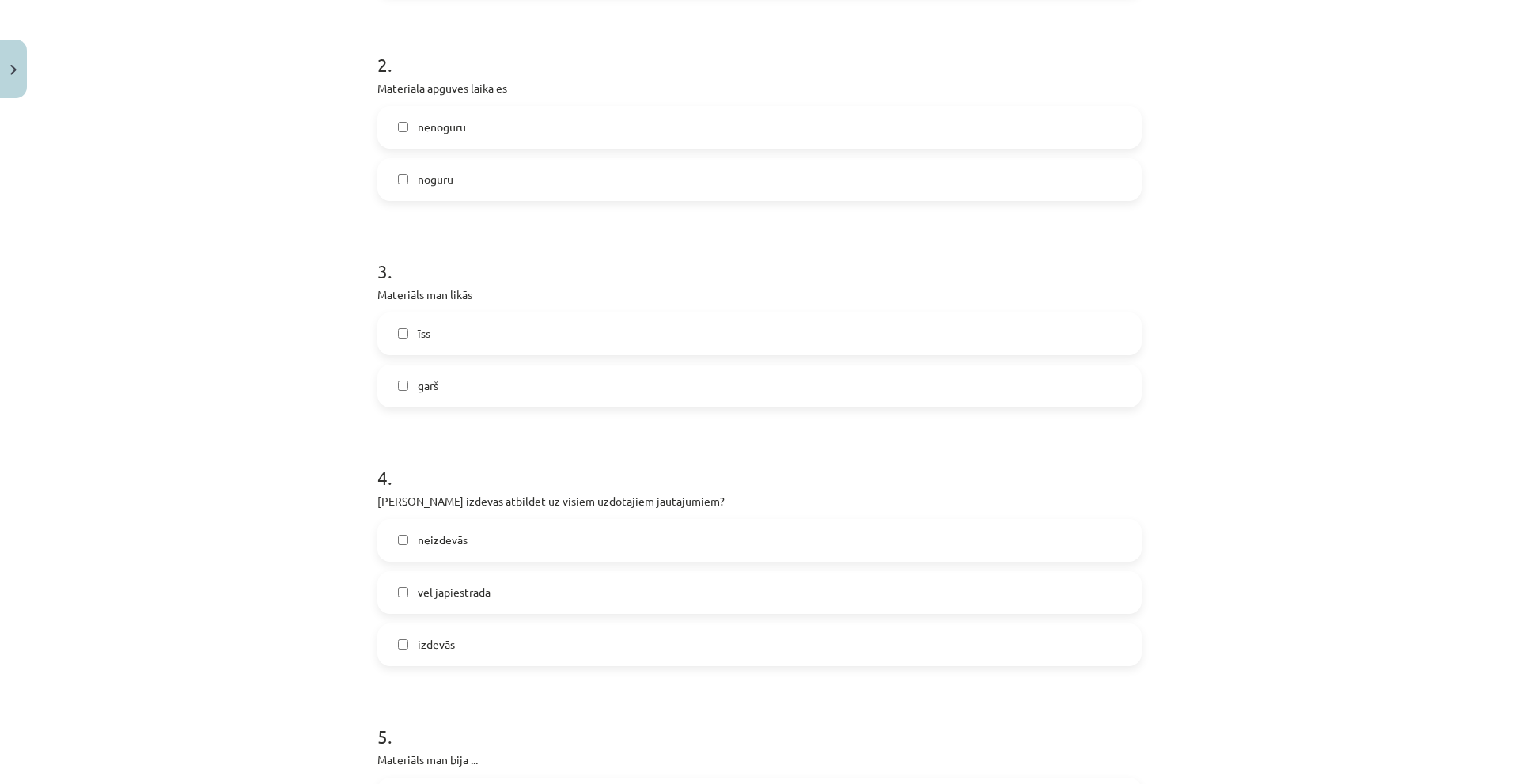
click at [475, 633] on label "izdevās" at bounding box center [760, 644] width 761 height 39
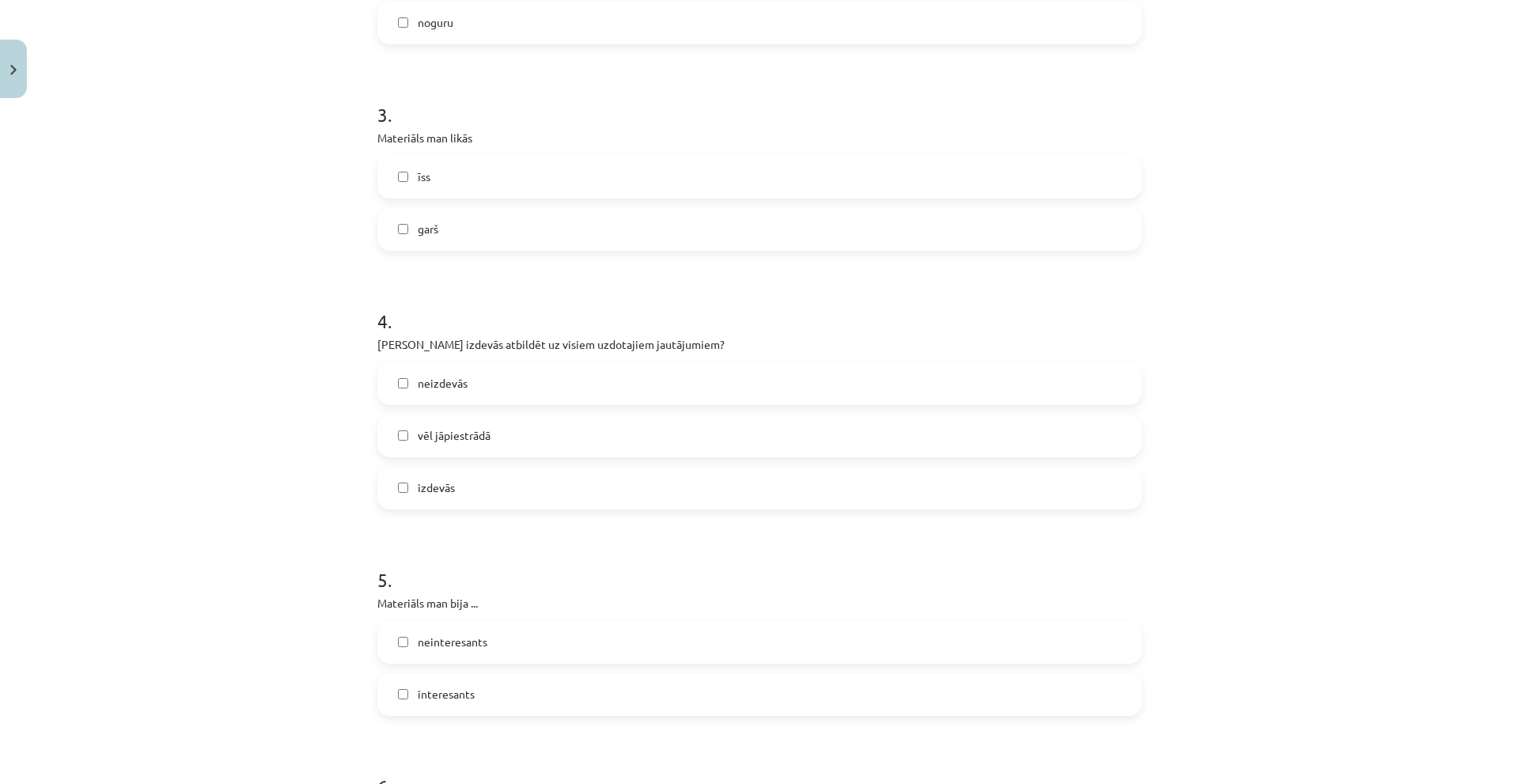
scroll to position [949, 0]
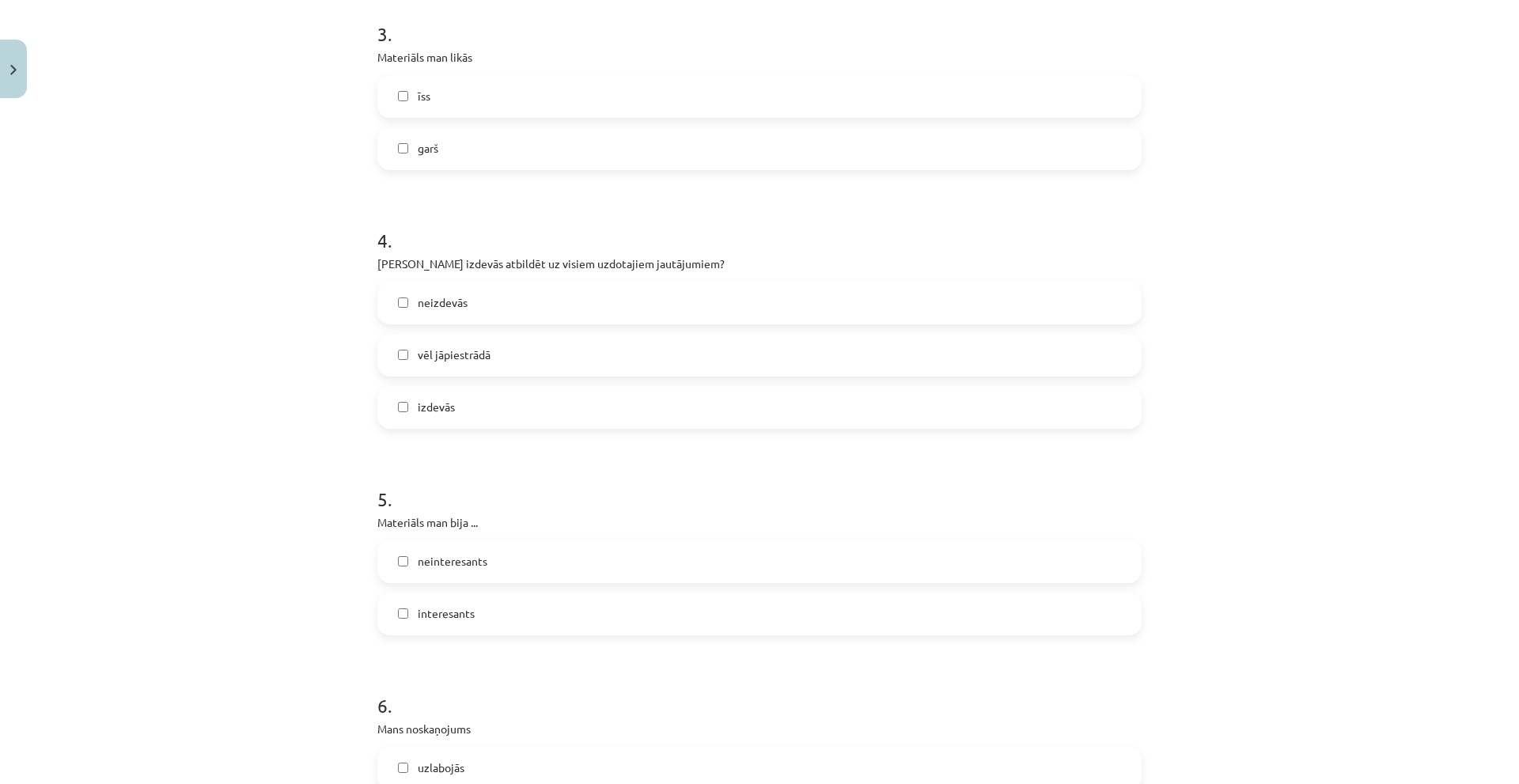
click at [548, 568] on label "neinteresants" at bounding box center [760, 561] width 761 height 39
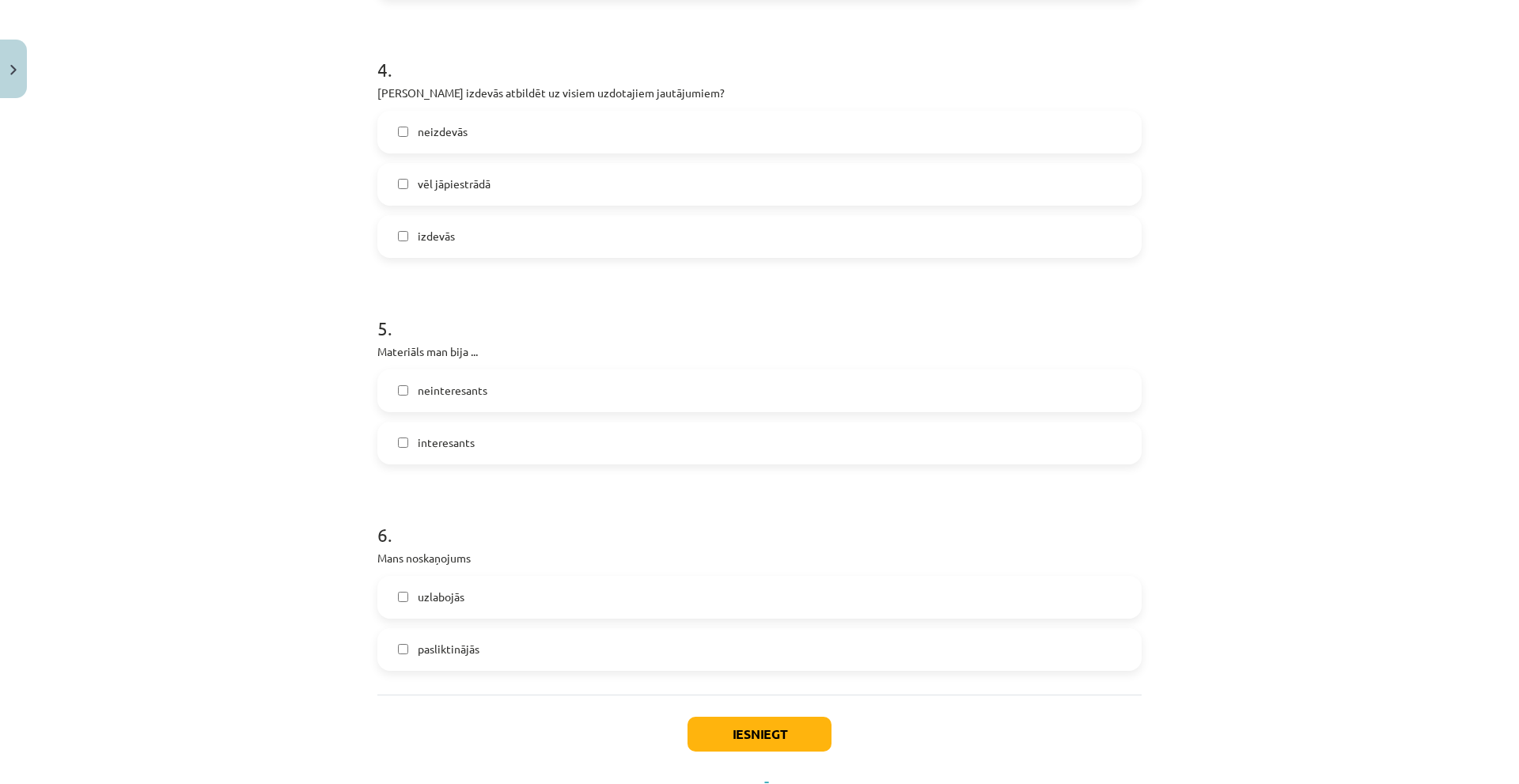
scroll to position [1190, 0]
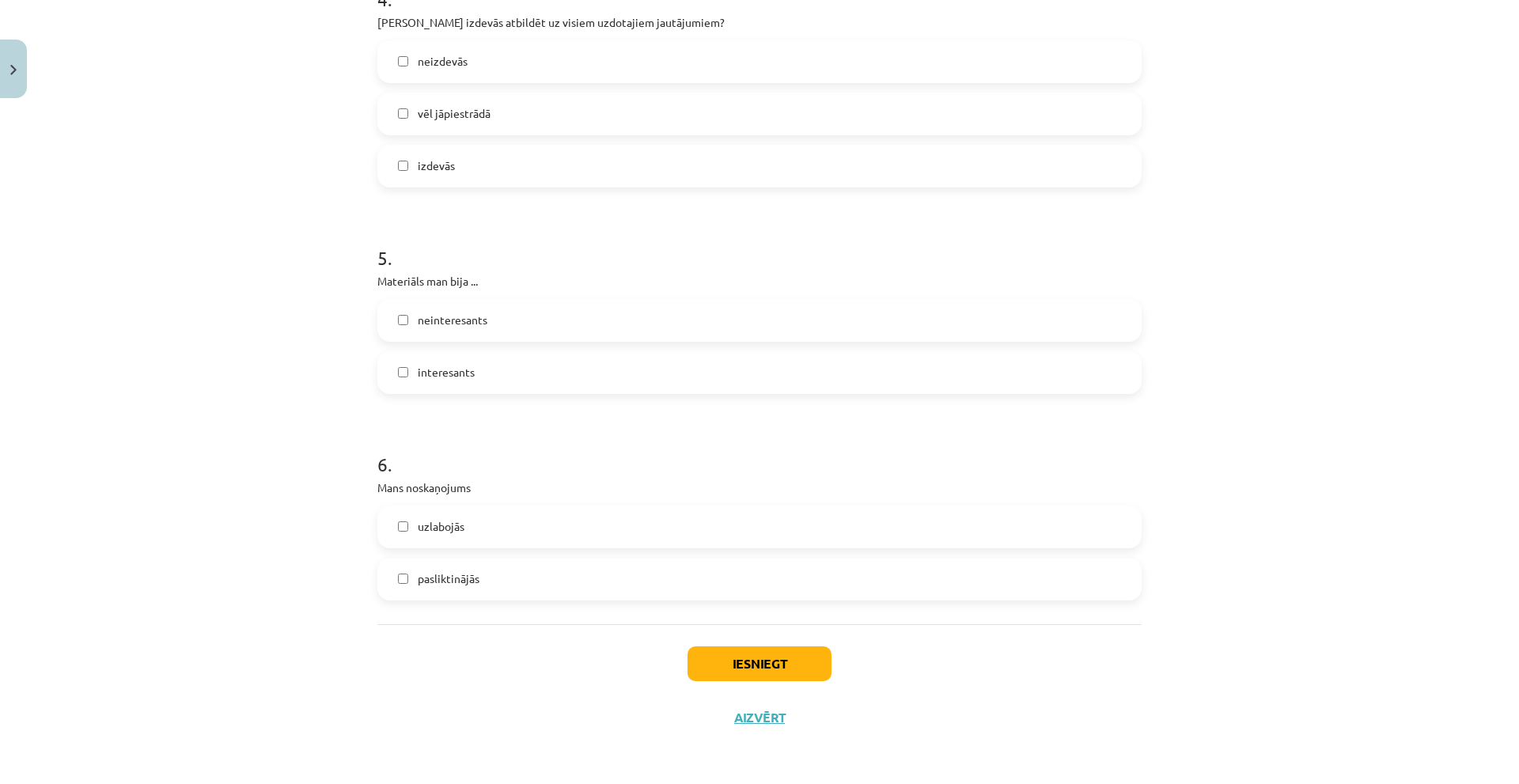
click at [523, 577] on label "pasliktinājās" at bounding box center [760, 579] width 761 height 39
click at [737, 654] on button "Iesniegt" at bounding box center [760, 663] width 144 height 35
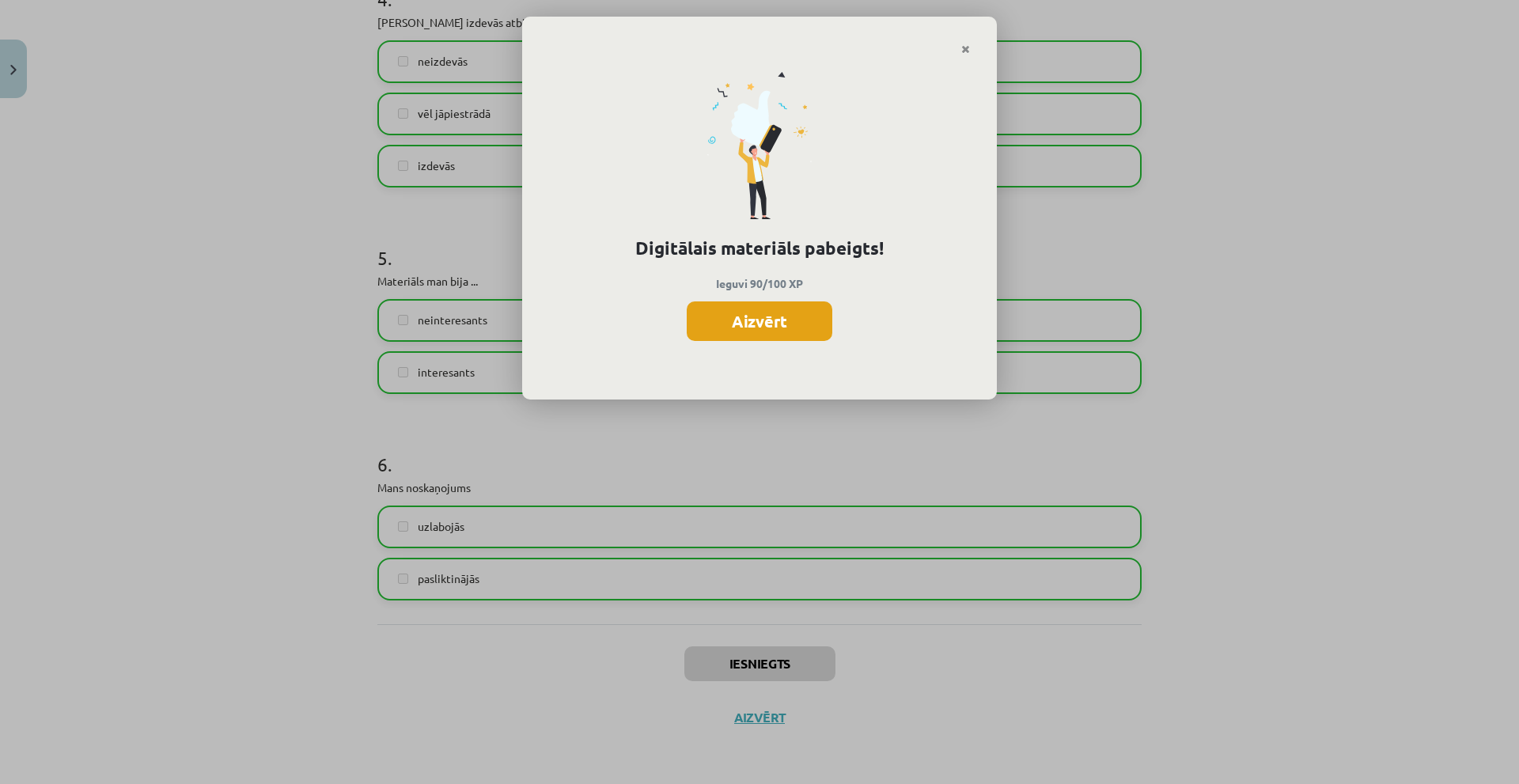
click at [767, 326] on button "Aizvērt" at bounding box center [760, 321] width 146 height 39
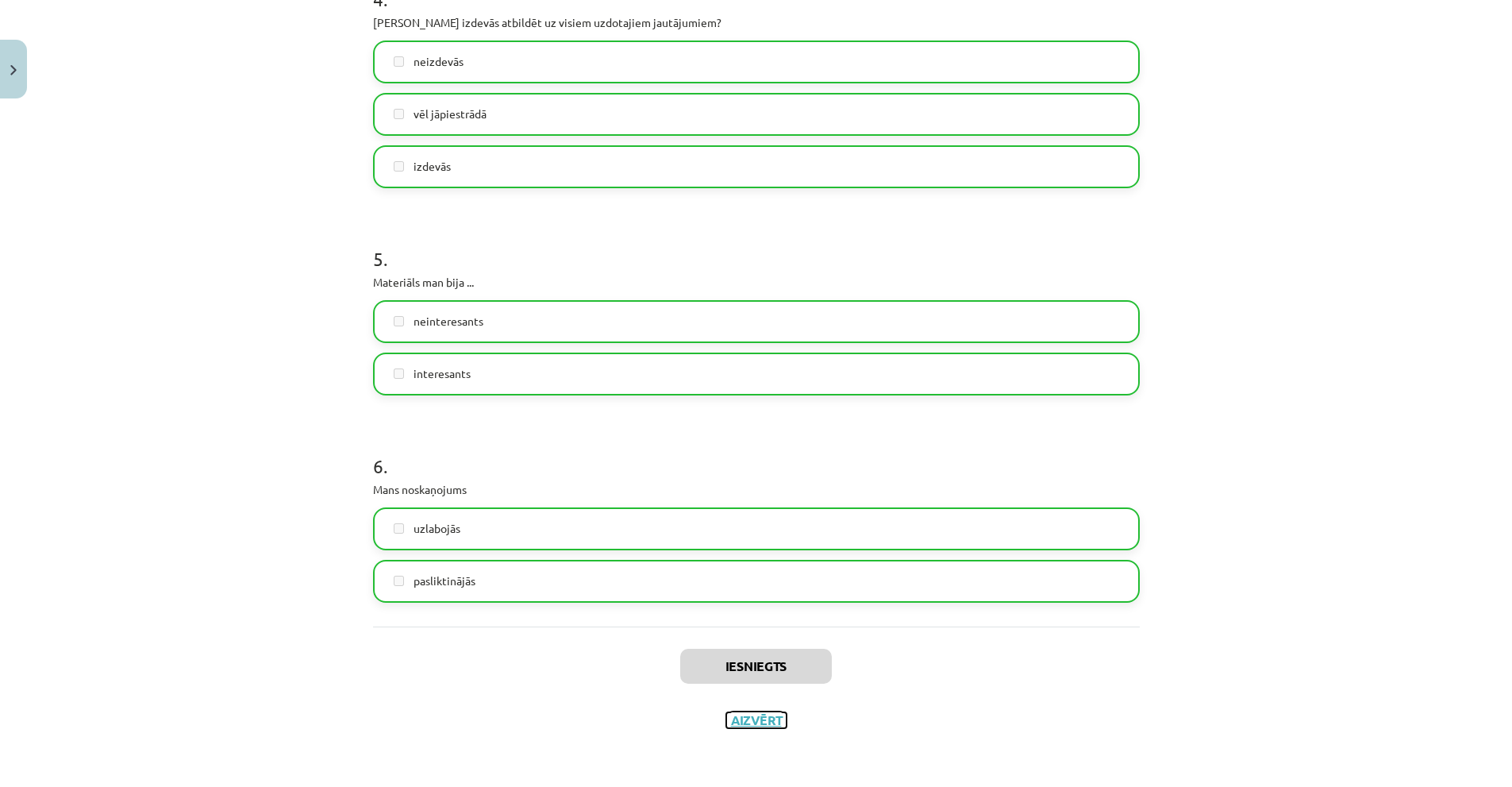
click at [753, 715] on button "Aizvērt" at bounding box center [756, 720] width 60 height 15
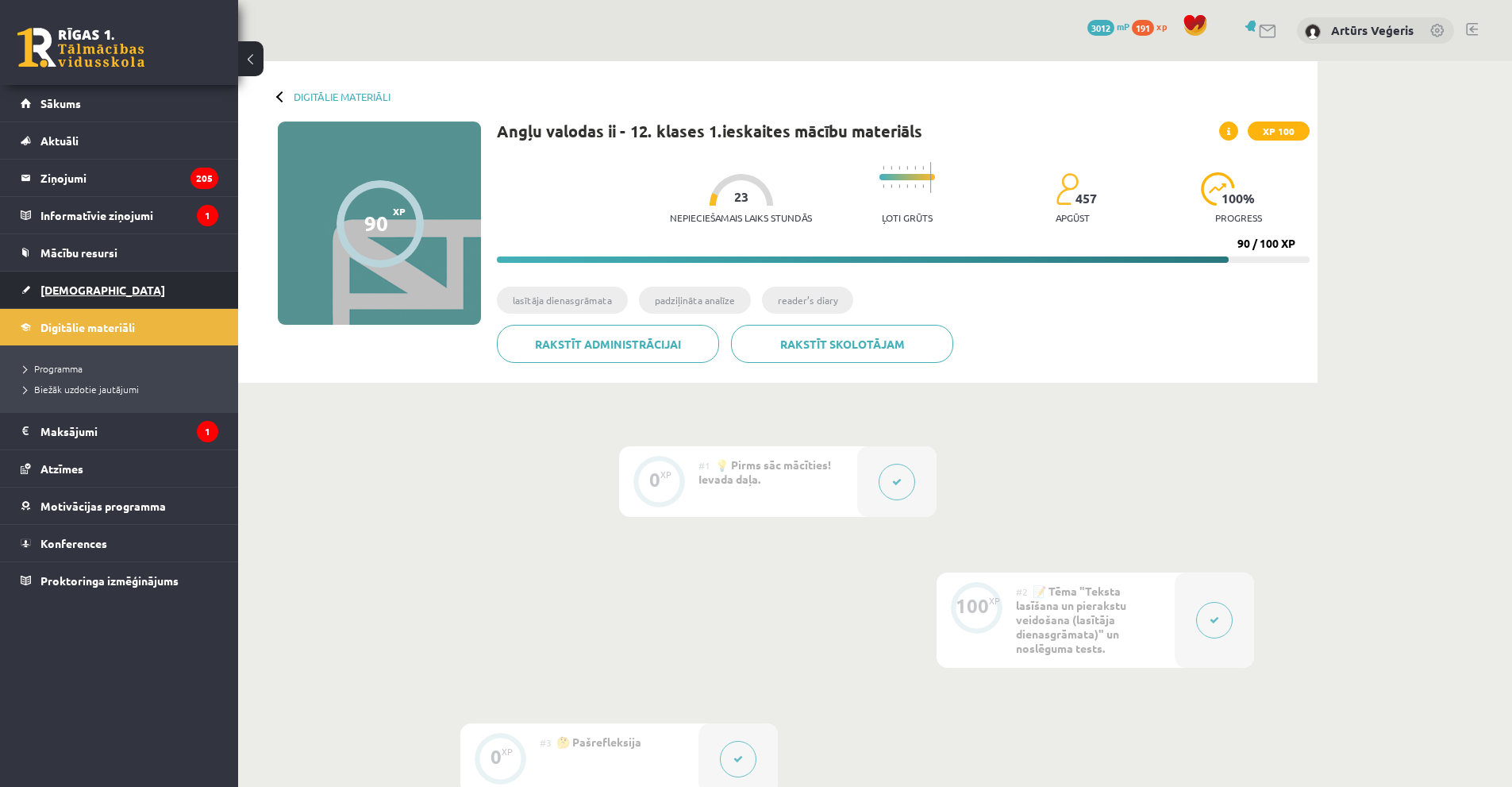
click at [85, 285] on span "[DEMOGRAPHIC_DATA]" at bounding box center [102, 289] width 125 height 15
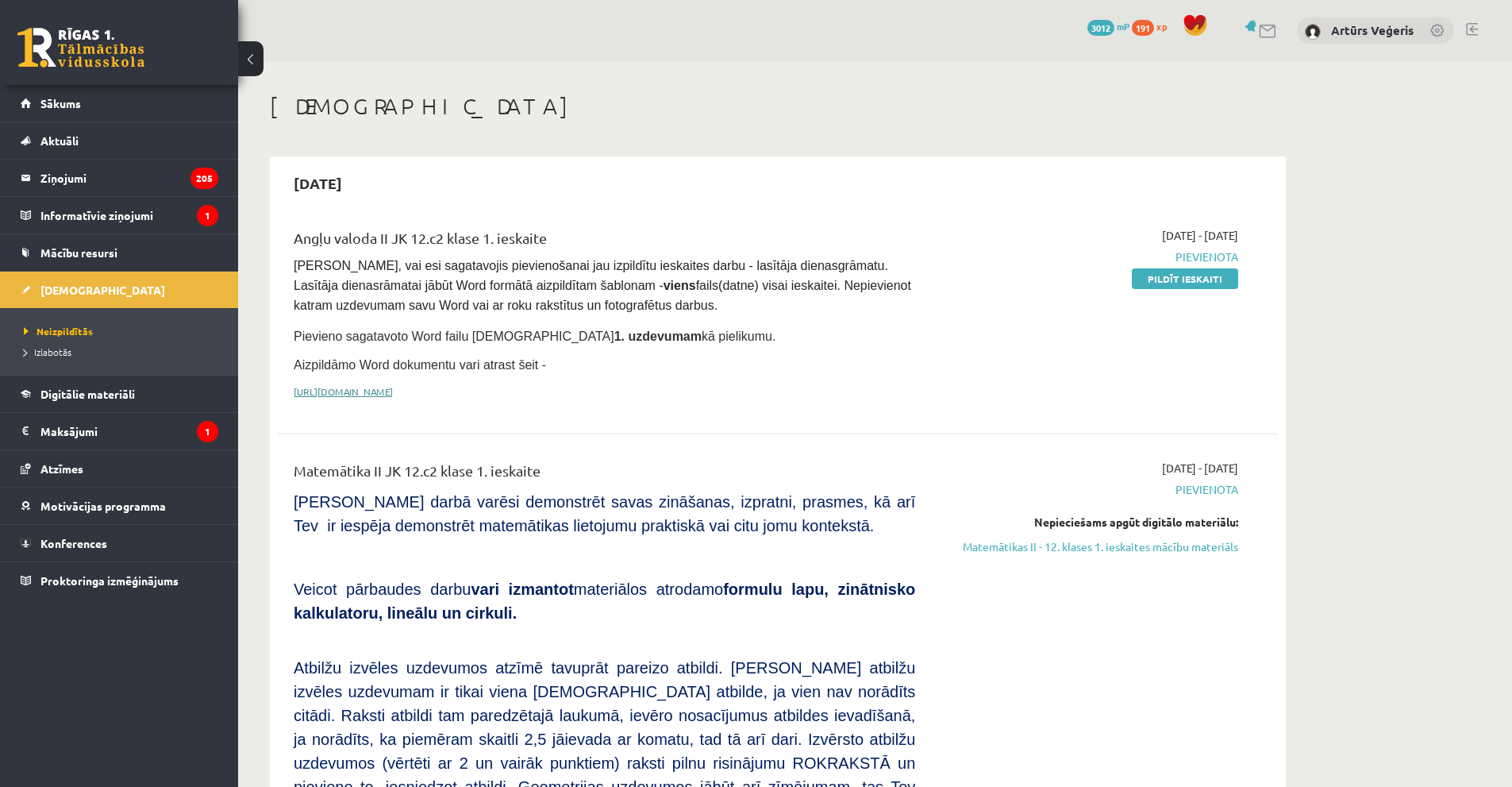
click at [393, 391] on link "https://drive.google.com/drive/folders/1IHE_ip15KOAbO2Se1NDGwZ2e__vlzPUf?usp=sh…" at bounding box center [343, 391] width 99 height 13
